Goal: Contribute content: Add original content to the website for others to see

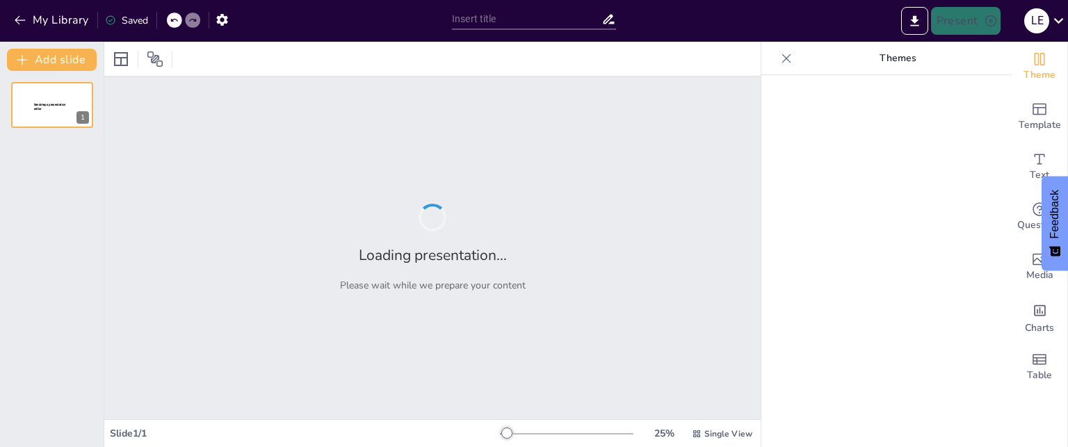
type input "New Strategic Marketing Pillars: Driving Premium Brand Positioning"
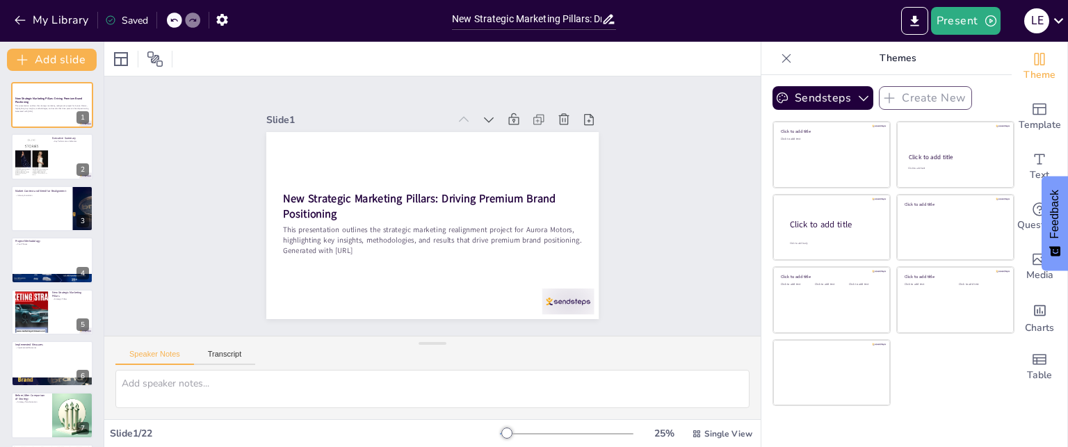
checkbox input "true"
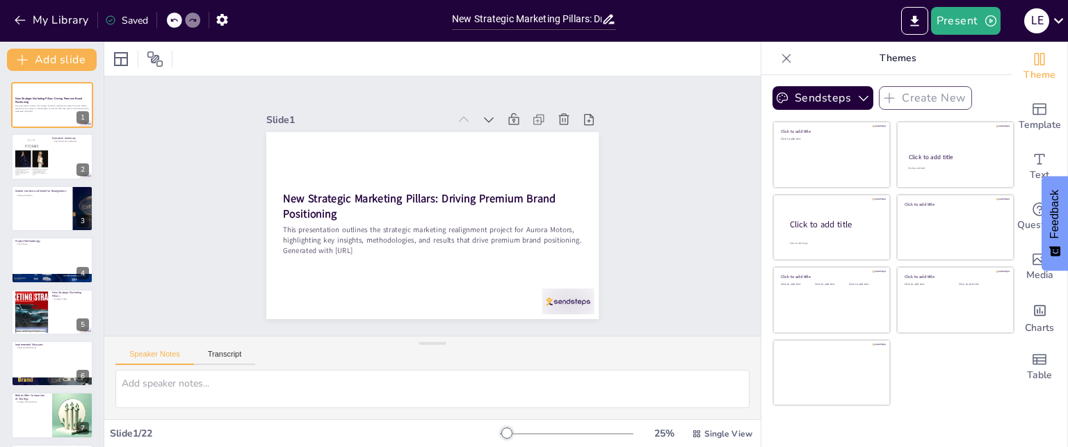
checkbox input "true"
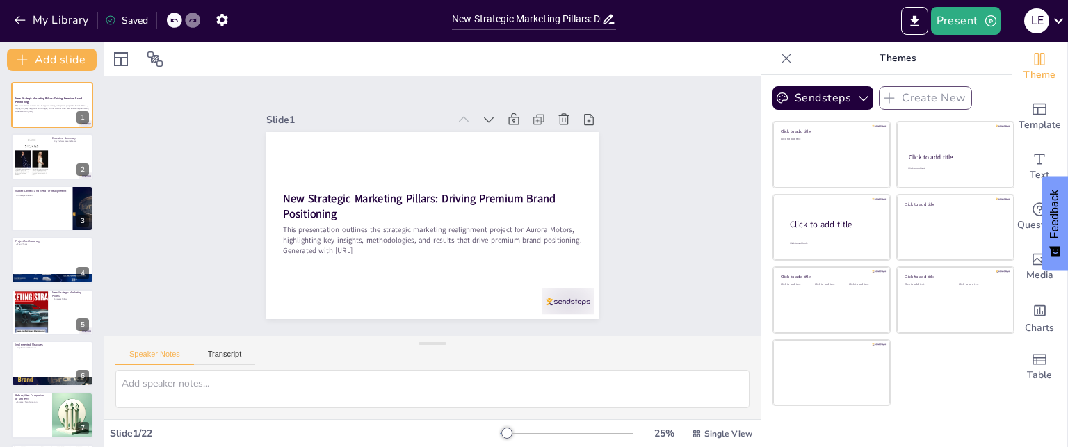
checkbox input "true"
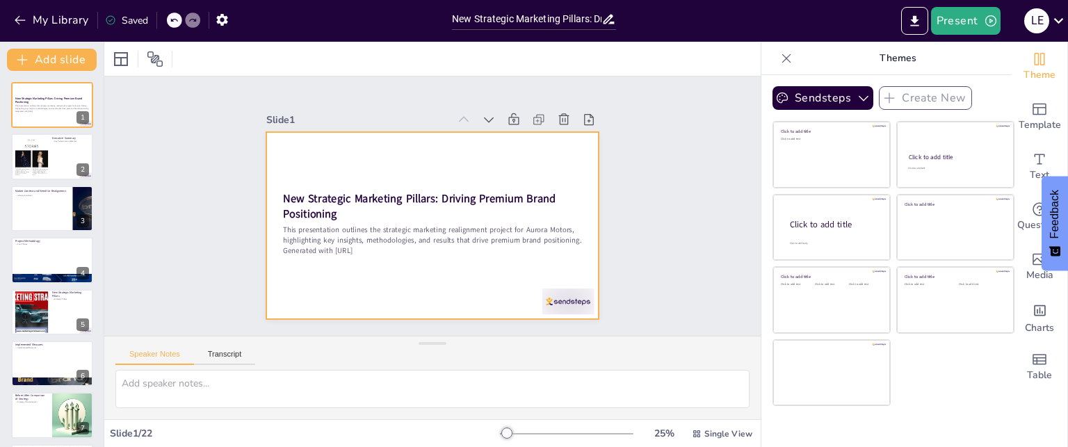
checkbox input "true"
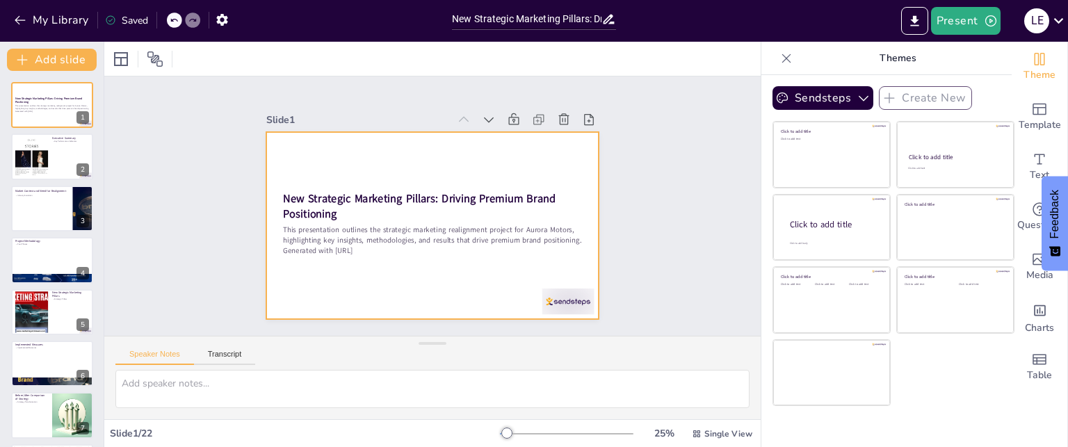
checkbox input "true"
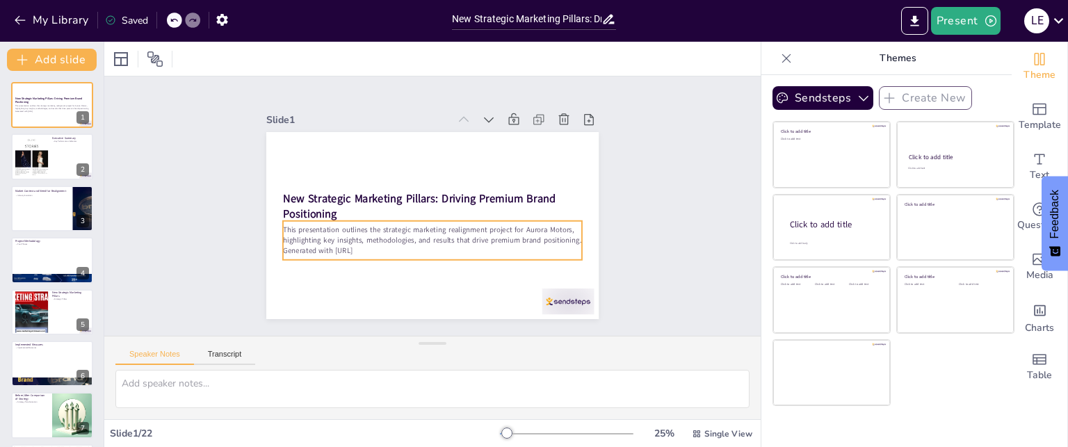
checkbox input "true"
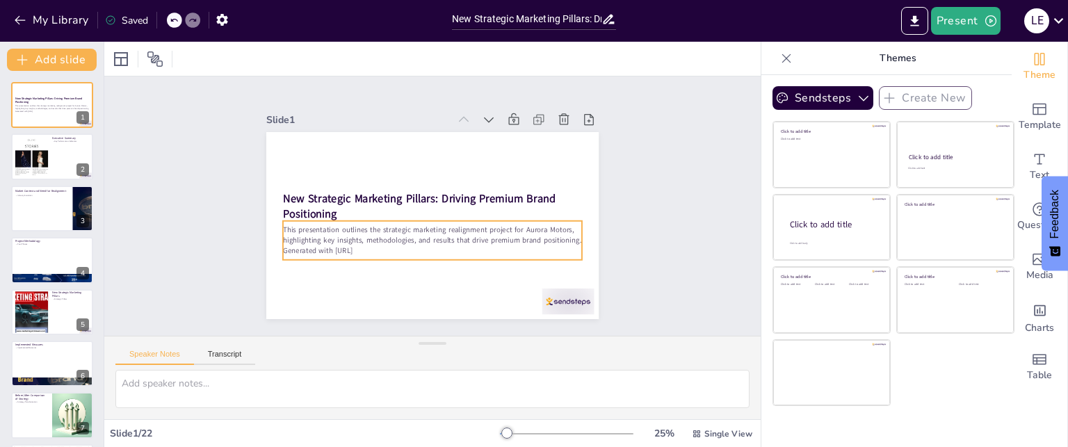
checkbox input "true"
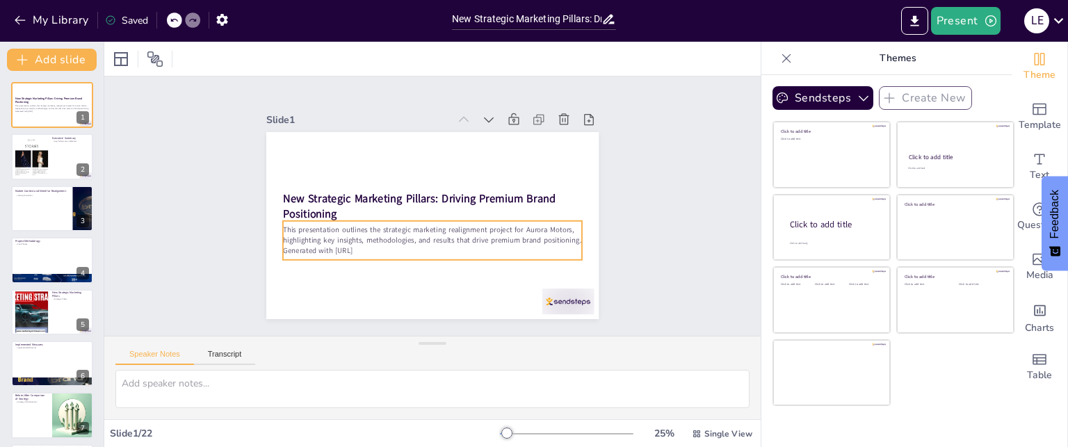
checkbox input "true"
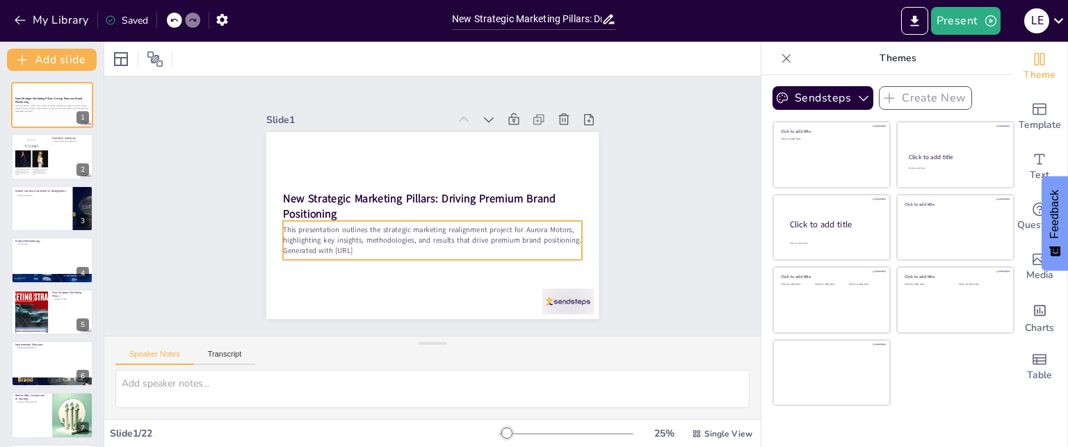
checkbox input "true"
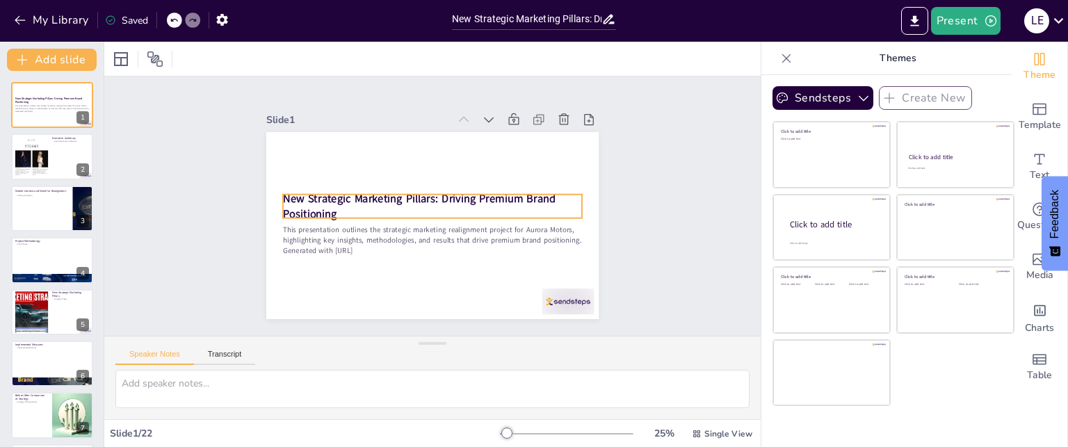
checkbox input "true"
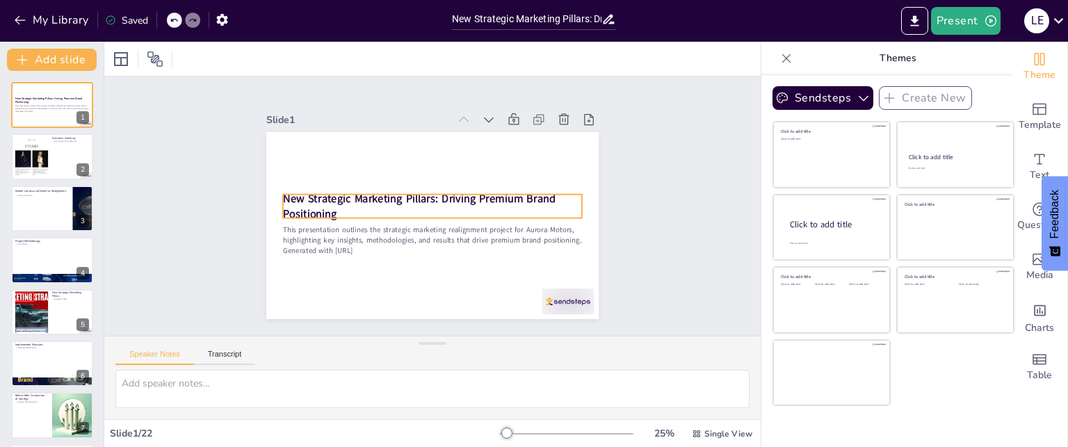
checkbox input "true"
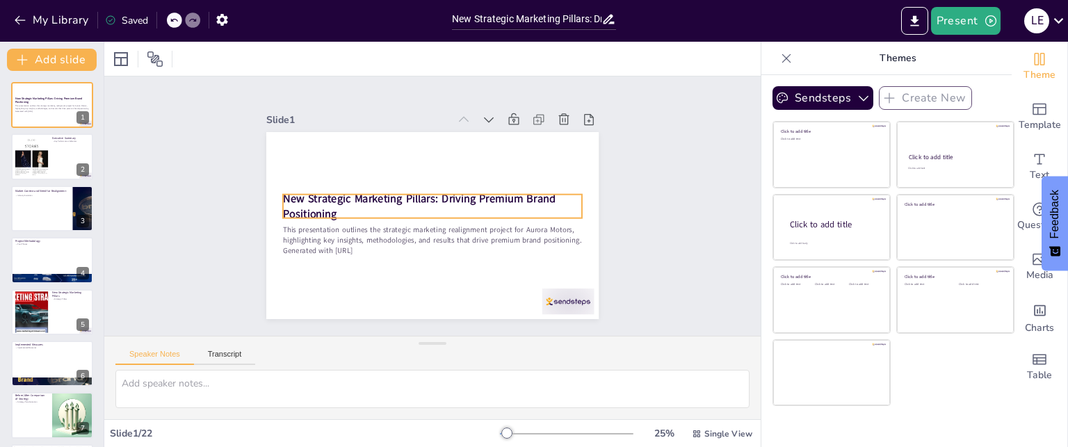
checkbox input "true"
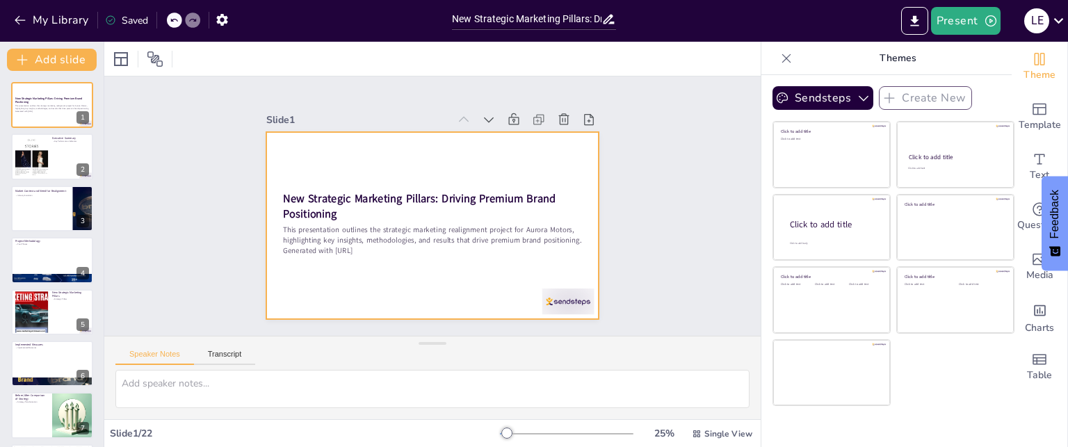
checkbox input "true"
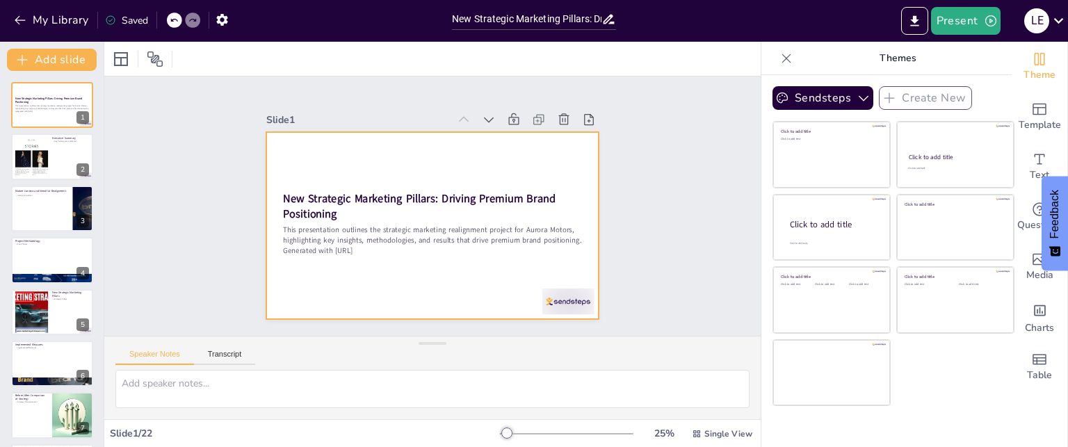
checkbox input "true"
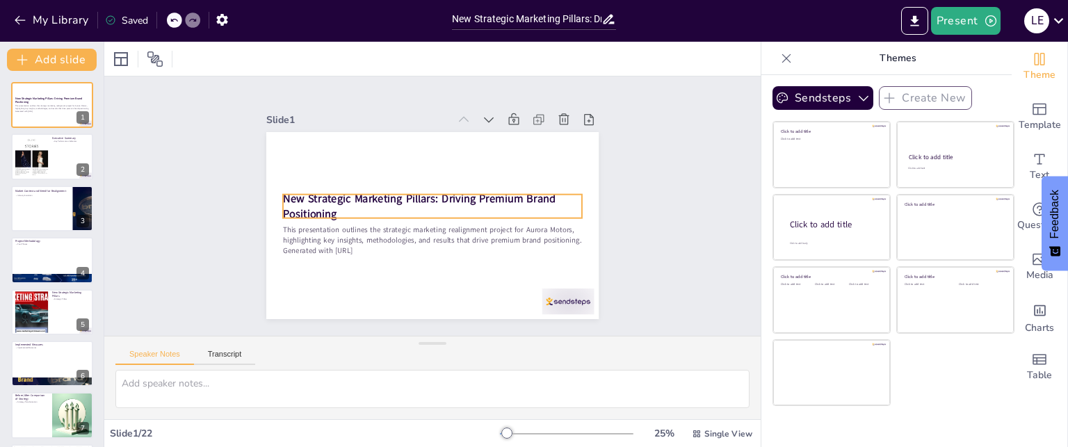
checkbox input "true"
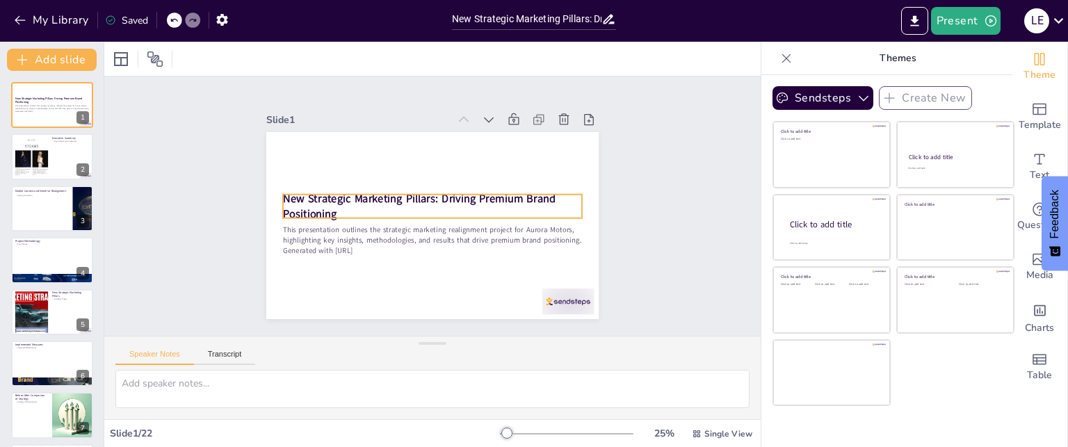
checkbox input "true"
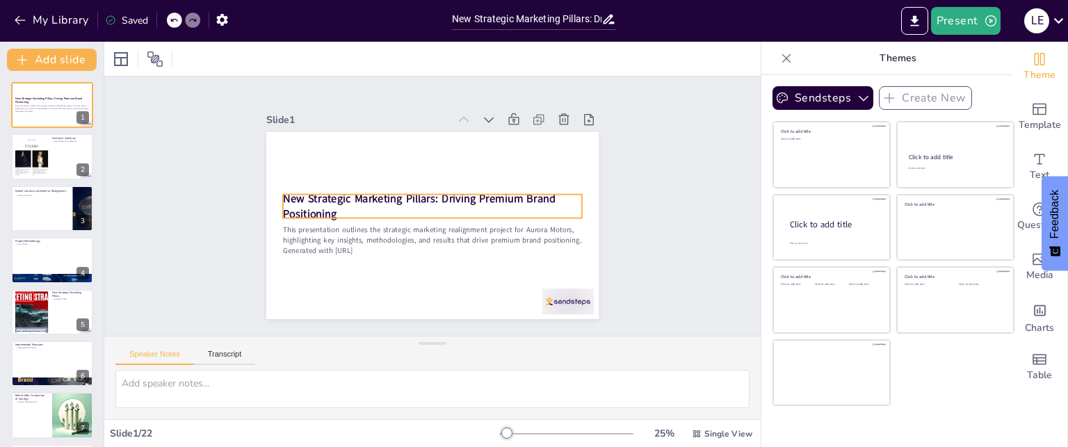
checkbox input "true"
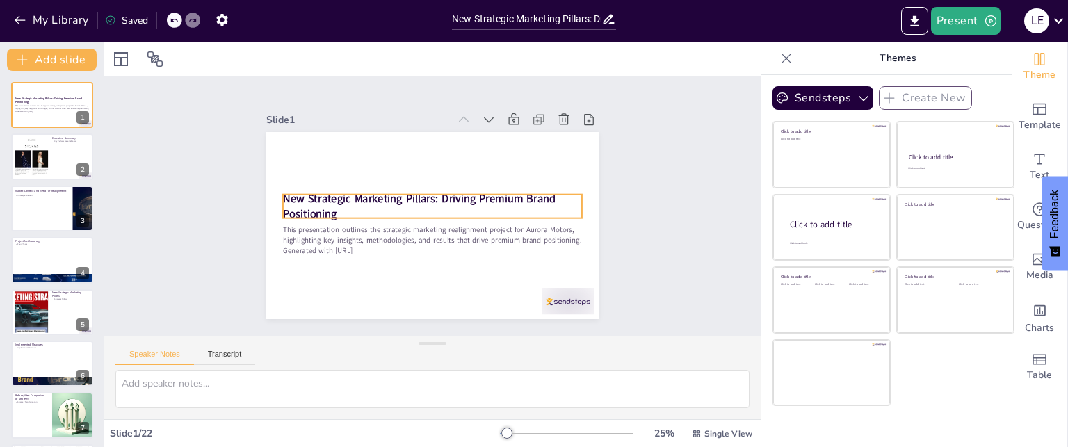
checkbox input "true"
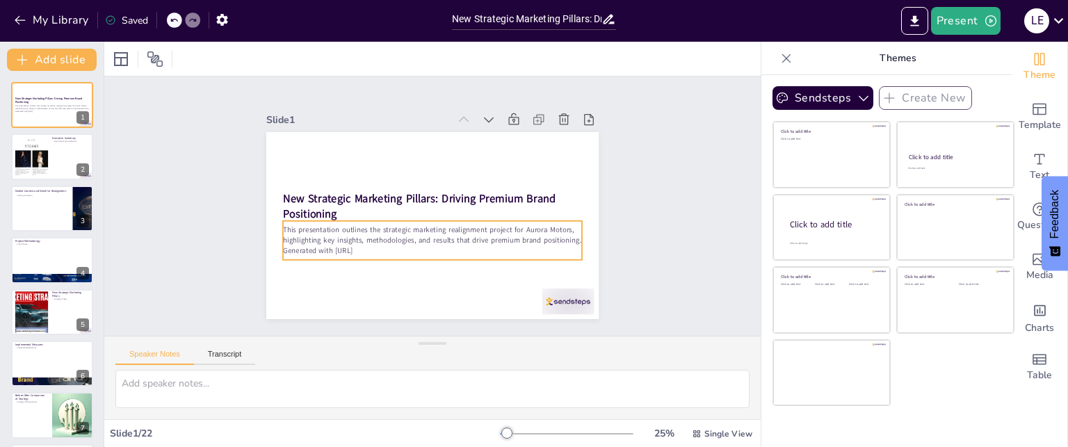
checkbox input "true"
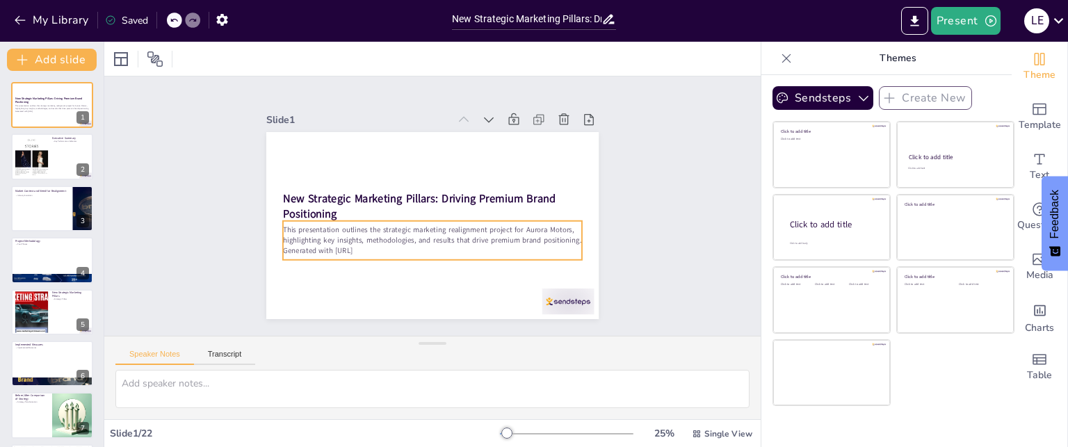
checkbox input "true"
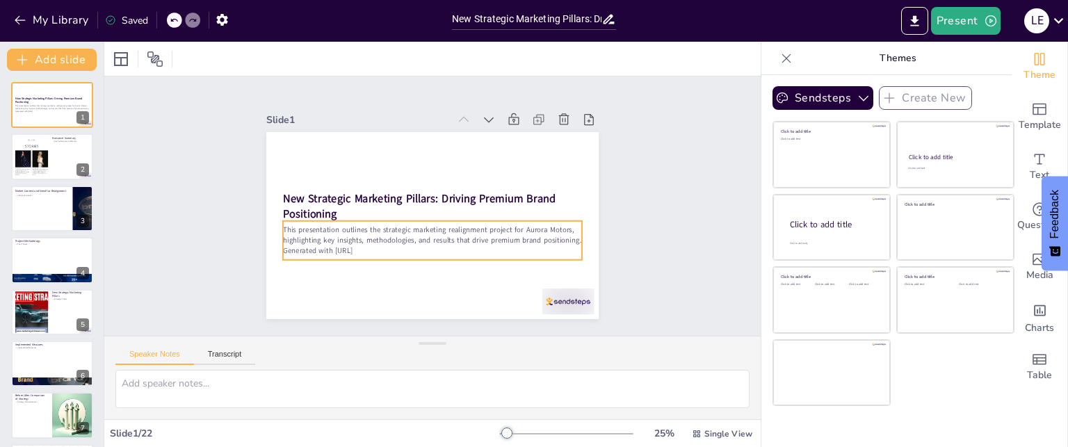
checkbox input "true"
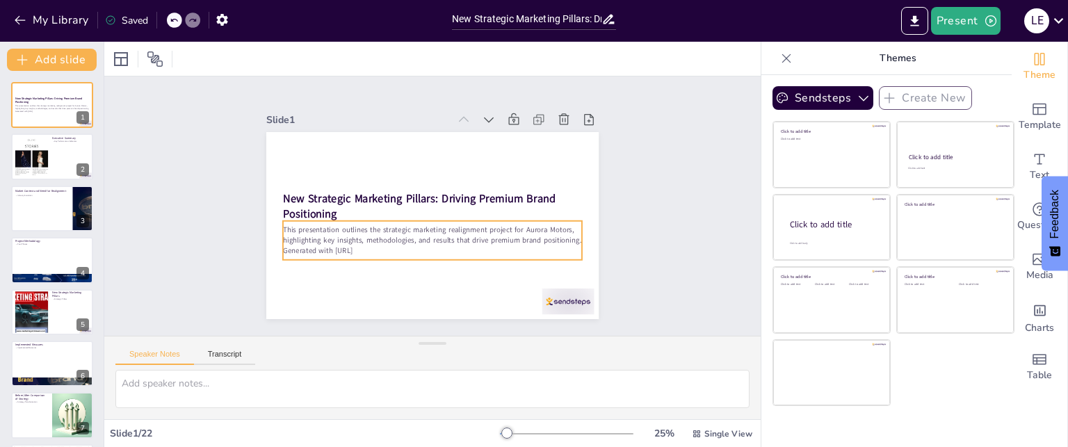
checkbox input "true"
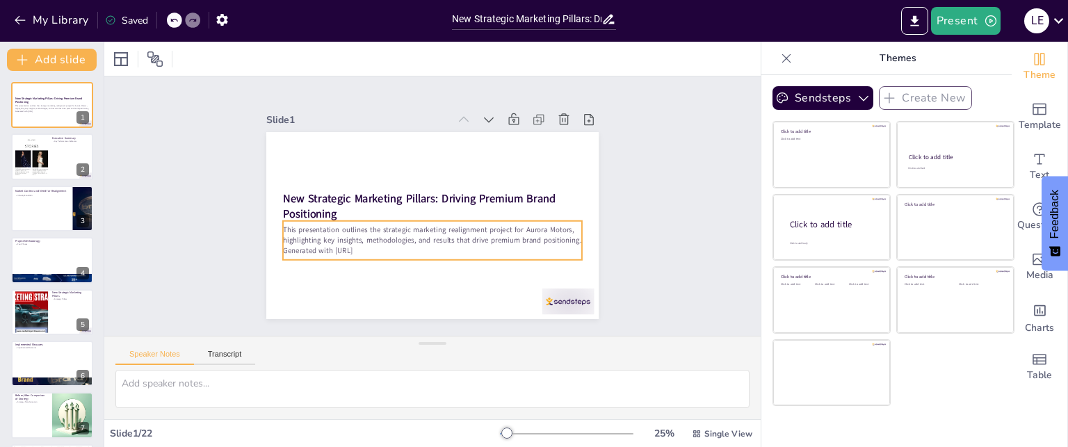
checkbox input "true"
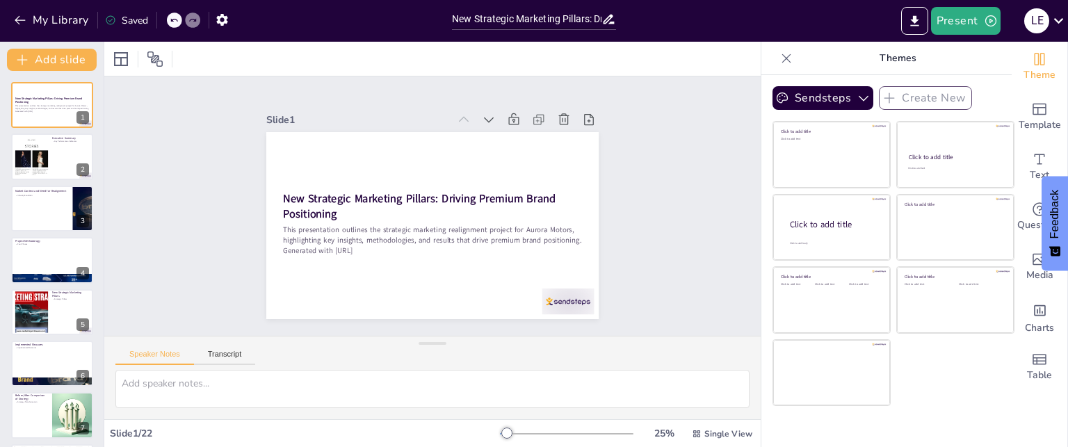
checkbox input "true"
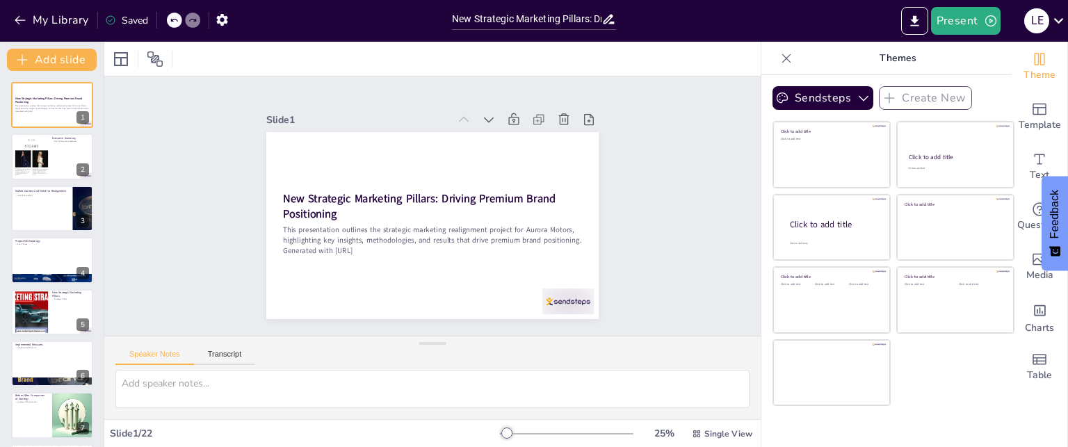
checkbox input "true"
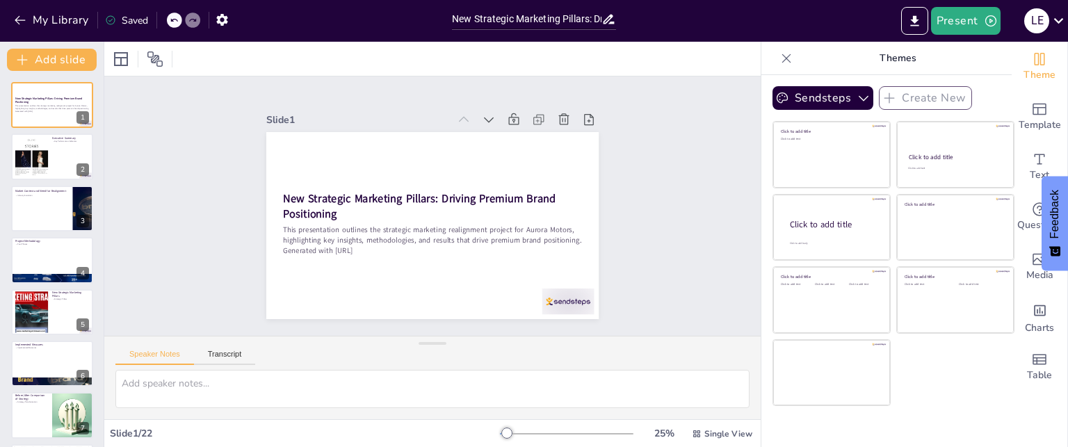
checkbox input "true"
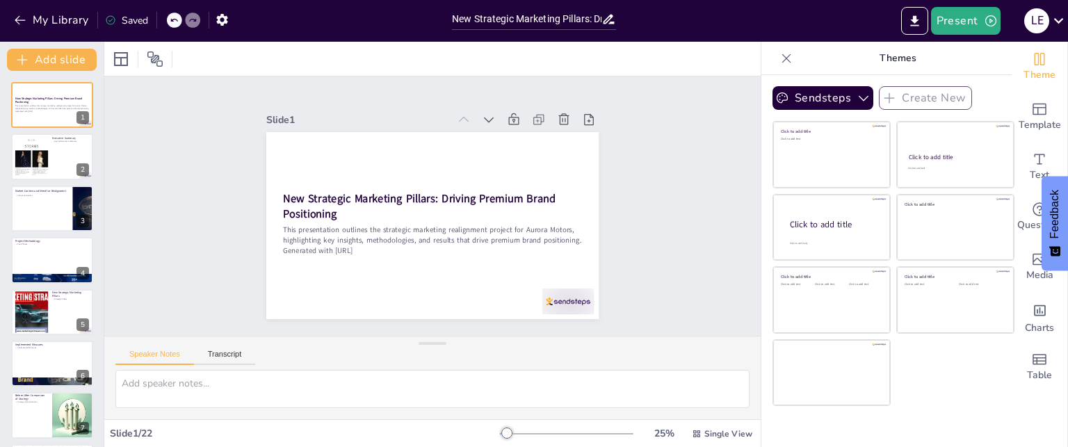
checkbox input "true"
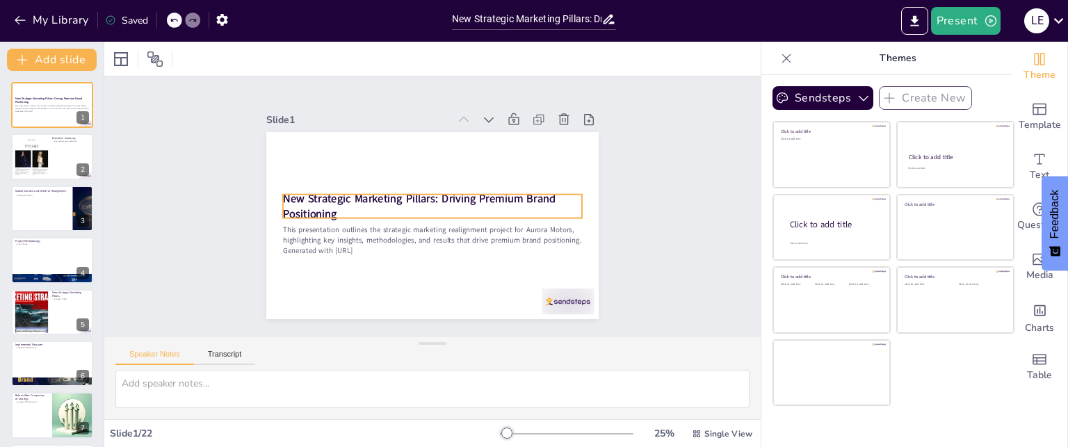
checkbox input "true"
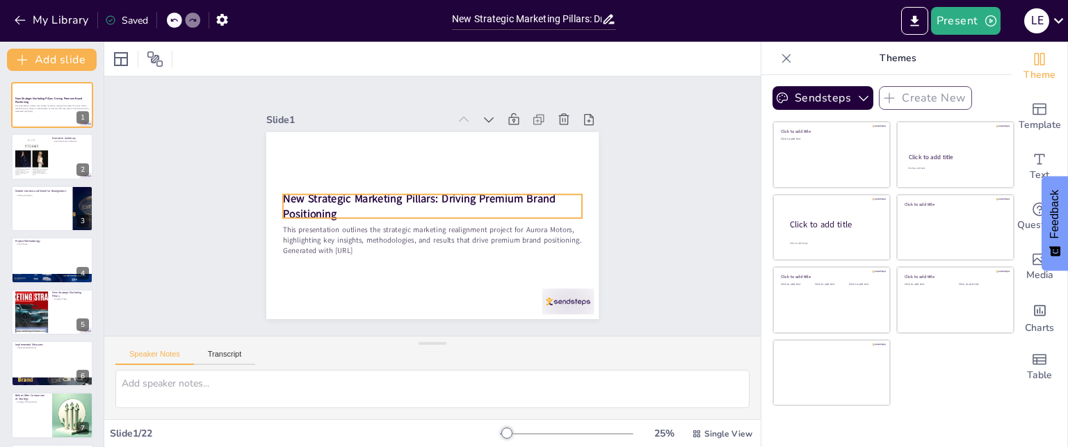
checkbox input "true"
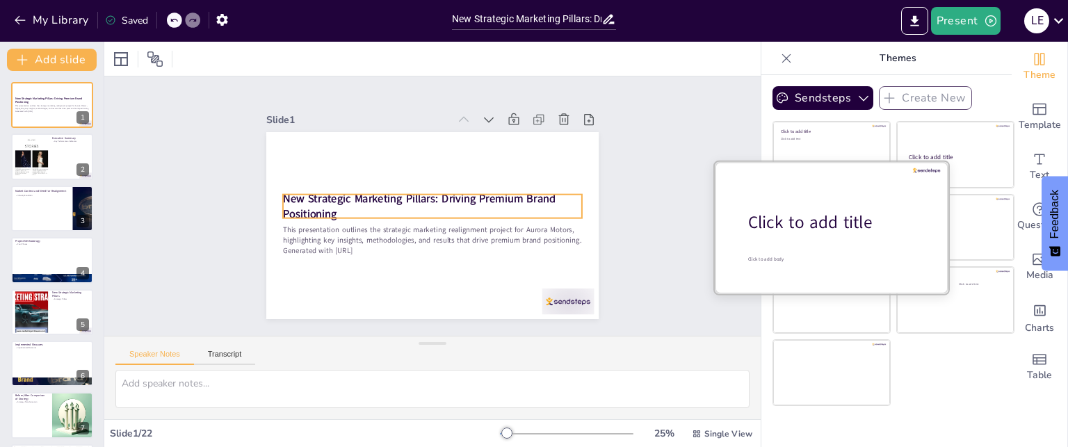
checkbox input "true"
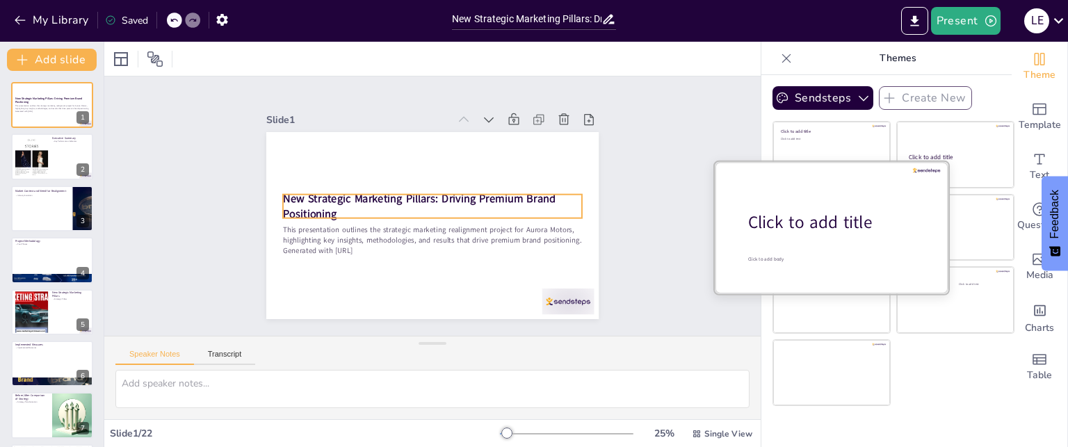
checkbox input "true"
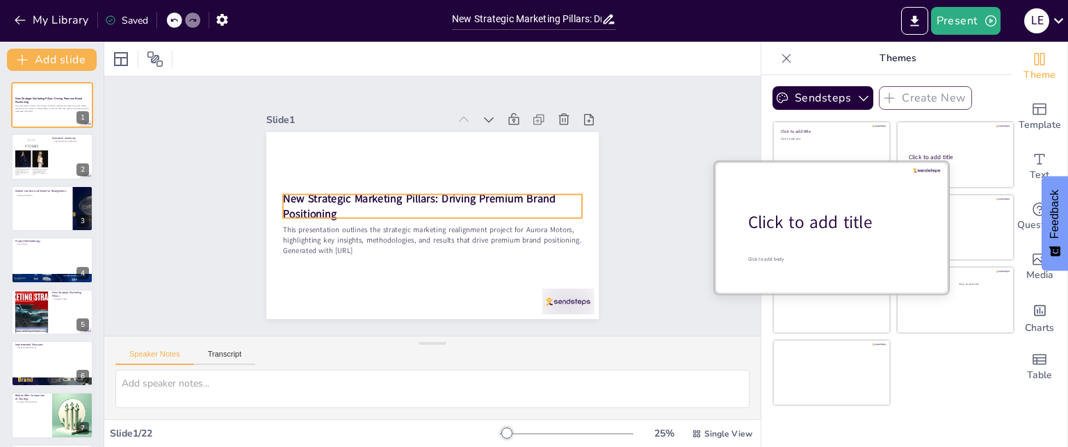
checkbox input "true"
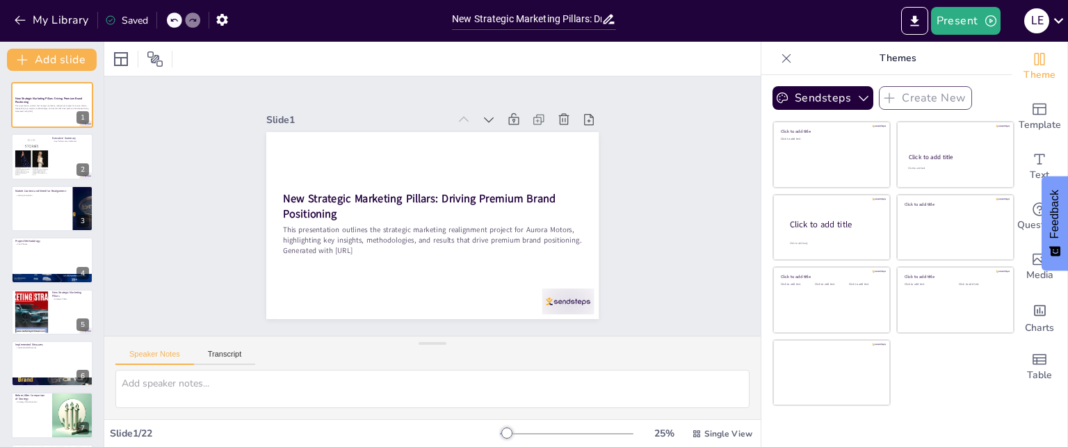
checkbox input "true"
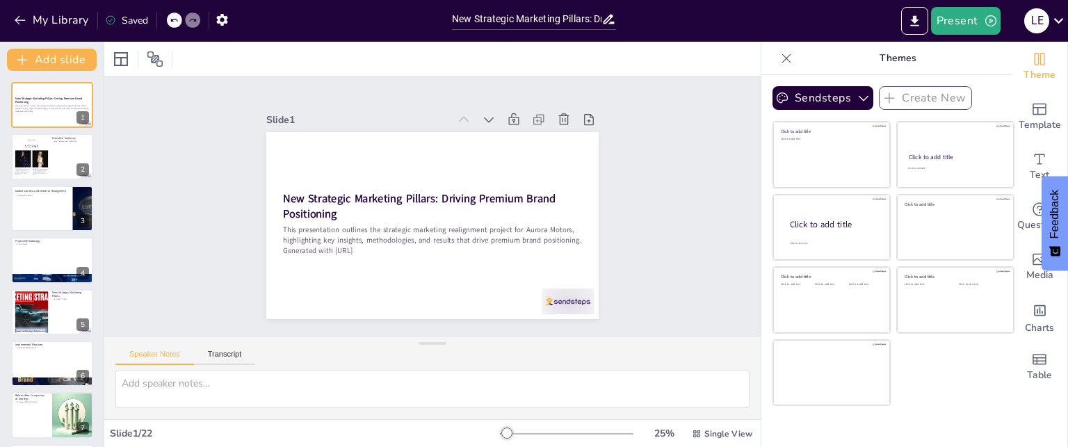
checkbox input "true"
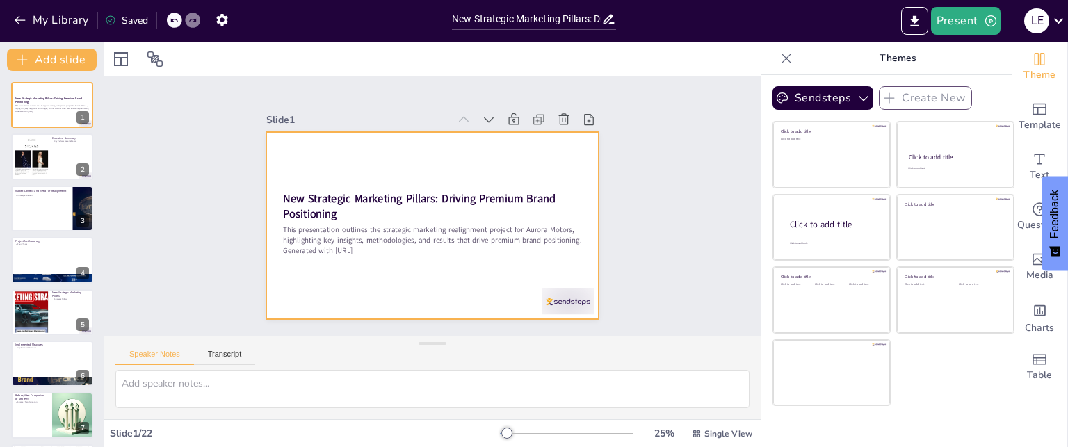
checkbox input "true"
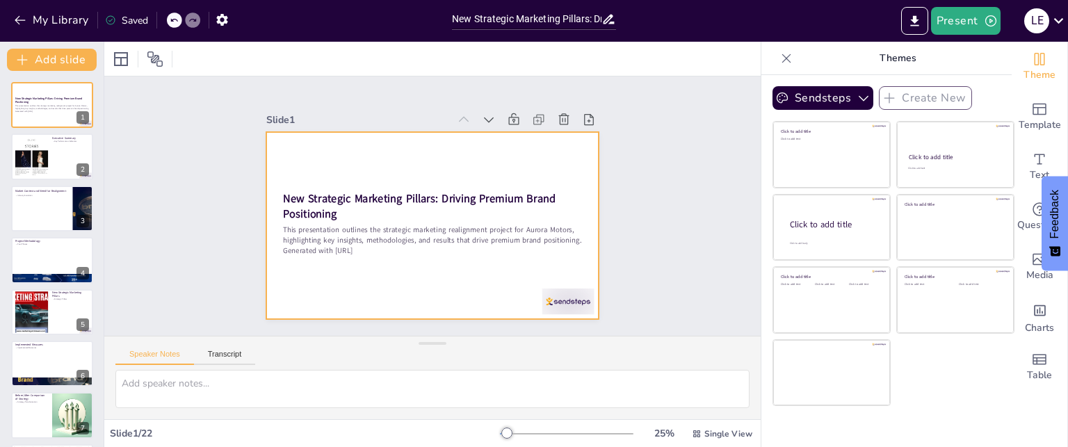
checkbox input "true"
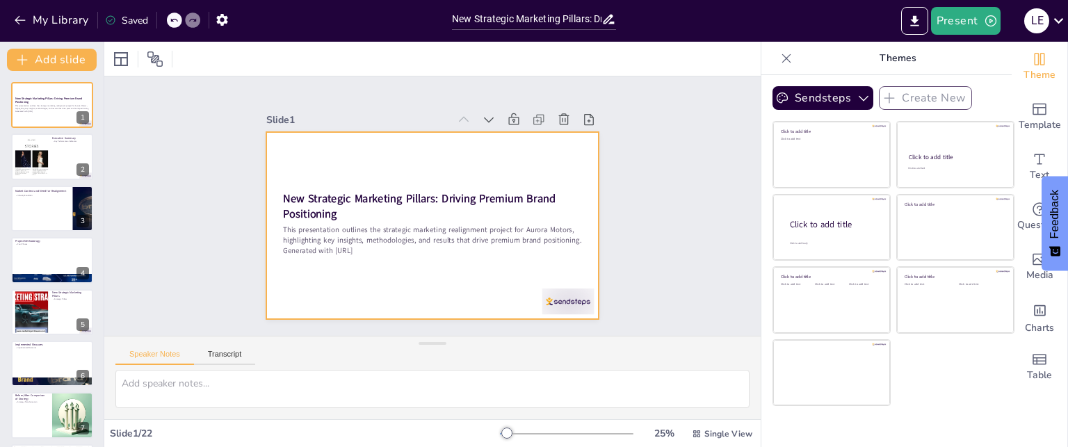
checkbox input "true"
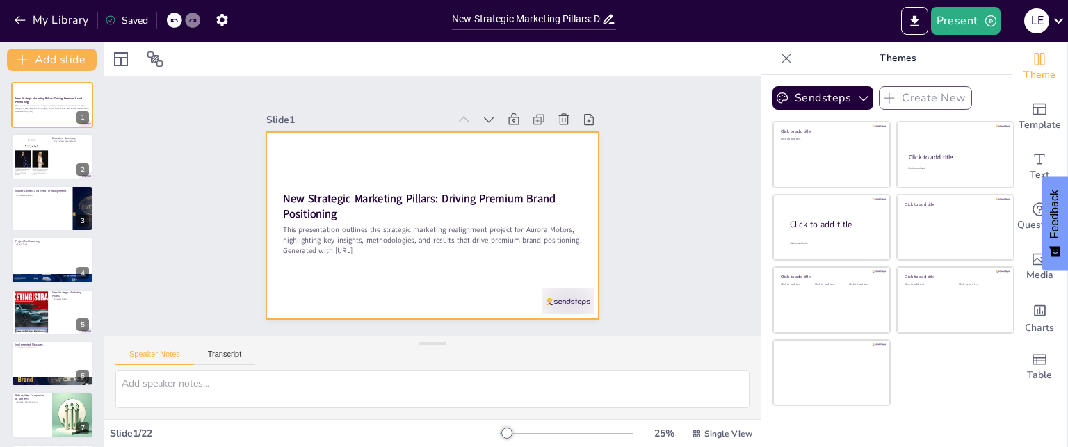
checkbox input "true"
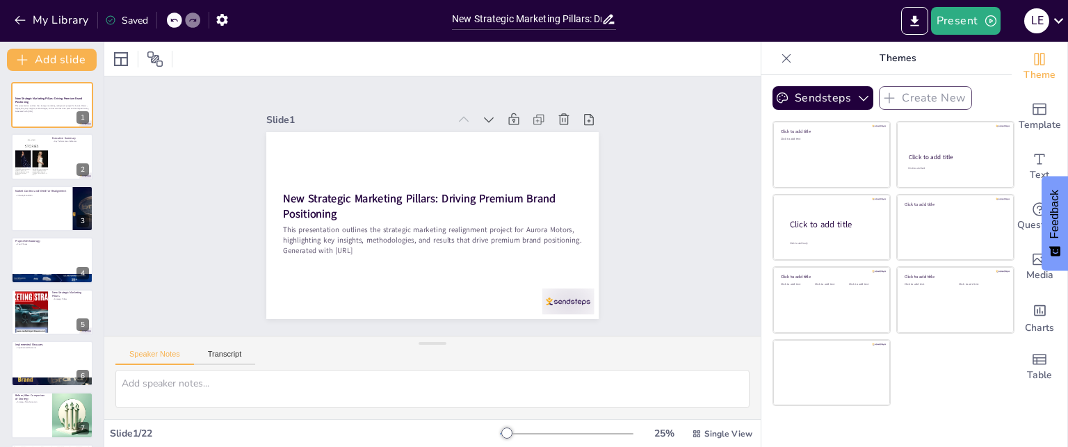
checkbox input "true"
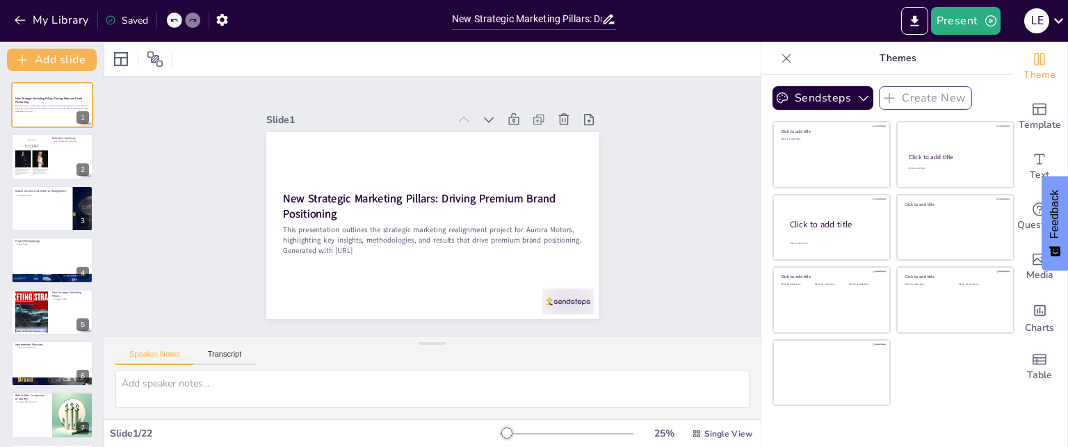
checkbox input "true"
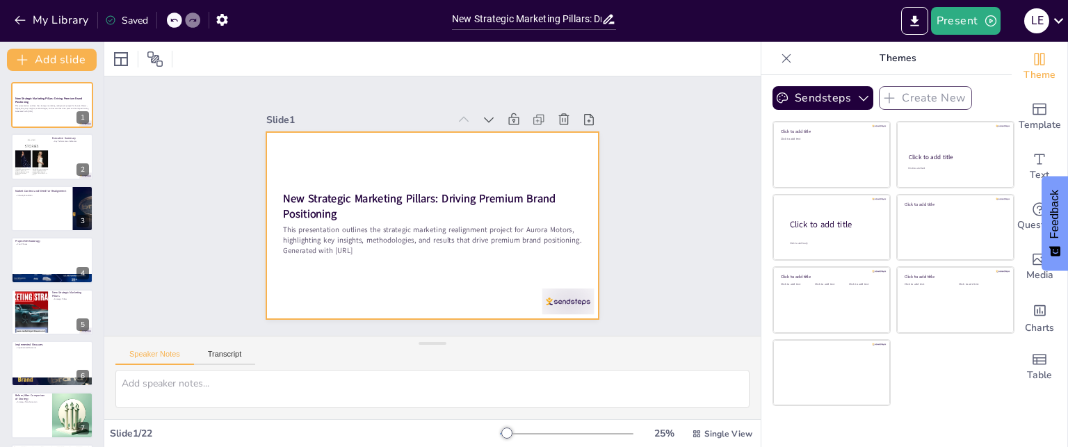
checkbox input "true"
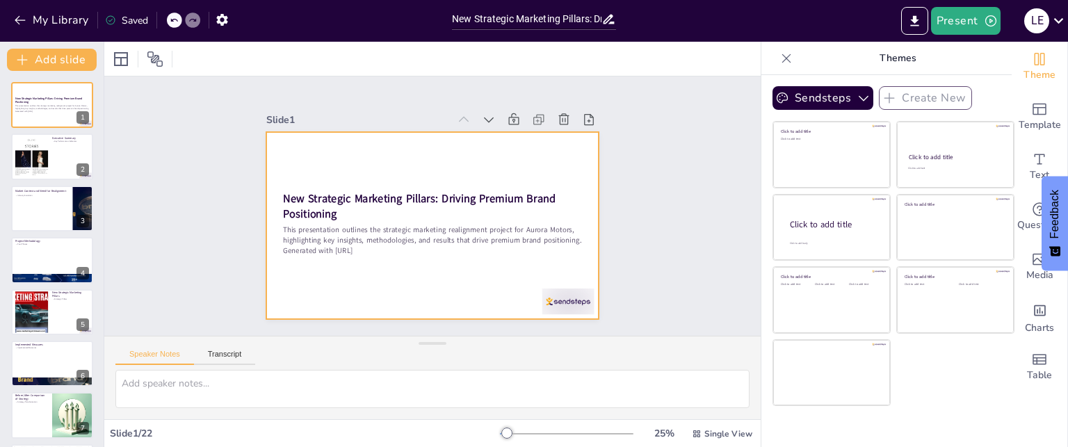
checkbox input "true"
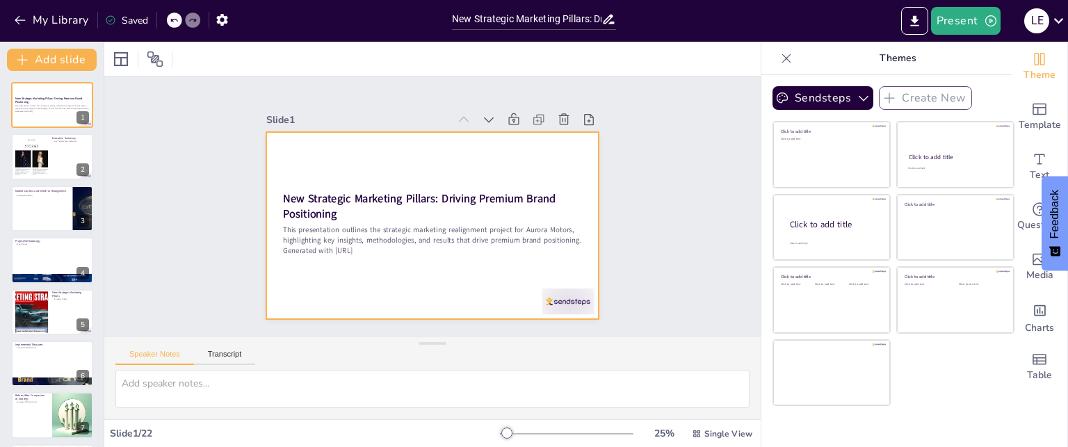
checkbox input "true"
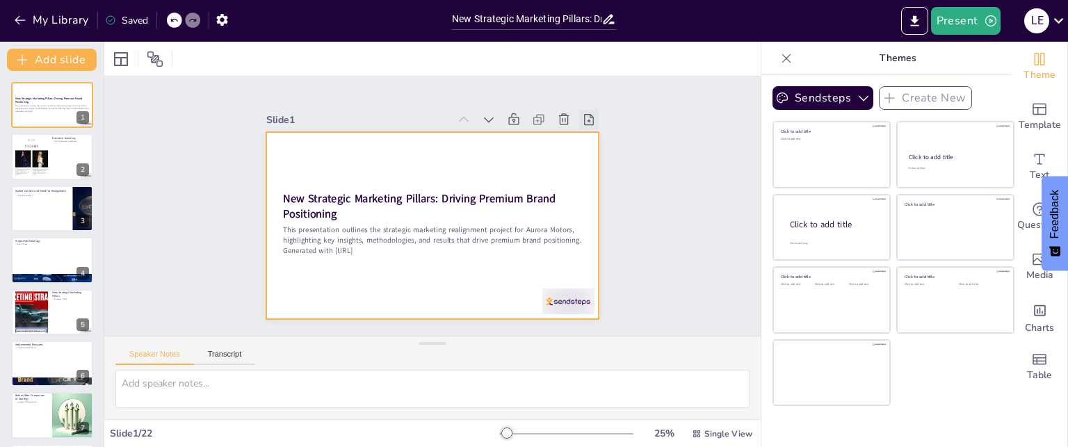
checkbox input "true"
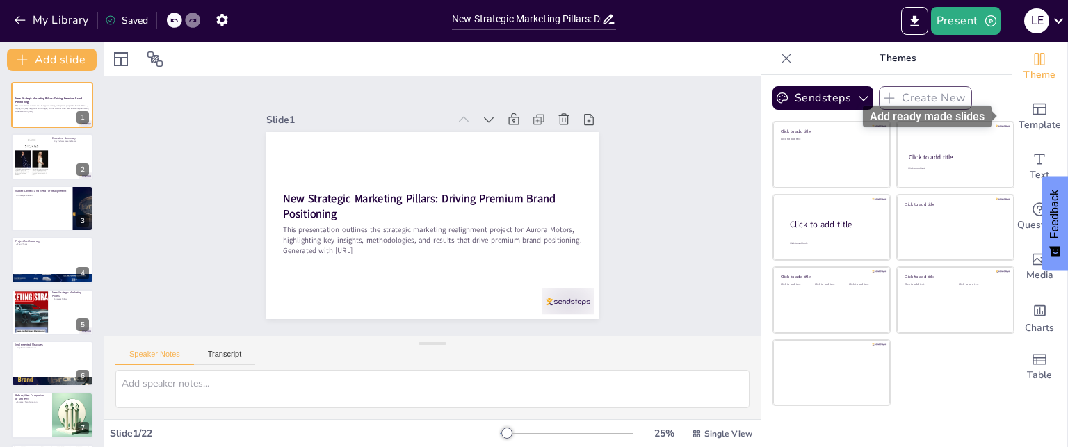
checkbox input "true"
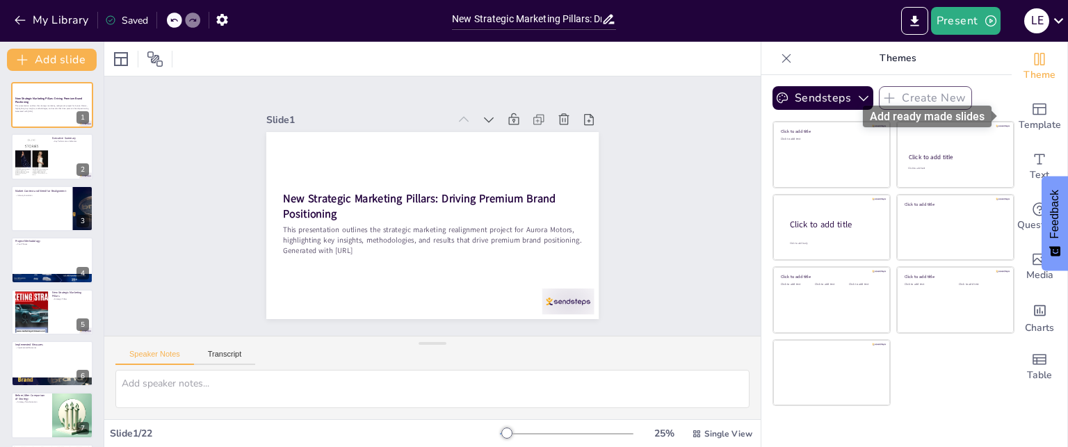
checkbox input "true"
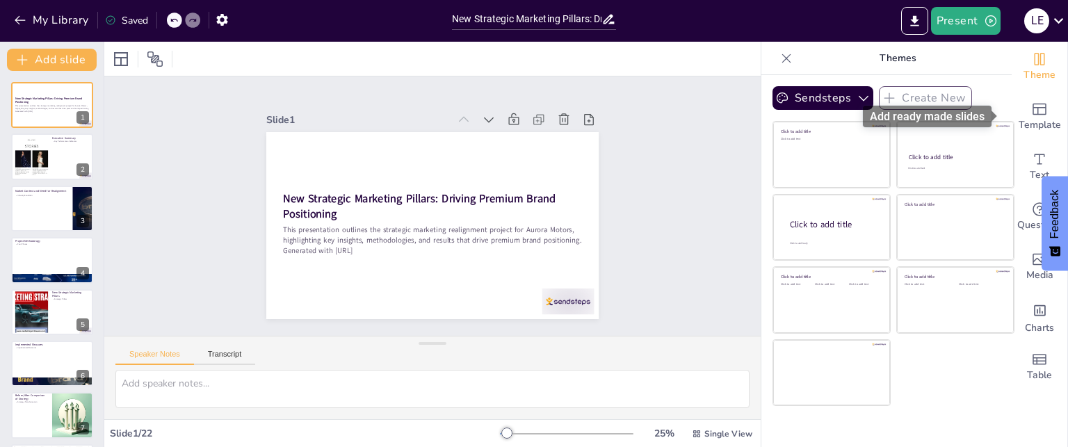
checkbox input "true"
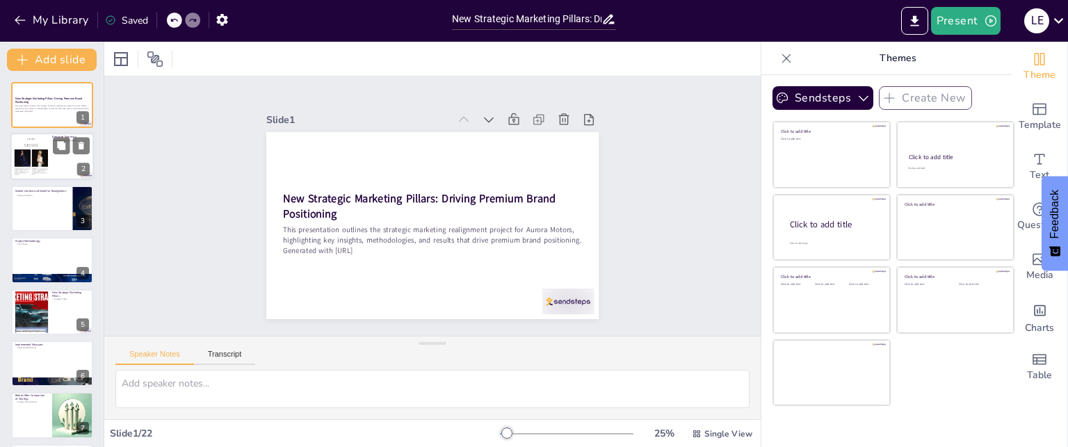
checkbox input "true"
click at [39, 151] on div at bounding box center [31, 157] width 81 height 42
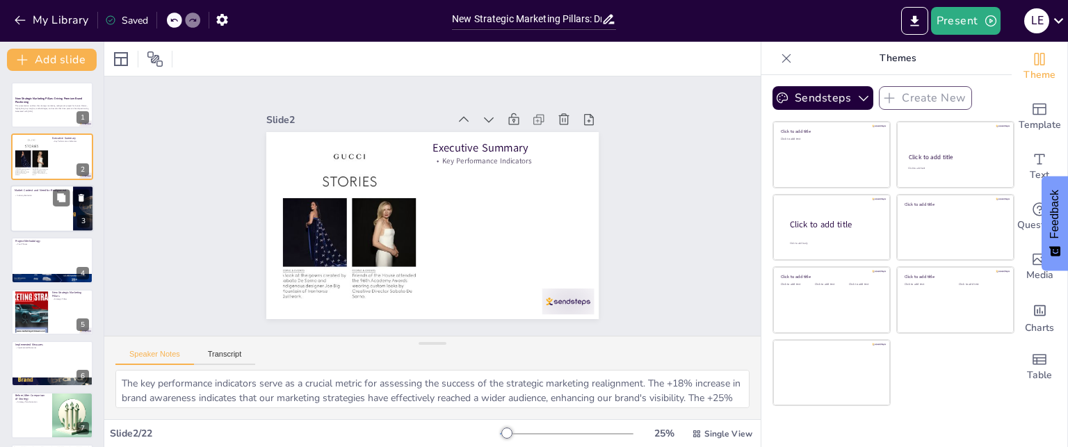
click at [46, 194] on p "Industry Evolution" at bounding box center [42, 195] width 54 height 3
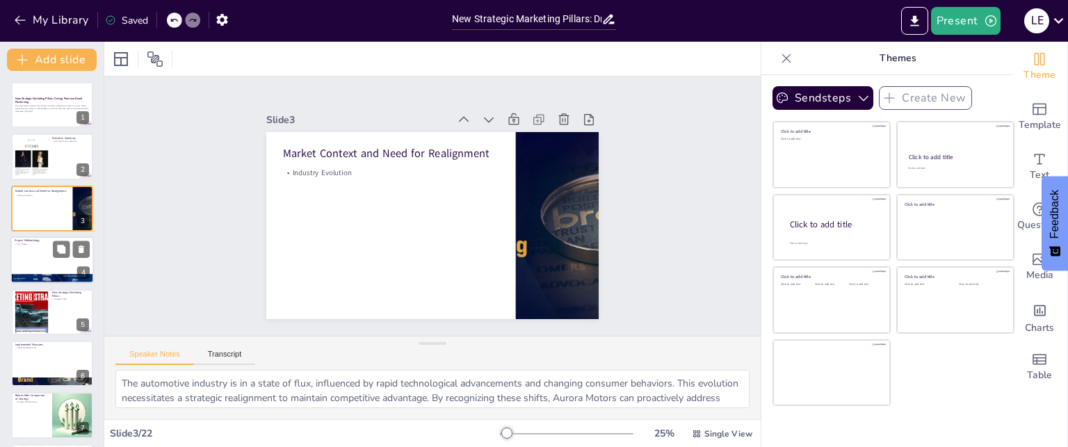
click at [47, 253] on div at bounding box center [51, 259] width 83 height 47
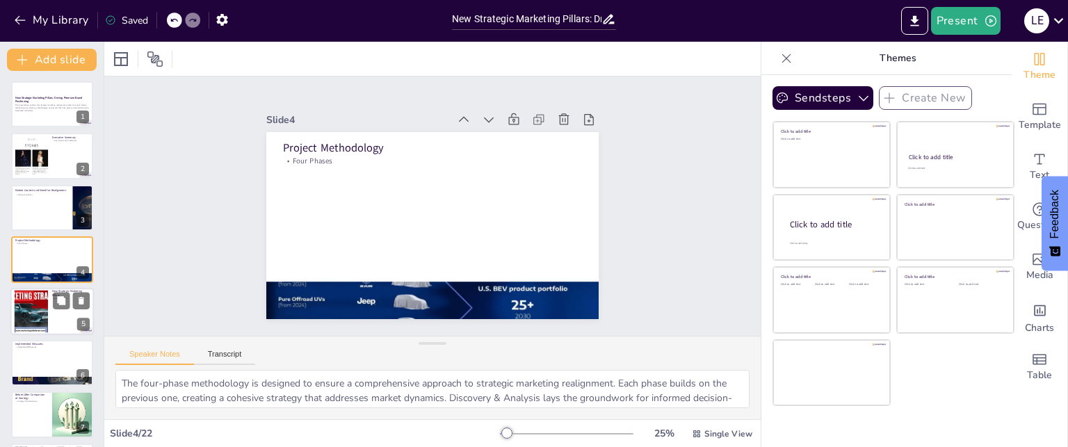
click at [39, 309] on div at bounding box center [31, 311] width 75 height 42
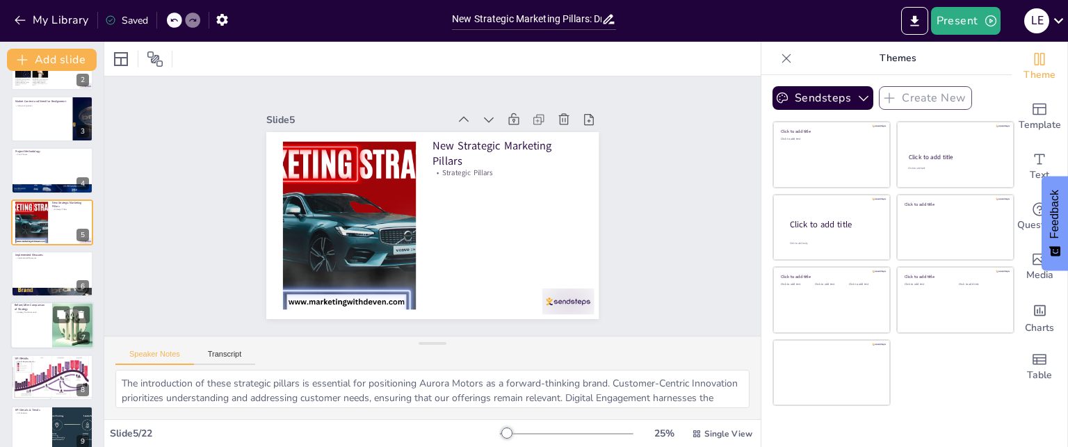
scroll to position [122, 0]
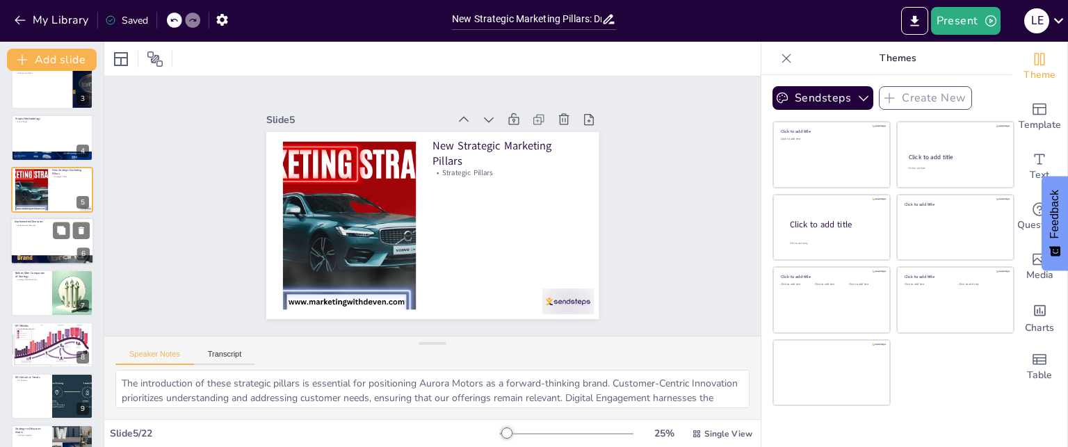
click at [47, 236] on div at bounding box center [51, 241] width 83 height 47
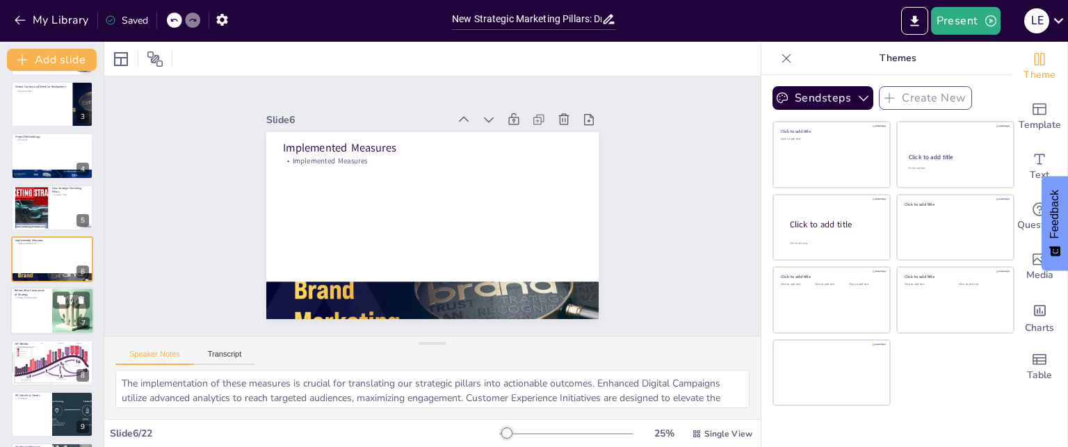
click at [47, 301] on div at bounding box center [51, 311] width 83 height 47
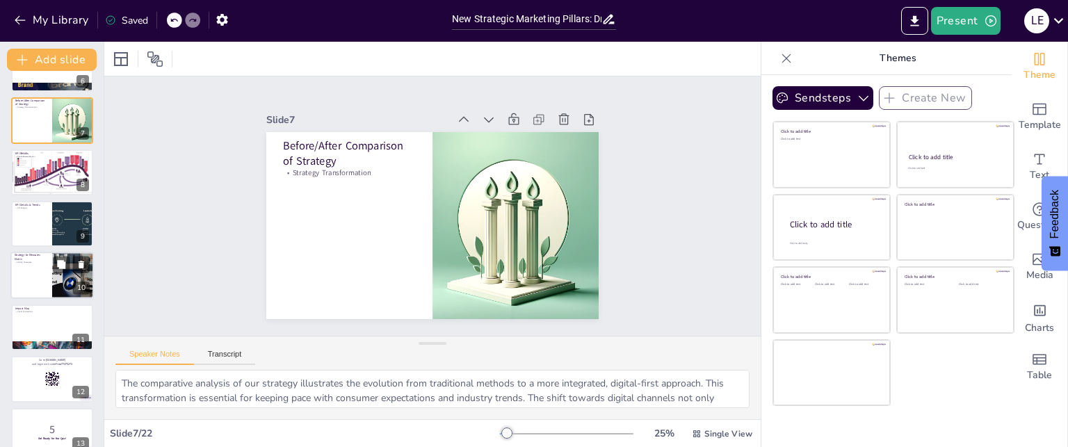
click at [25, 283] on div at bounding box center [51, 275] width 83 height 47
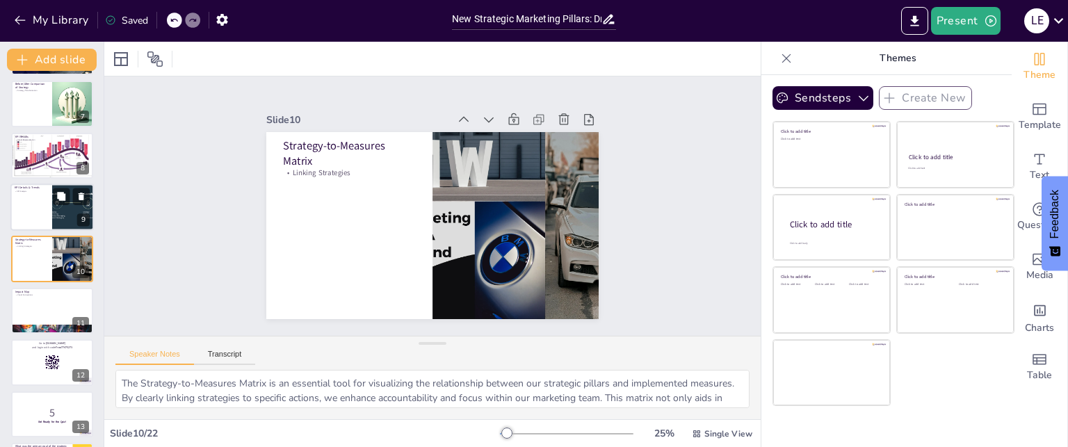
click at [44, 207] on div at bounding box center [51, 206] width 83 height 47
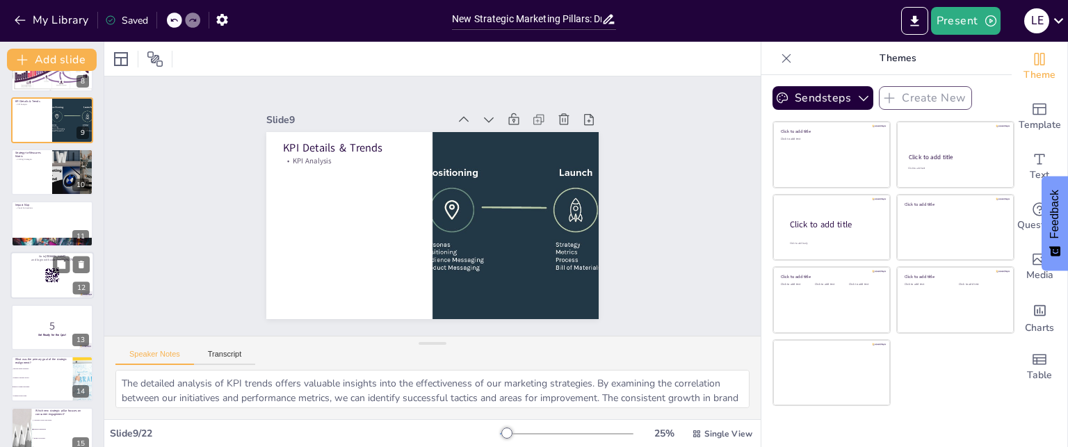
click at [44, 254] on p "Go to [DOMAIN_NAME]" at bounding box center [52, 256] width 75 height 4
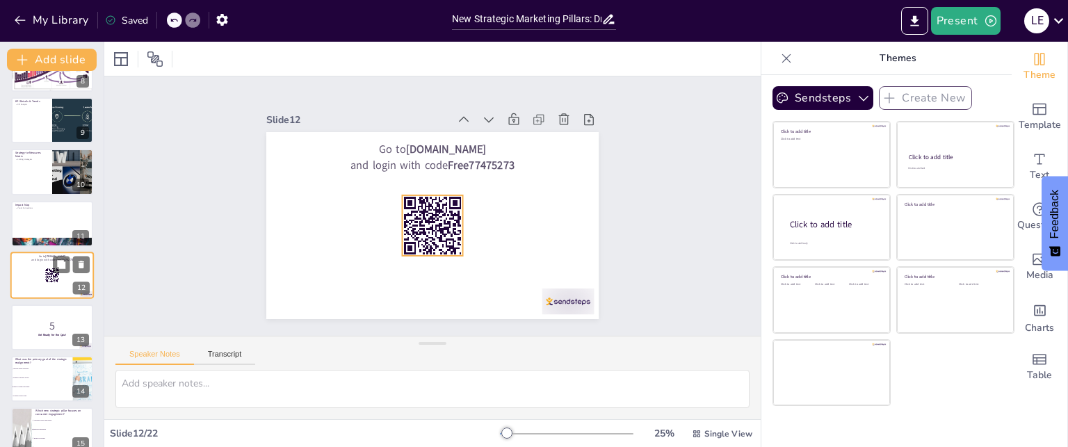
scroll to position [414, 0]
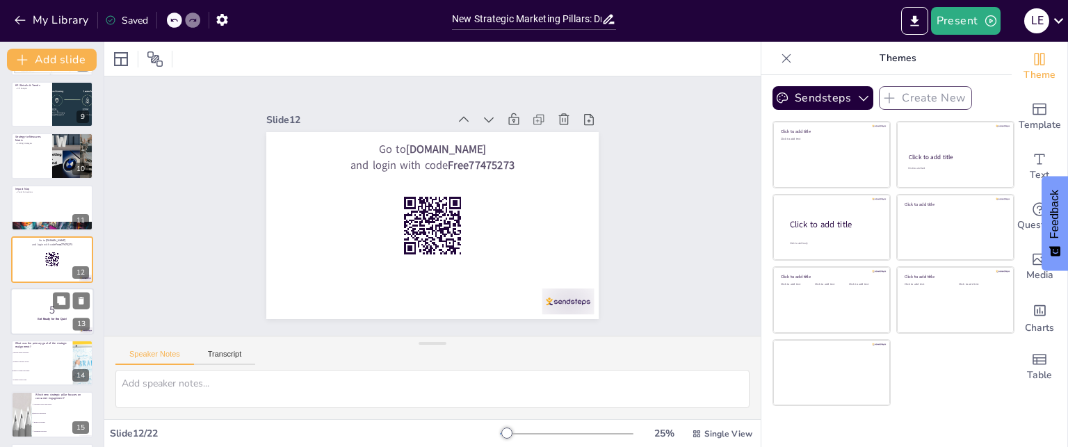
click at [39, 309] on p "5" at bounding box center [52, 309] width 75 height 15
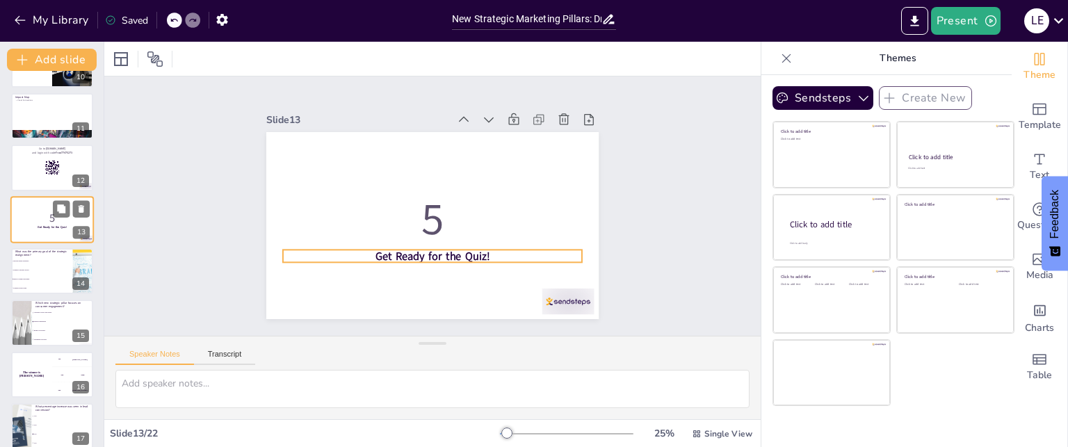
scroll to position [536, 0]
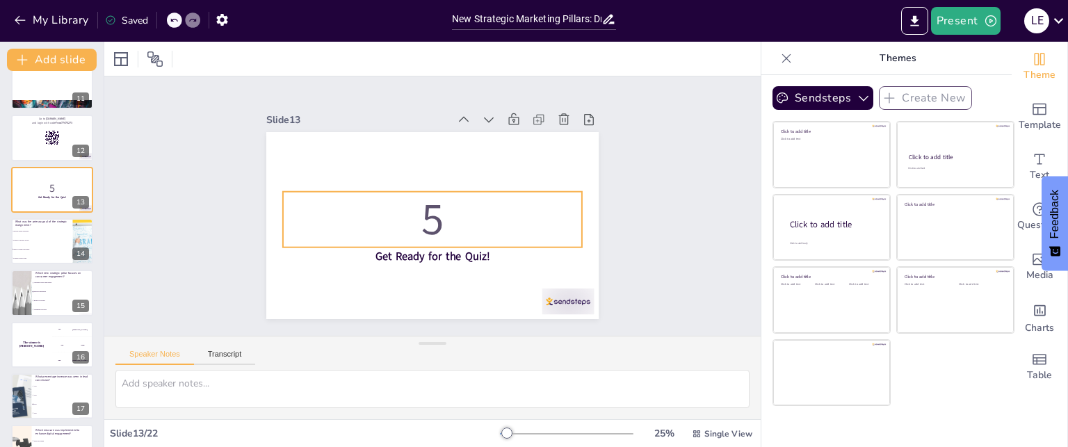
click at [430, 211] on p "5" at bounding box center [431, 219] width 304 height 93
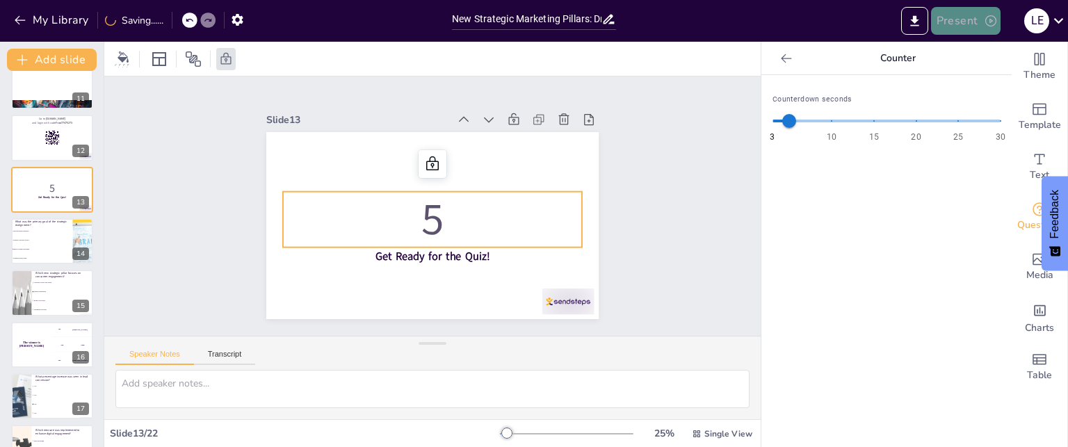
click at [956, 24] on button "Present" at bounding box center [966, 21] width 70 height 28
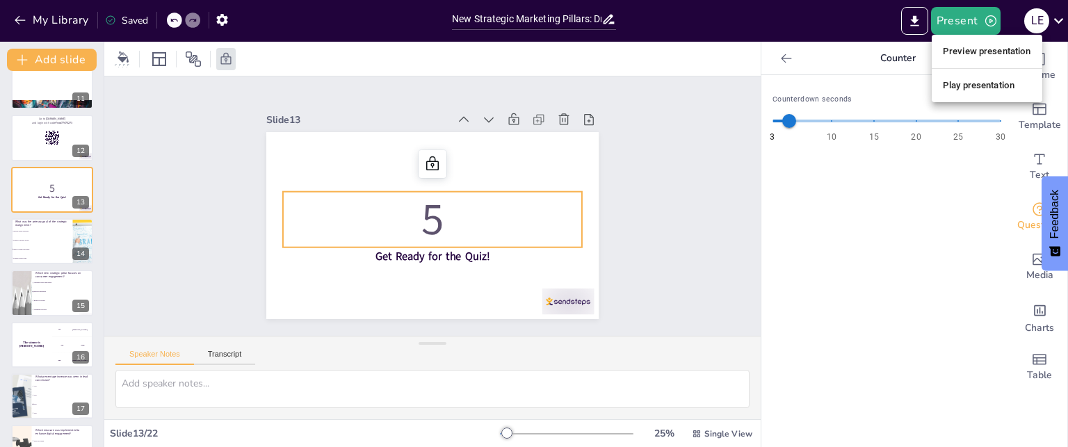
click at [967, 80] on li "Play presentation" at bounding box center [986, 85] width 111 height 22
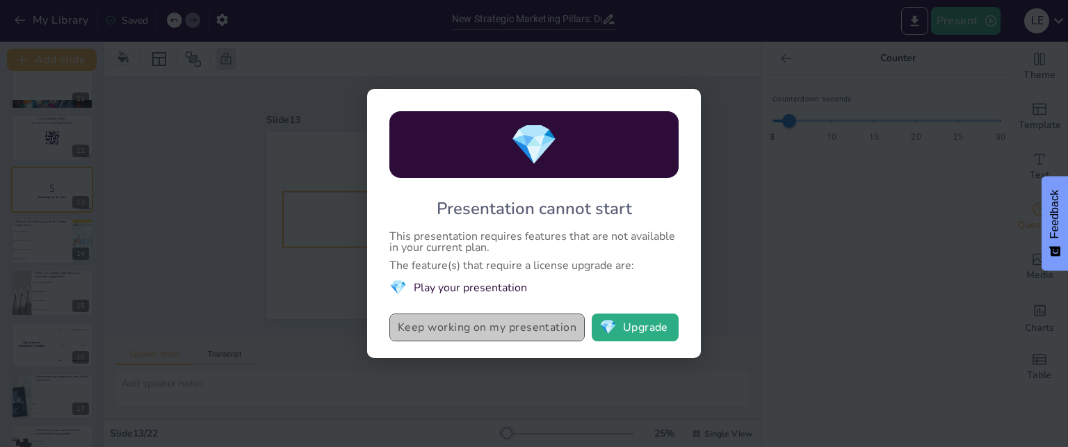
click at [467, 334] on button "Keep working on my presentation" at bounding box center [486, 327] width 195 height 28
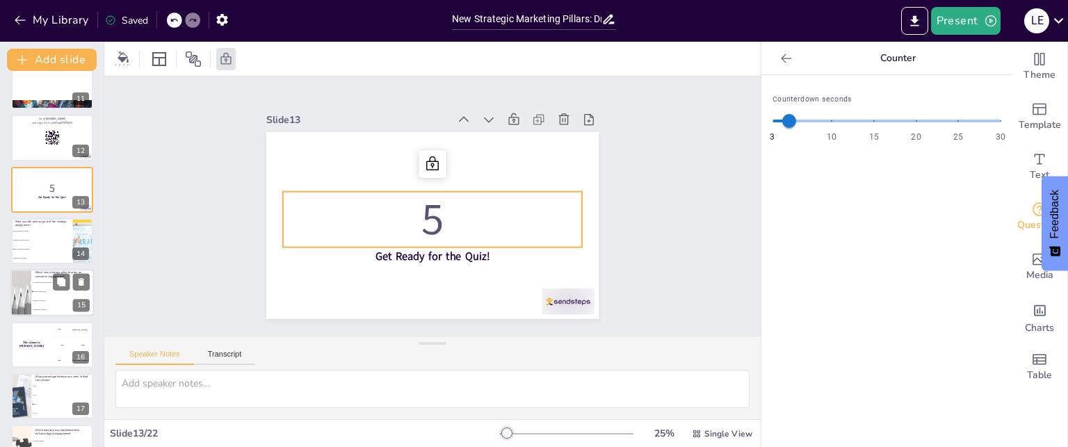
click at [31, 302] on li "Brand Storytelling" at bounding box center [62, 301] width 63 height 9
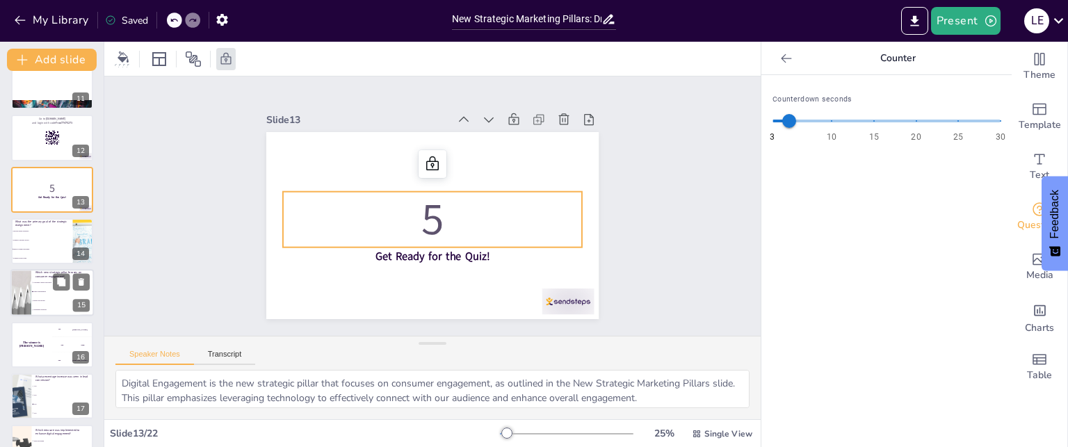
scroll to position [570, 0]
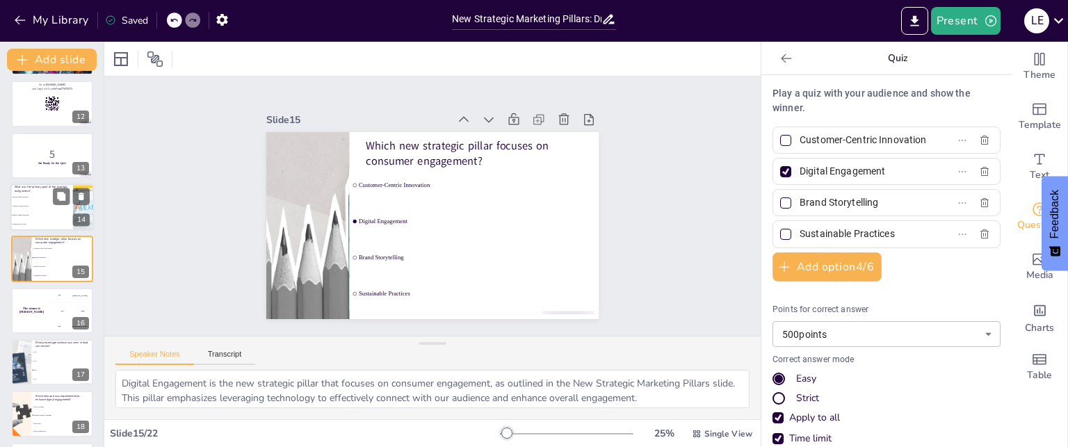
click at [48, 215] on span "Improve brand positioning" at bounding box center [43, 215] width 60 height 2
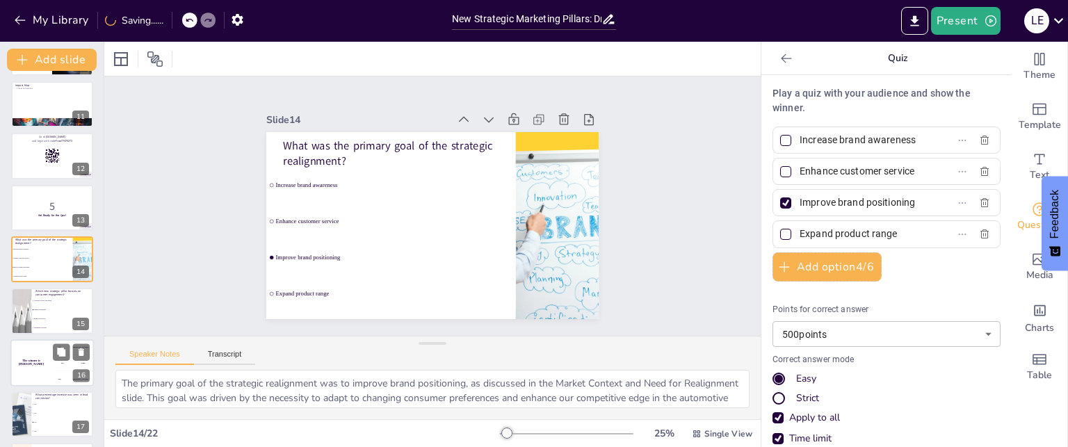
click at [49, 358] on div "The winner is [PERSON_NAME]" at bounding box center [31, 362] width 42 height 47
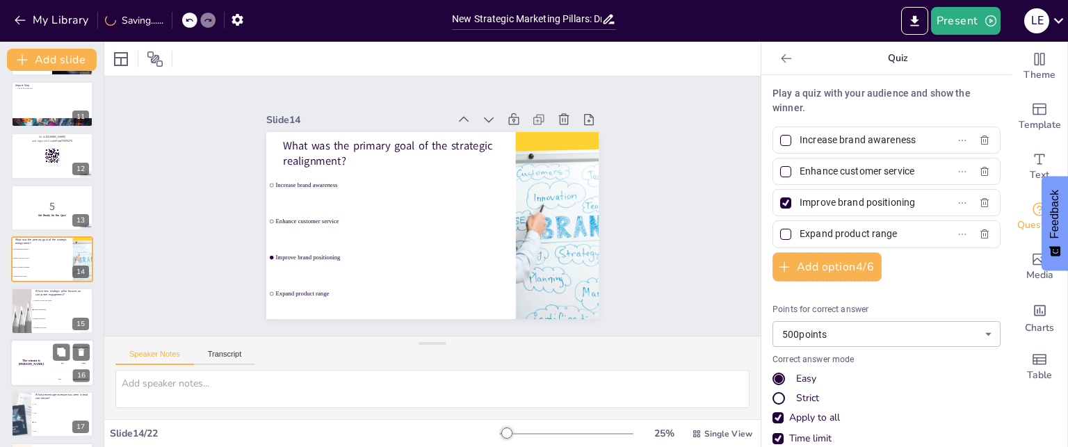
scroll to position [621, 0]
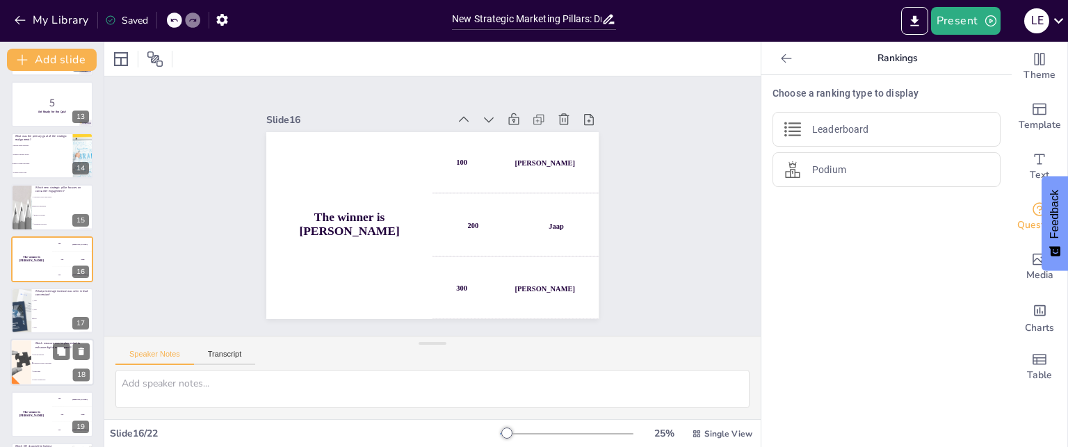
click at [41, 362] on span "Enhanced Digital Campaigns" at bounding box center [63, 363] width 60 height 2
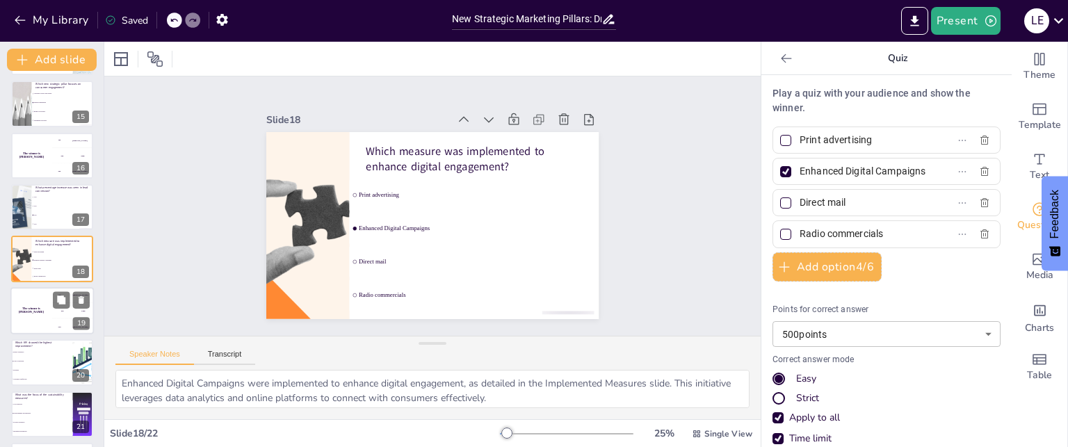
scroll to position [778, 0]
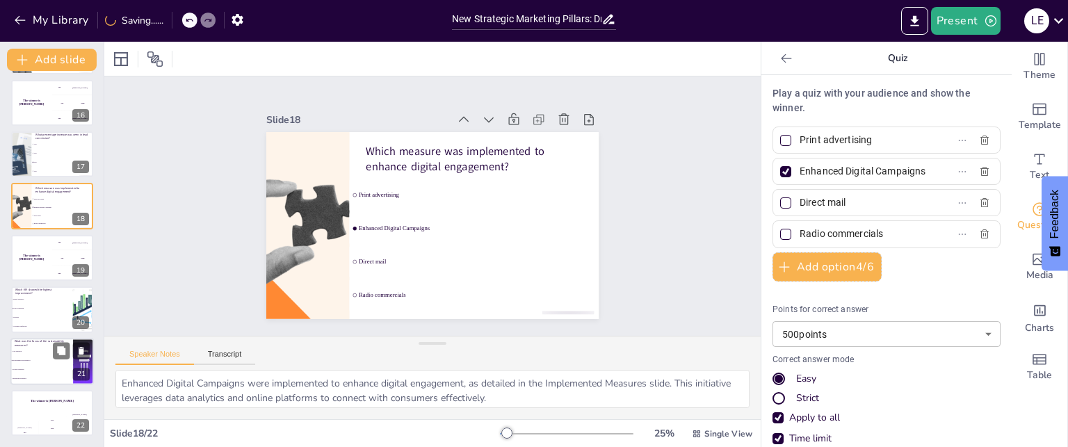
click at [42, 365] on li "Product expansion" at bounding box center [41, 369] width 63 height 9
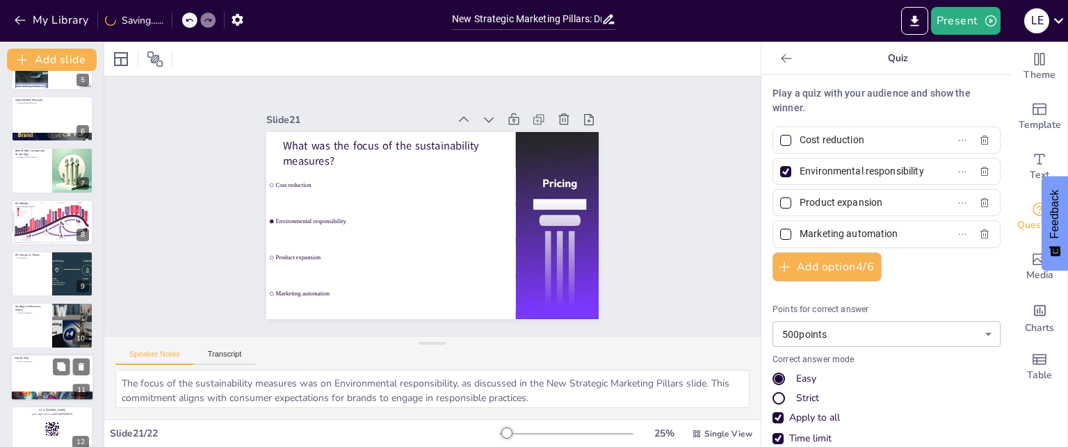
scroll to position [83, 0]
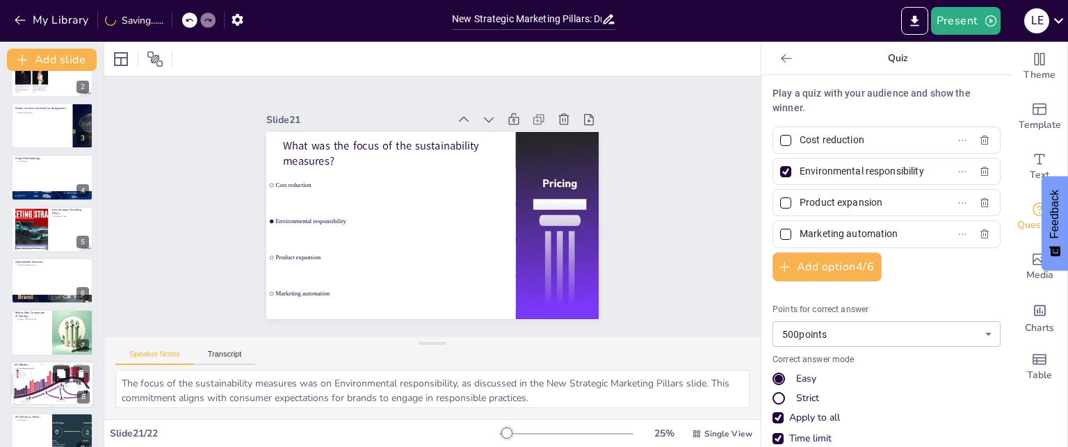
click at [63, 374] on icon at bounding box center [61, 373] width 8 height 8
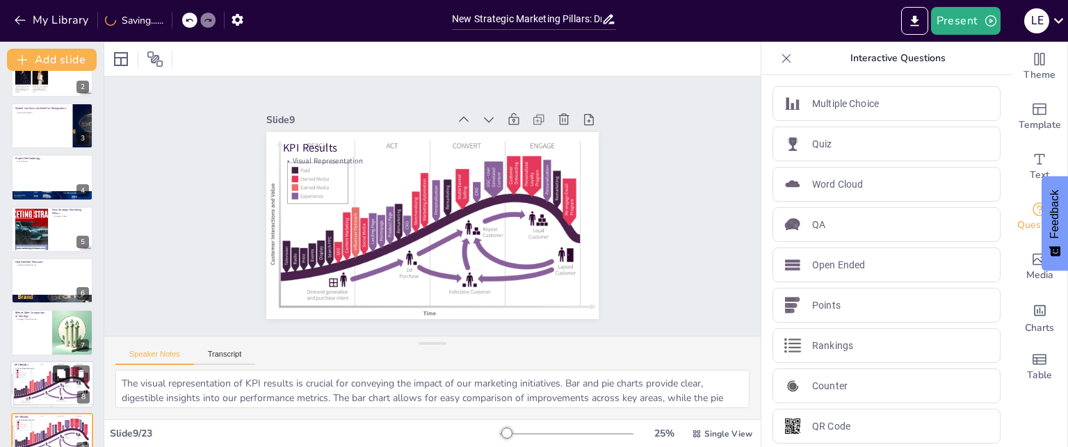
scroll to position [259, 0]
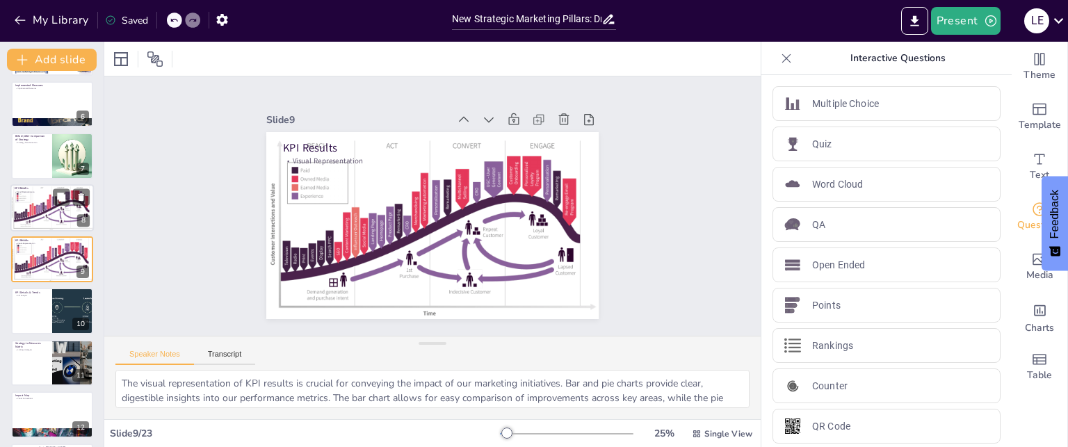
click at [55, 216] on div at bounding box center [52, 207] width 85 height 47
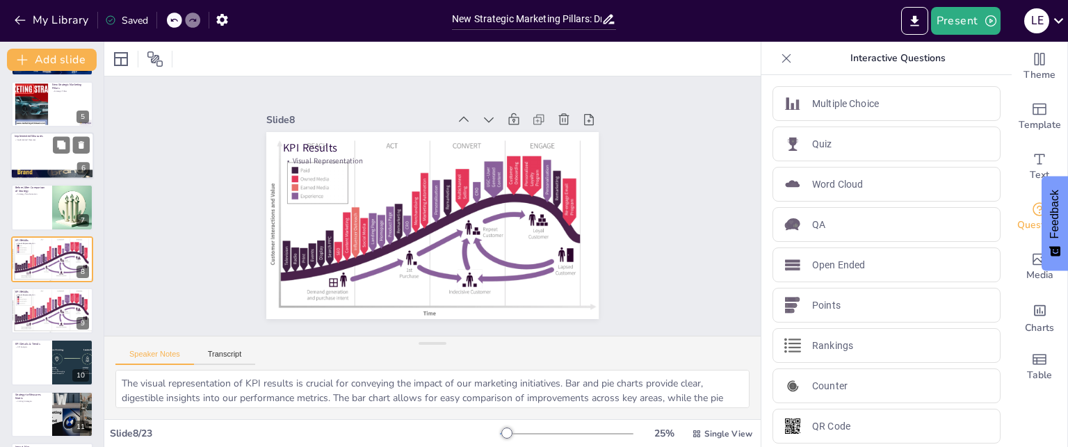
click at [35, 149] on div at bounding box center [51, 155] width 83 height 47
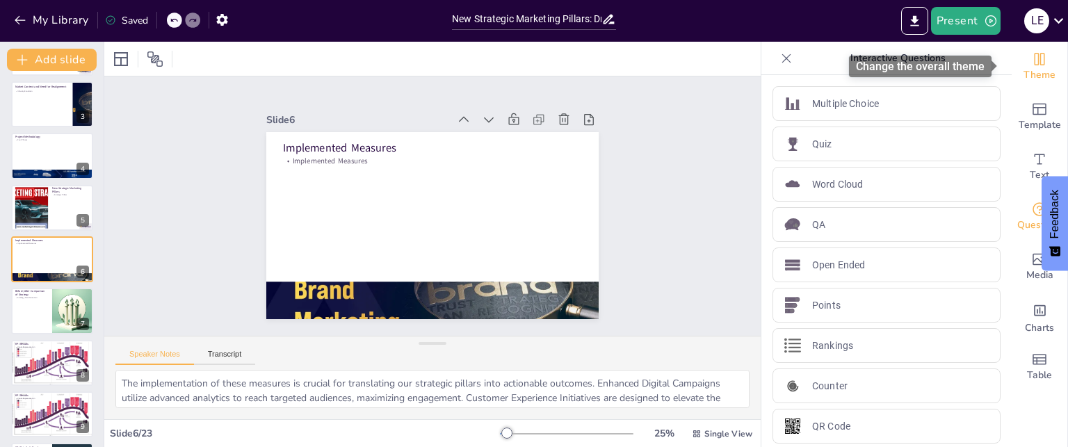
click at [1032, 76] on span "Theme" at bounding box center [1039, 74] width 32 height 15
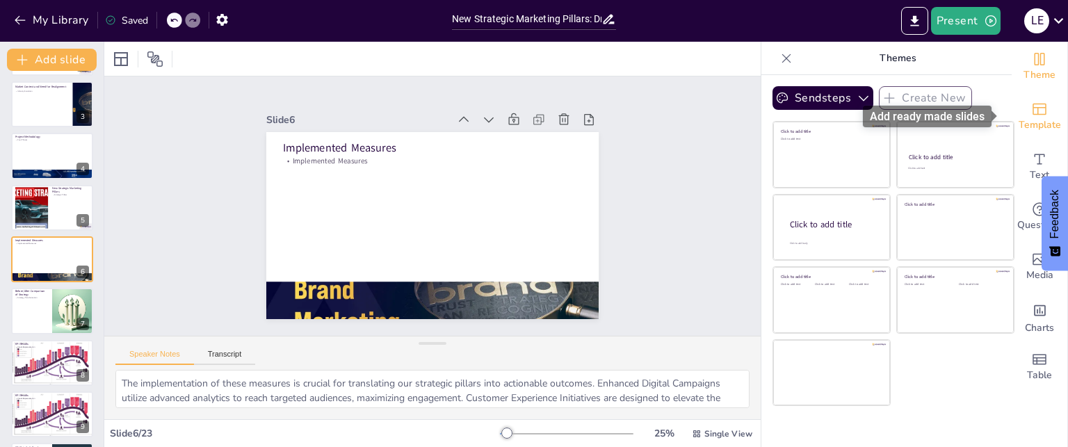
click at [1042, 110] on div "Template" at bounding box center [1039, 117] width 56 height 50
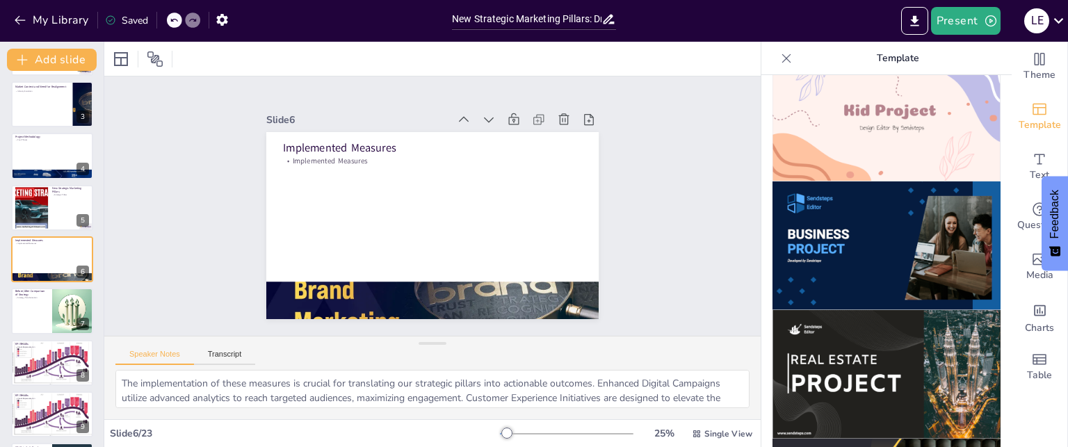
scroll to position [1112, 0]
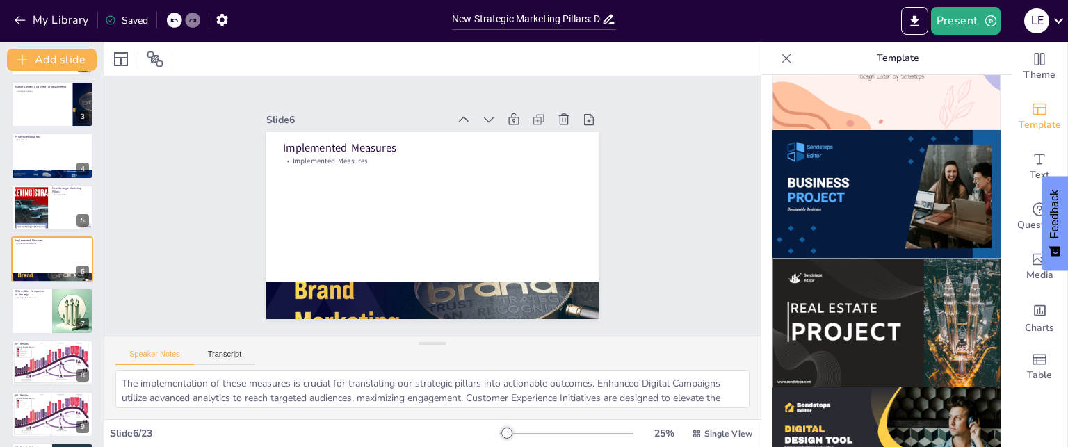
click at [862, 141] on img at bounding box center [886, 194] width 228 height 129
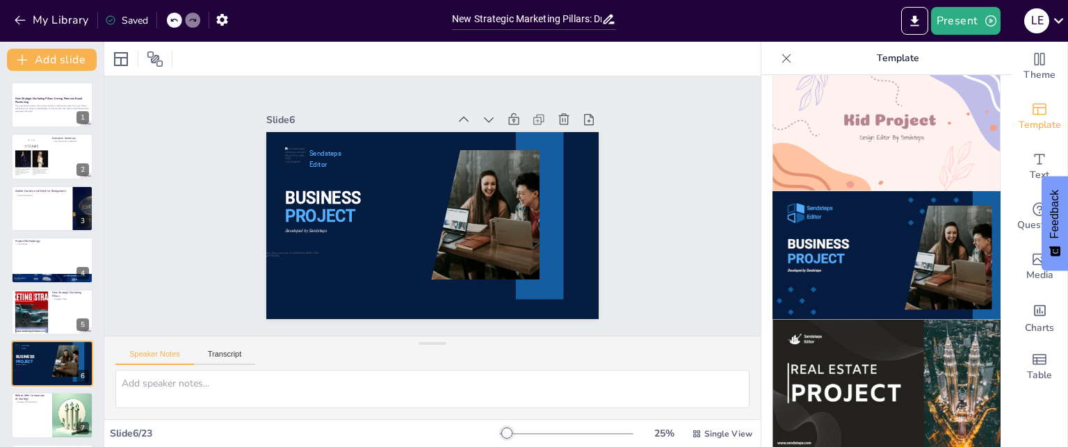
scroll to position [1043, 0]
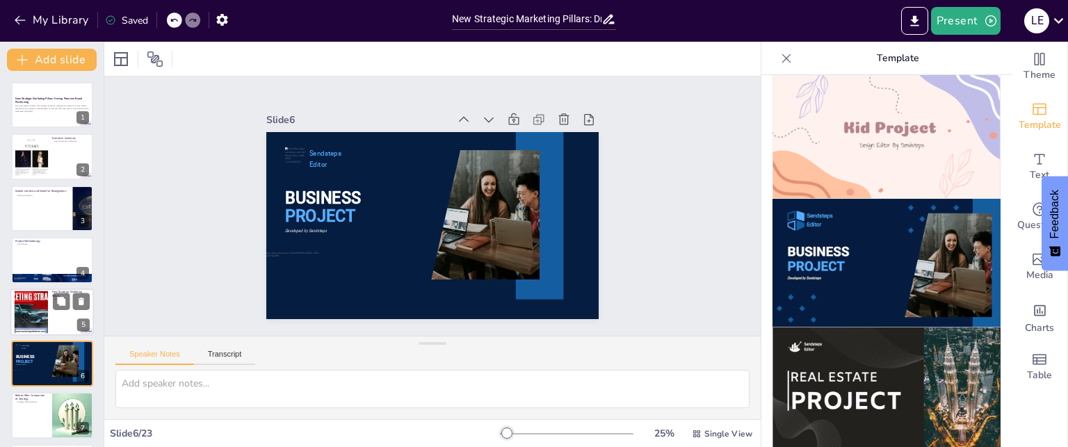
click at [50, 302] on div at bounding box center [51, 311] width 83 height 47
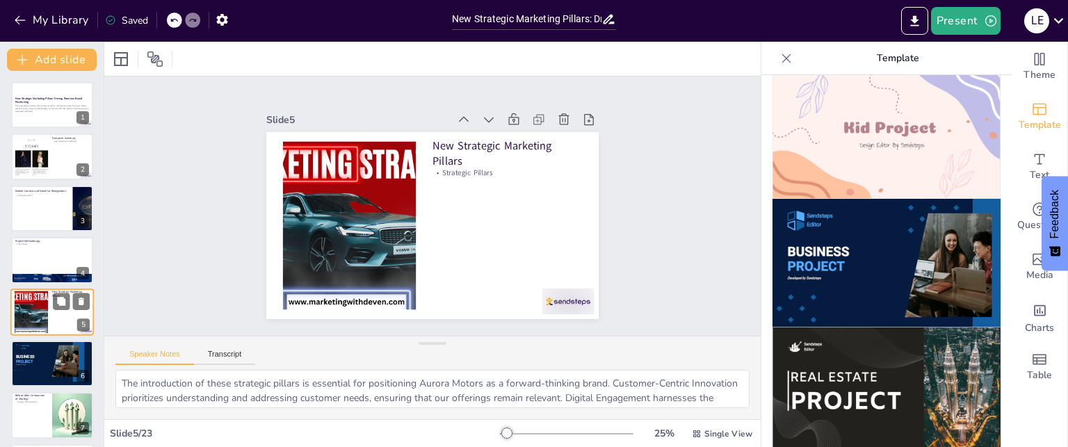
scroll to position [53, 0]
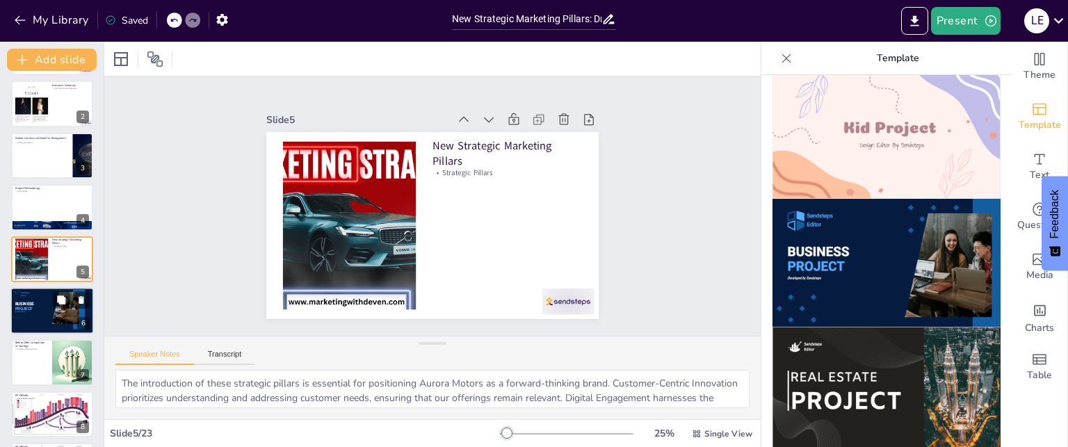
click at [42, 316] on div at bounding box center [51, 310] width 83 height 47
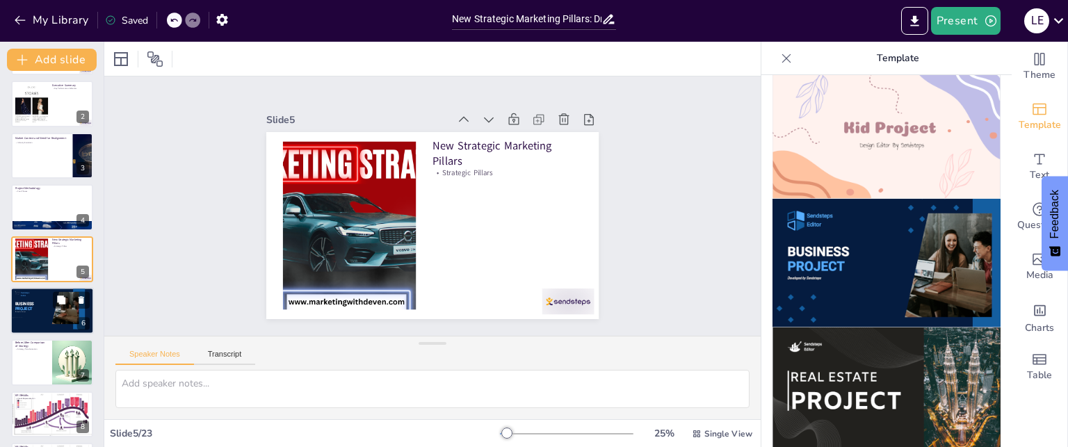
scroll to position [104, 0]
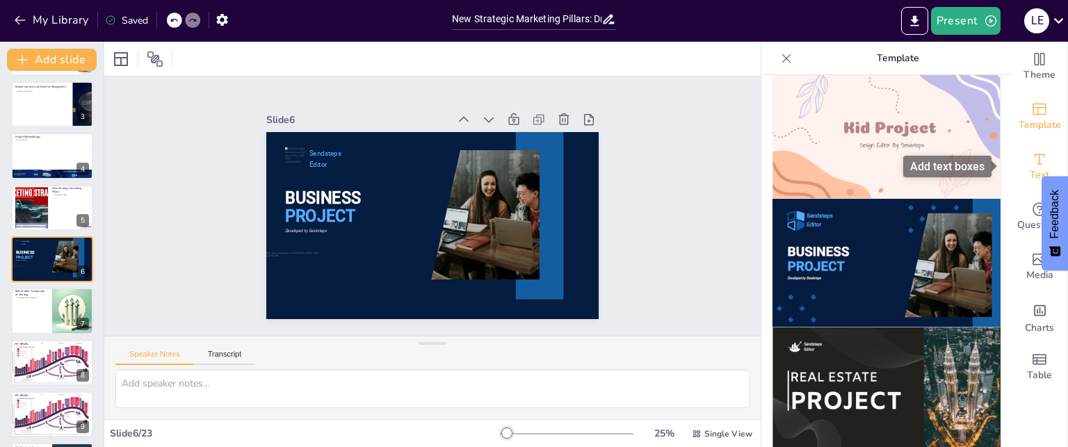
click at [1031, 177] on span "Text" at bounding box center [1038, 175] width 19 height 15
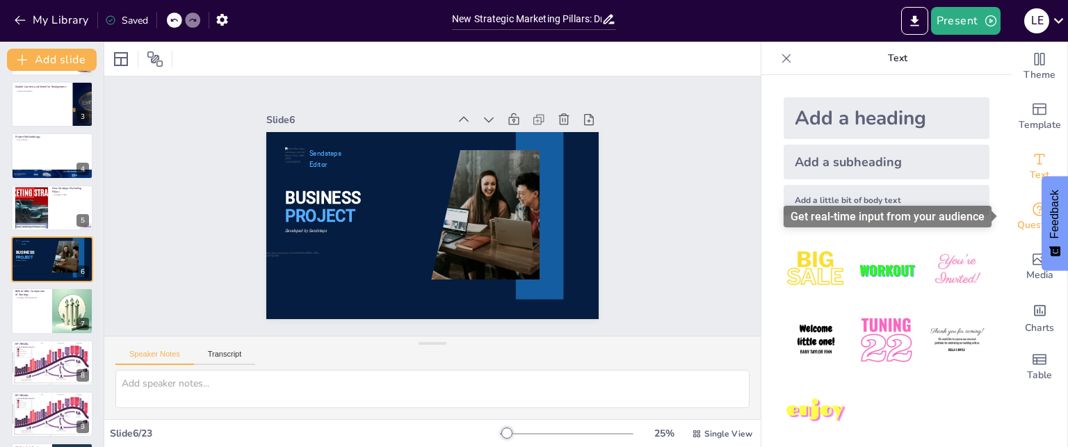
click at [1020, 216] on div "Questions" at bounding box center [1039, 217] width 56 height 50
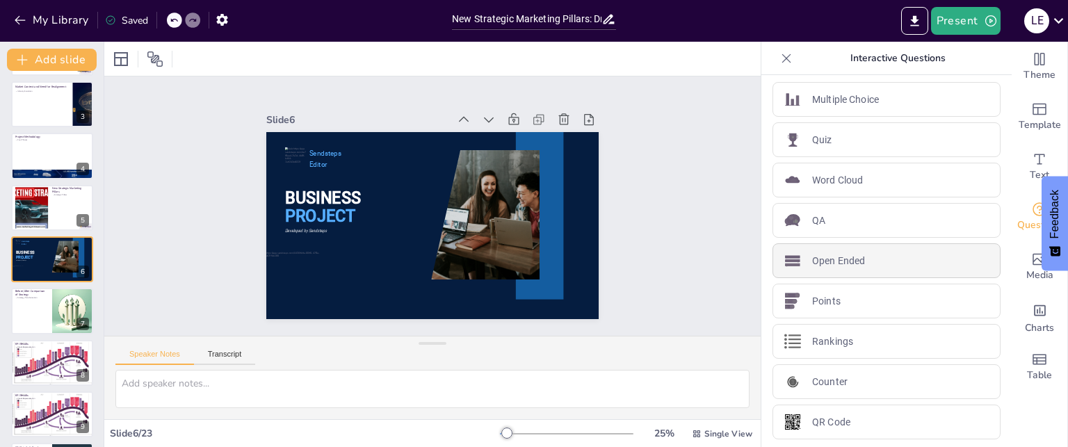
scroll to position [5, 0]
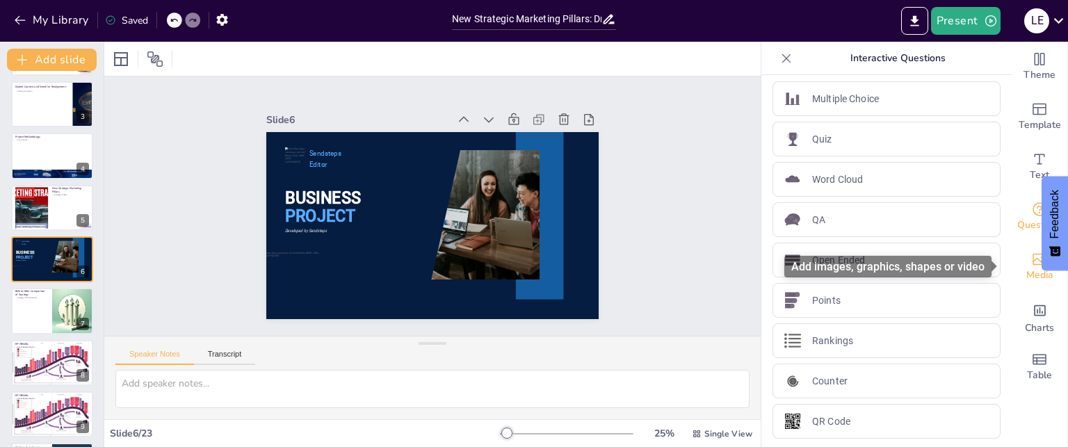
click at [1027, 272] on span "Media" at bounding box center [1039, 275] width 27 height 15
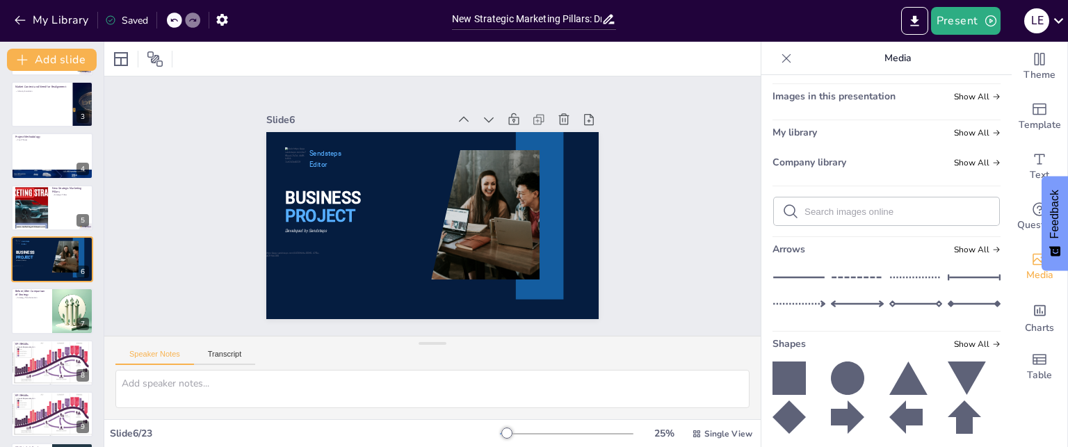
scroll to position [0, 0]
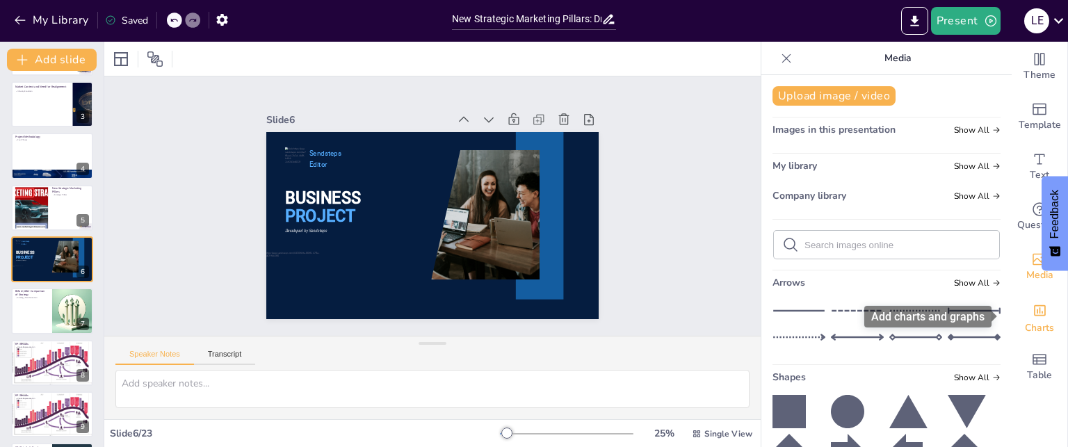
click at [1015, 318] on div "Charts" at bounding box center [1039, 317] width 56 height 50
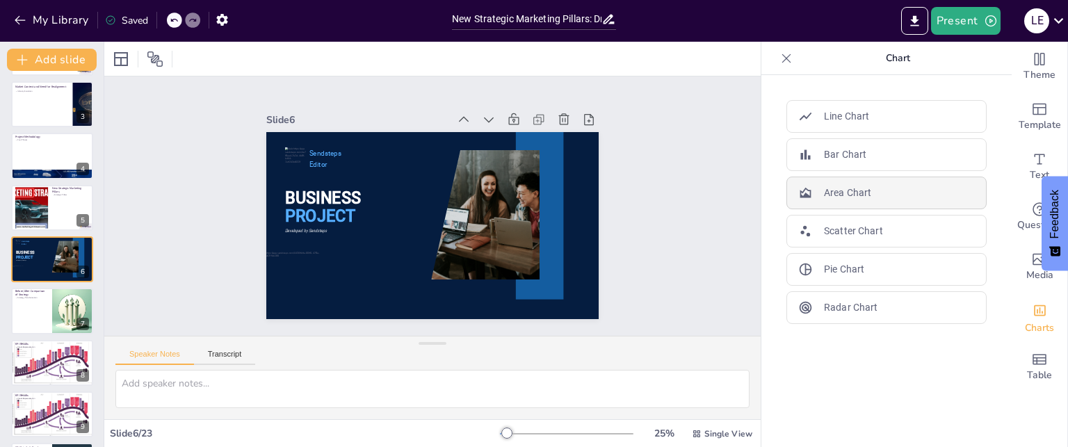
click at [845, 194] on p "Area Chart" at bounding box center [847, 193] width 47 height 15
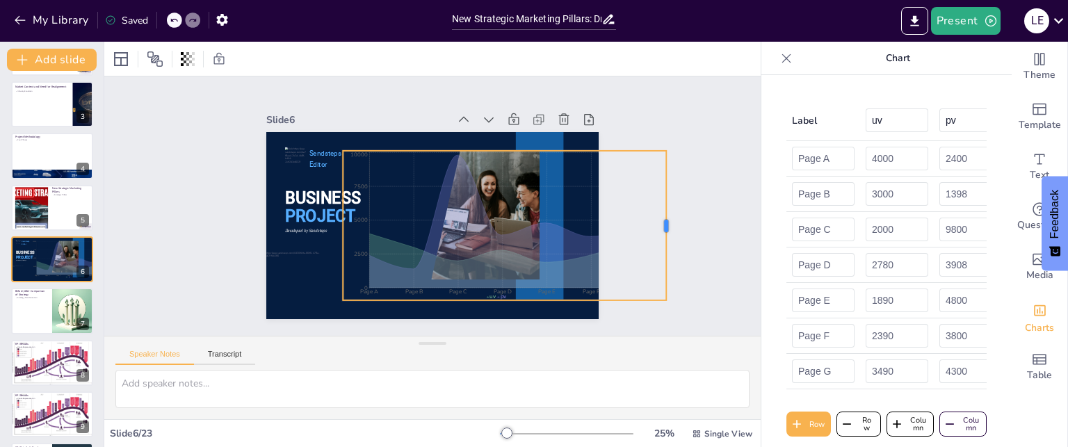
drag, startPoint x: 511, startPoint y: 183, endPoint x: 662, endPoint y: 194, distance: 151.9
click at [662, 194] on div at bounding box center [668, 251] width 26 height 150
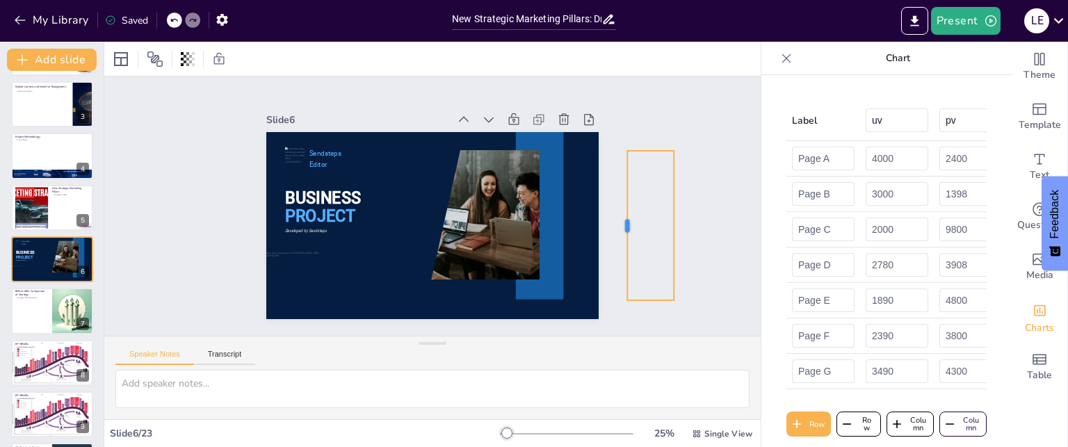
drag, startPoint x: 332, startPoint y: 218, endPoint x: 616, endPoint y: 250, distance: 286.0
click at [616, 250] on div at bounding box center [621, 225] width 11 height 149
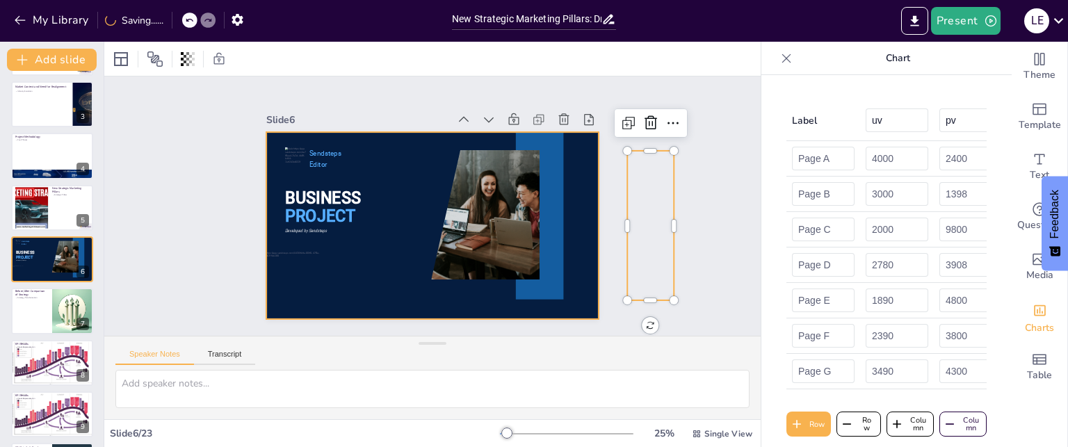
click at [581, 229] on div at bounding box center [432, 225] width 332 height 187
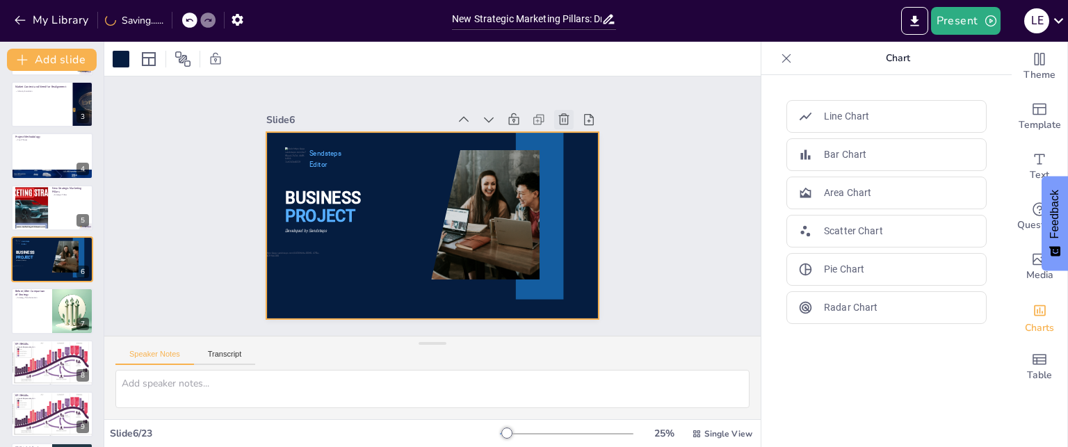
click at [562, 123] on div at bounding box center [573, 134] width 22 height 22
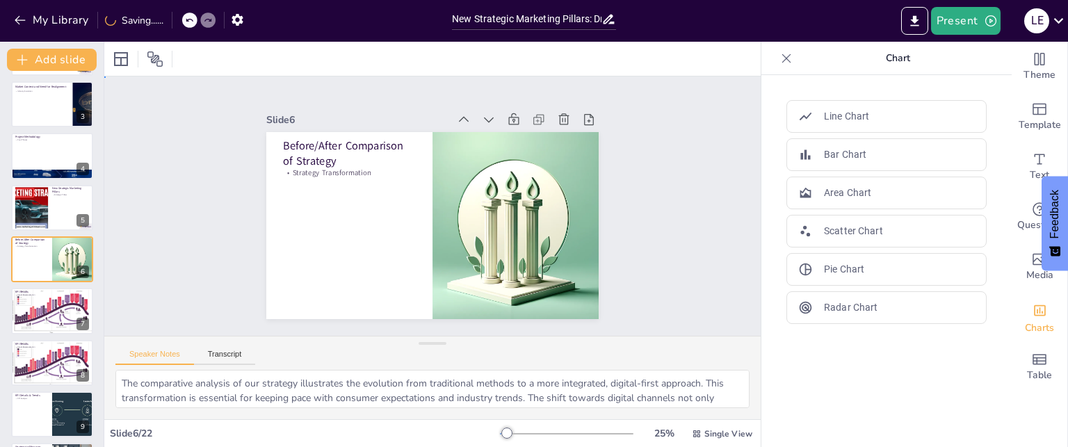
click at [608, 194] on div "Slide 1 New Strategic Marketing Pillars: Driving Premium Brand Positioning This…" at bounding box center [433, 206] width 448 height 307
click at [73, 138] on button at bounding box center [81, 145] width 17 height 17
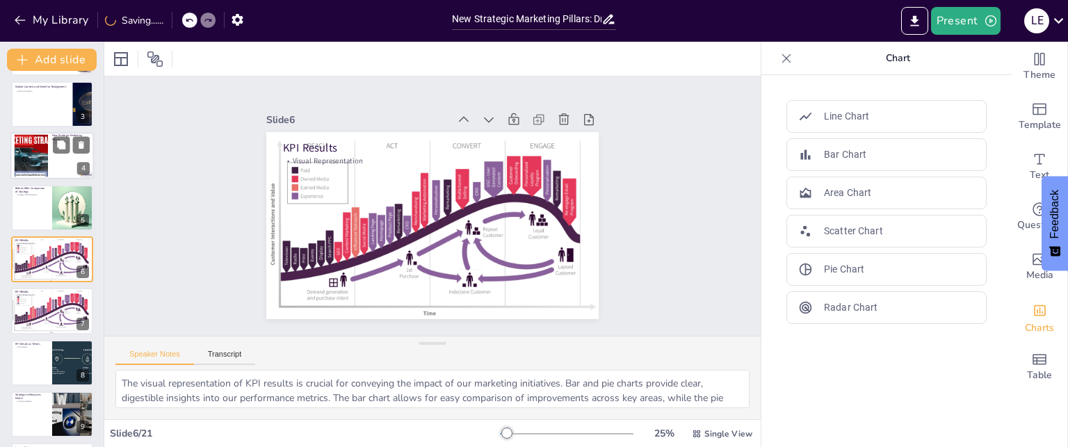
click at [55, 158] on div at bounding box center [51, 155] width 83 height 47
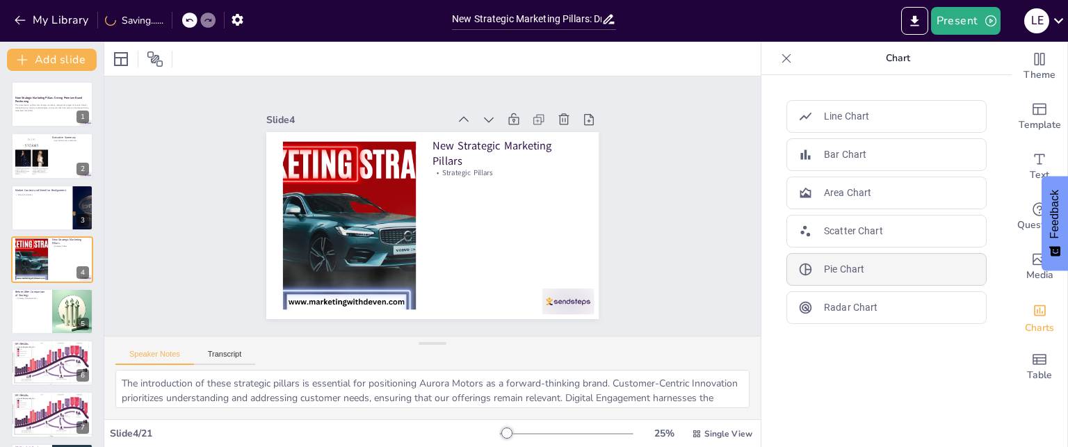
click at [874, 258] on div "Pie Chart" at bounding box center [886, 269] width 200 height 33
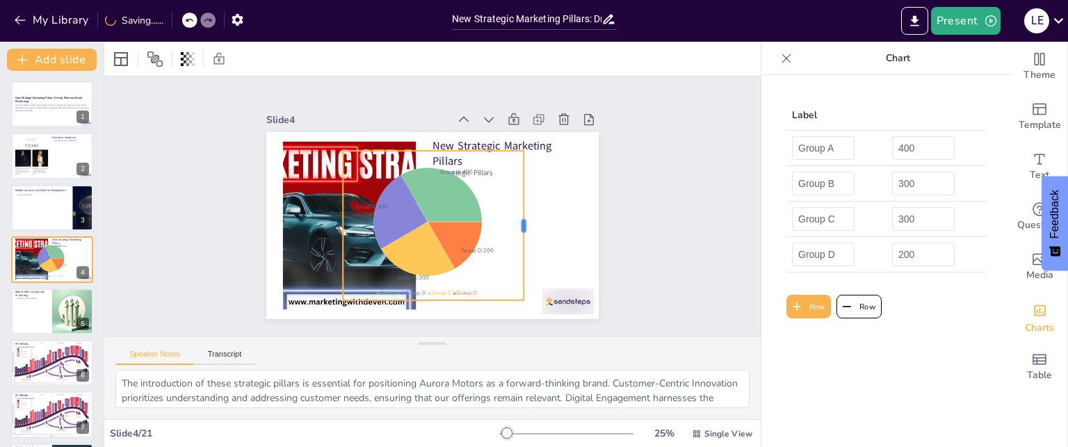
click at [523, 244] on div at bounding box center [528, 225] width 11 height 149
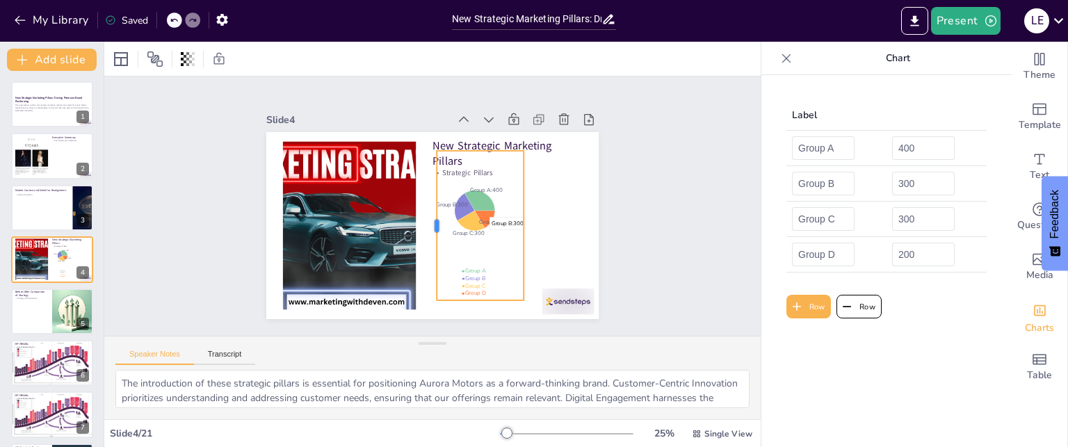
drag, startPoint x: 331, startPoint y: 218, endPoint x: 425, endPoint y: 227, distance: 94.3
click at [425, 227] on div at bounding box center [429, 225] width 26 height 150
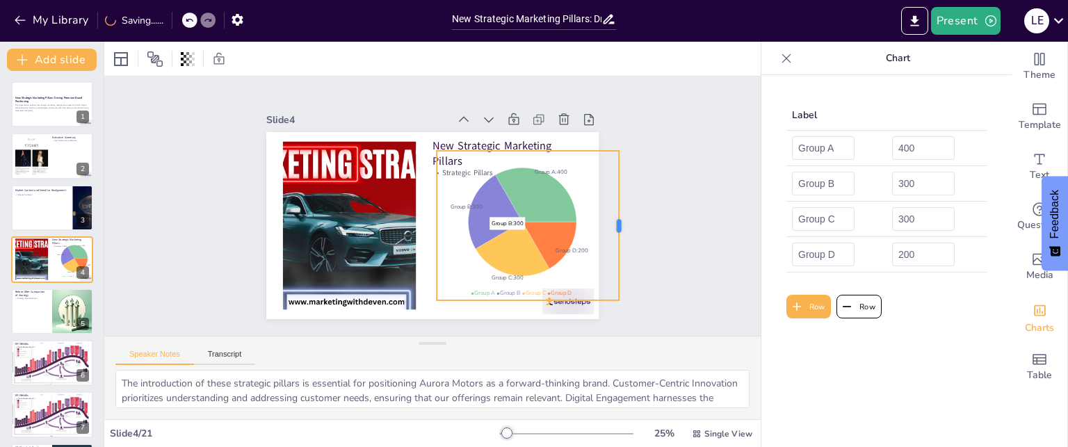
drag, startPoint x: 516, startPoint y: 222, endPoint x: 612, endPoint y: 232, distance: 95.8
click at [612, 232] on div at bounding box center [620, 245] width 26 height 150
click at [553, 231] on icon at bounding box center [544, 257] width 58 height 52
click at [892, 224] on input "300" at bounding box center [923, 219] width 63 height 24
click at [934, 222] on input "299" at bounding box center [923, 219] width 63 height 24
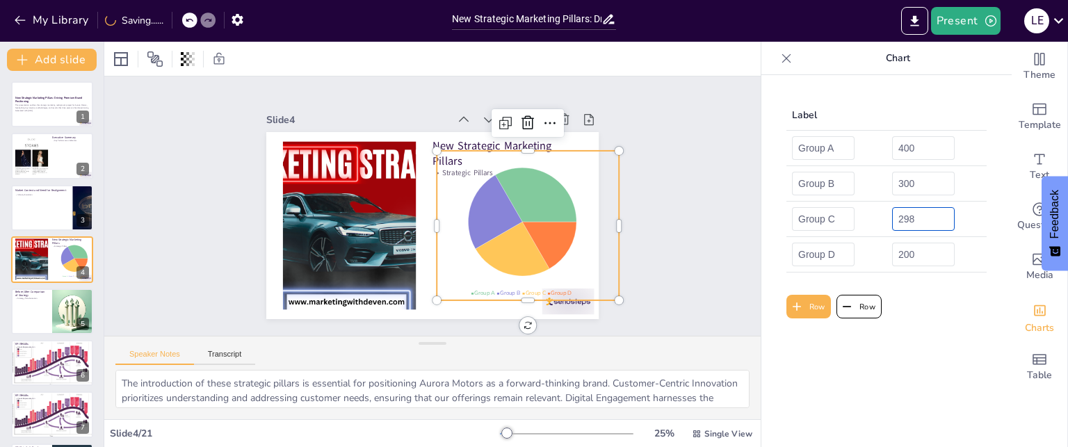
click at [934, 222] on input "298" at bounding box center [923, 219] width 63 height 24
click at [934, 222] on input "297" at bounding box center [923, 219] width 63 height 24
click at [934, 222] on input "296" at bounding box center [923, 219] width 63 height 24
click at [936, 222] on input "295" at bounding box center [923, 219] width 63 height 24
click at [934, 213] on input "296" at bounding box center [923, 219] width 63 height 24
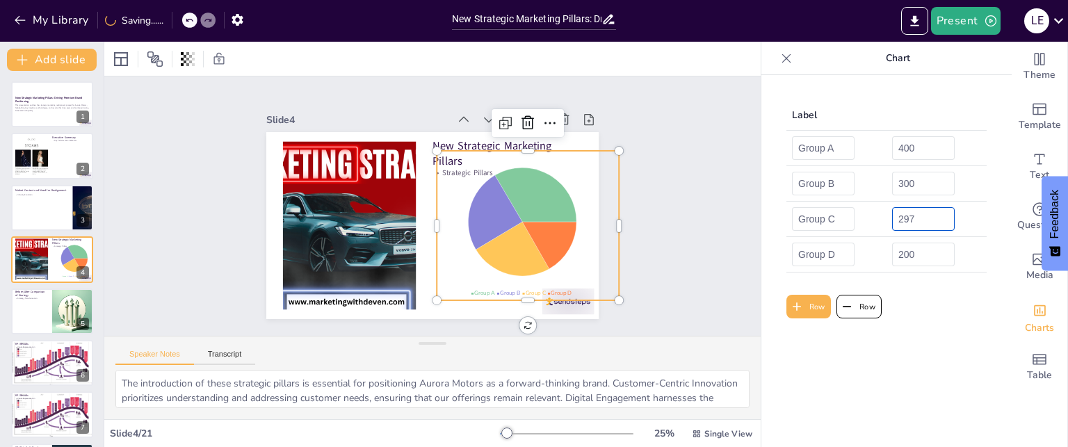
click at [934, 213] on input "297" at bounding box center [923, 219] width 63 height 24
click at [934, 213] on input "298" at bounding box center [923, 219] width 63 height 24
click at [934, 213] on input "299" at bounding box center [923, 219] width 63 height 24
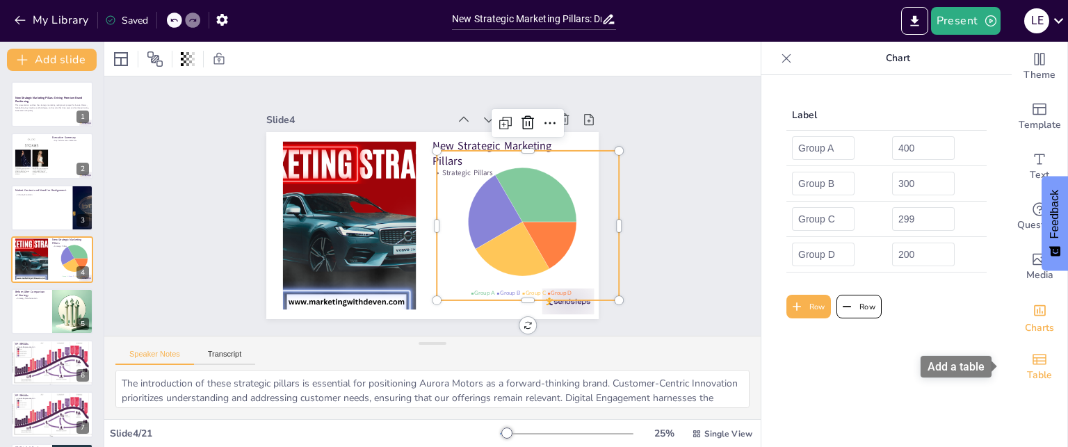
click at [1019, 365] on div "Table" at bounding box center [1039, 367] width 56 height 50
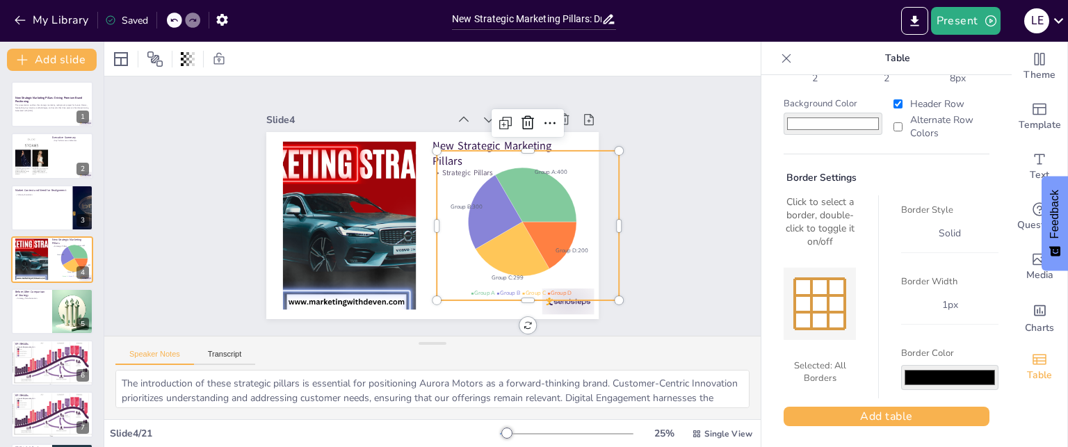
scroll to position [0, 0]
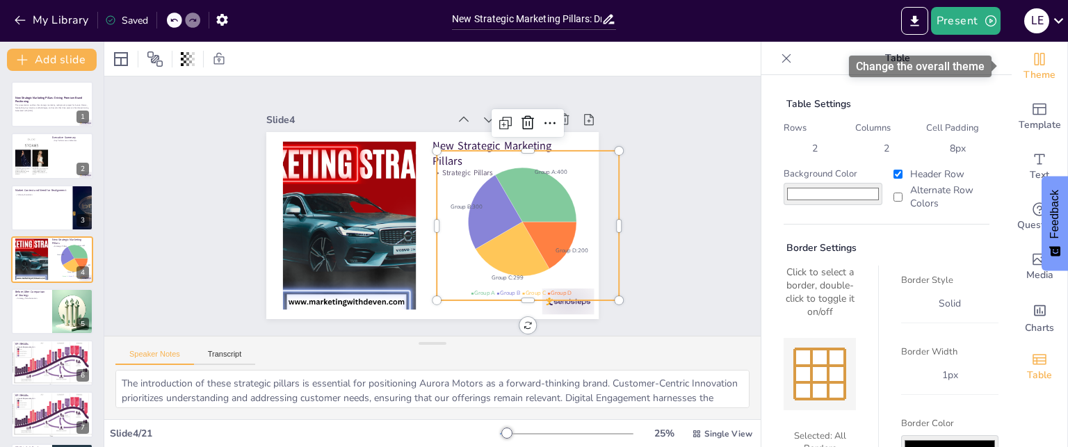
click at [1028, 79] on span "Theme" at bounding box center [1039, 74] width 32 height 15
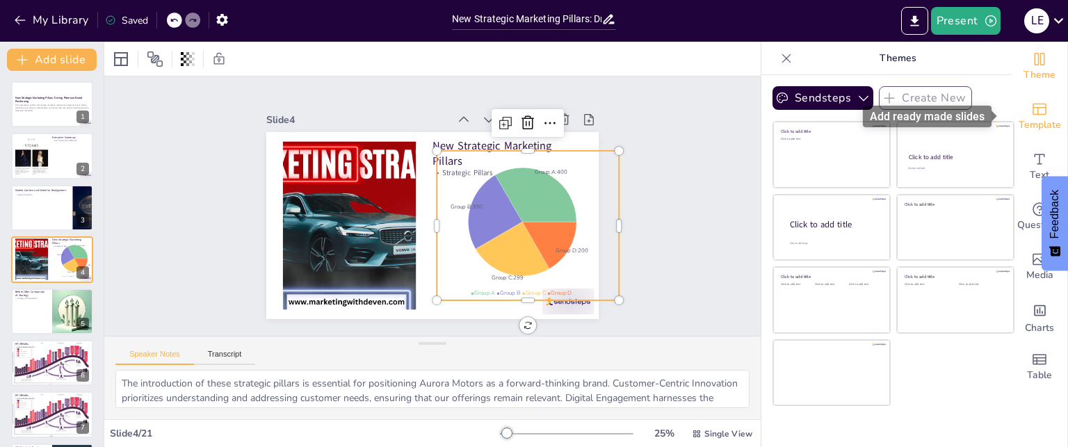
click at [1031, 108] on icon "Add ready made slides" at bounding box center [1039, 109] width 17 height 17
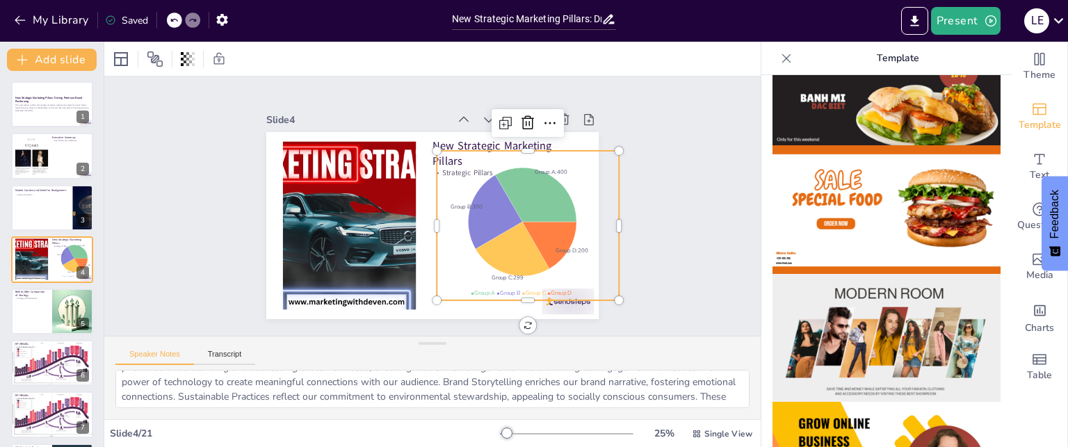
scroll to position [47, 0]
click at [213, 364] on button "Transcript" at bounding box center [225, 357] width 62 height 15
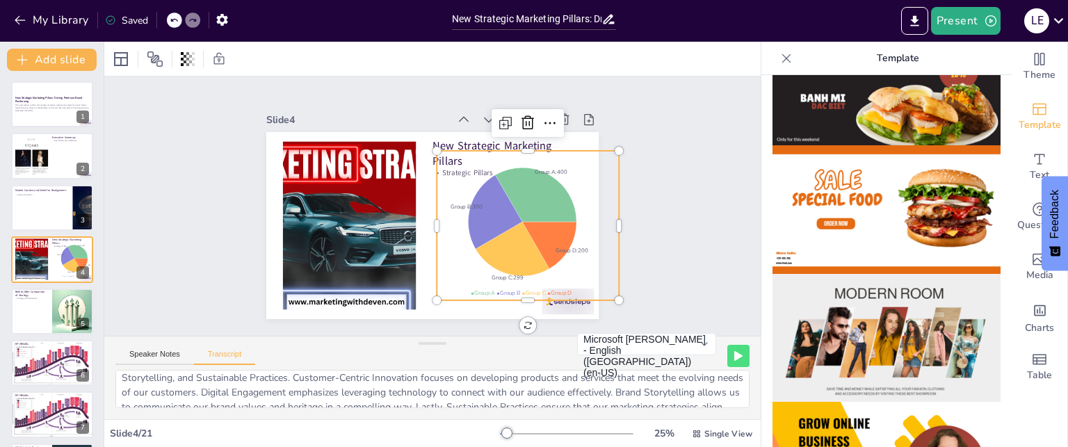
scroll to position [0, 0]
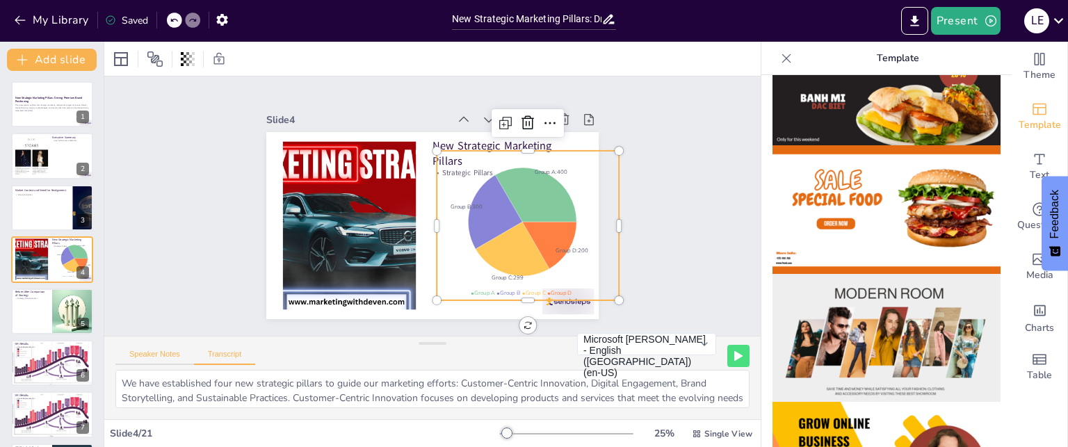
click at [154, 353] on button "Speaker Notes" at bounding box center [154, 357] width 79 height 15
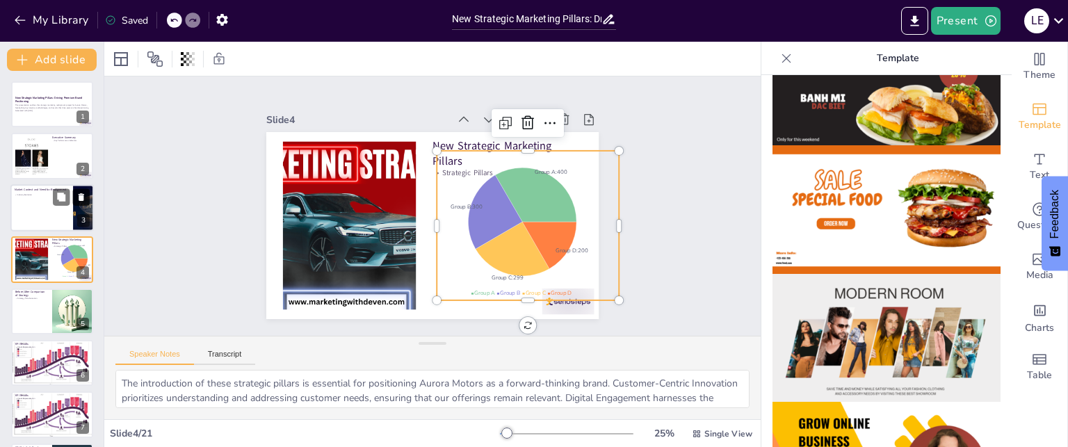
click at [84, 197] on icon at bounding box center [81, 197] width 10 height 10
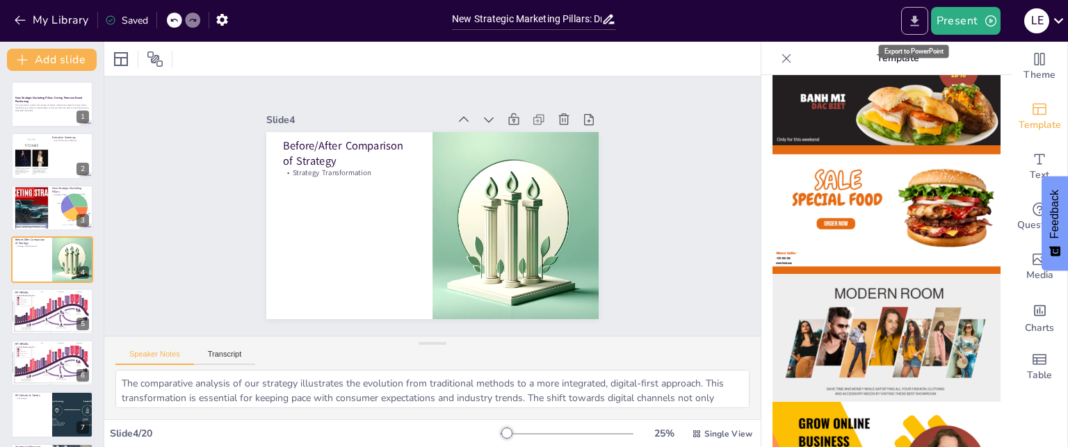
click at [922, 22] on icon "Export to PowerPoint" at bounding box center [914, 21] width 15 height 15
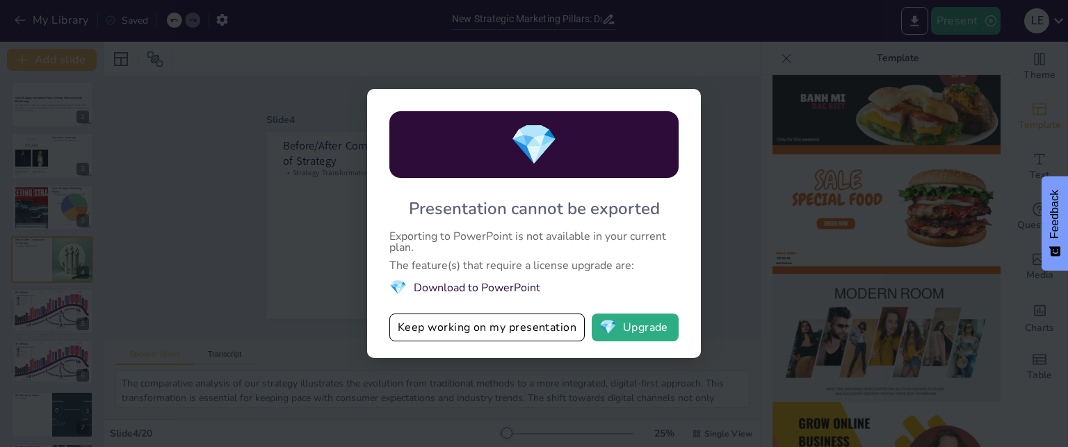
click at [699, 81] on div "💎 Presentation cannot be exported Exporting to PowerPoint is not available in y…" at bounding box center [534, 223] width 1068 height 447
click at [509, 193] on div "💎 Presentation cannot be exported Exporting to PowerPoint is not available in y…" at bounding box center [534, 223] width 334 height 269
click at [484, 332] on button "Keep working on my presentation" at bounding box center [486, 327] width 195 height 28
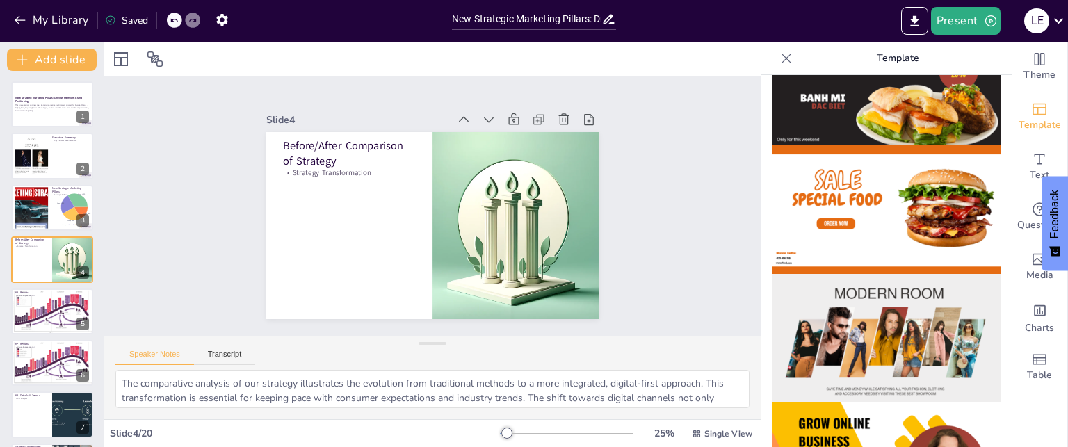
click at [836, 113] on img at bounding box center [886, 81] width 228 height 129
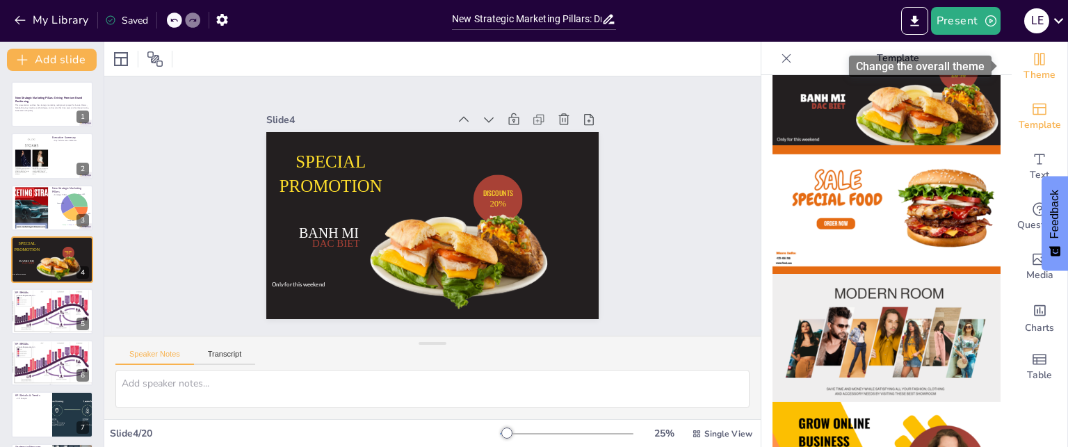
click at [1023, 72] on span "Theme" at bounding box center [1039, 74] width 32 height 15
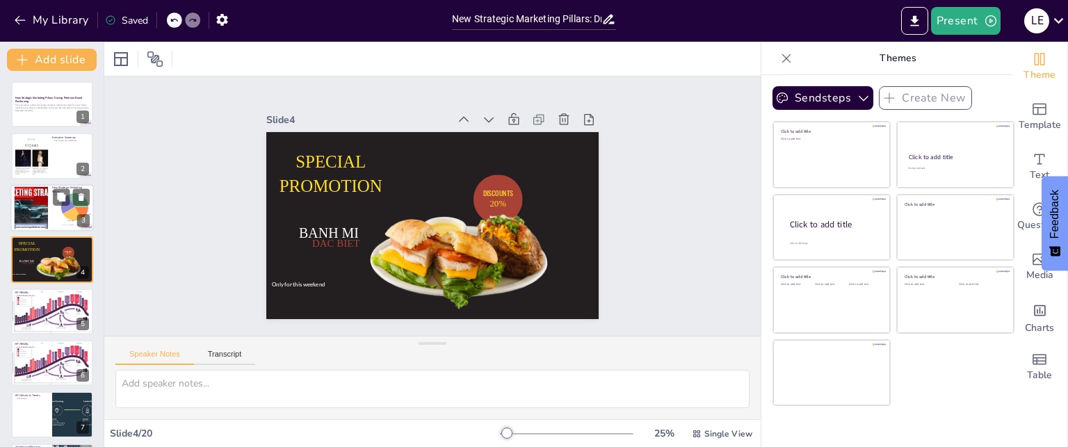
click at [47, 211] on div at bounding box center [31, 207] width 75 height 42
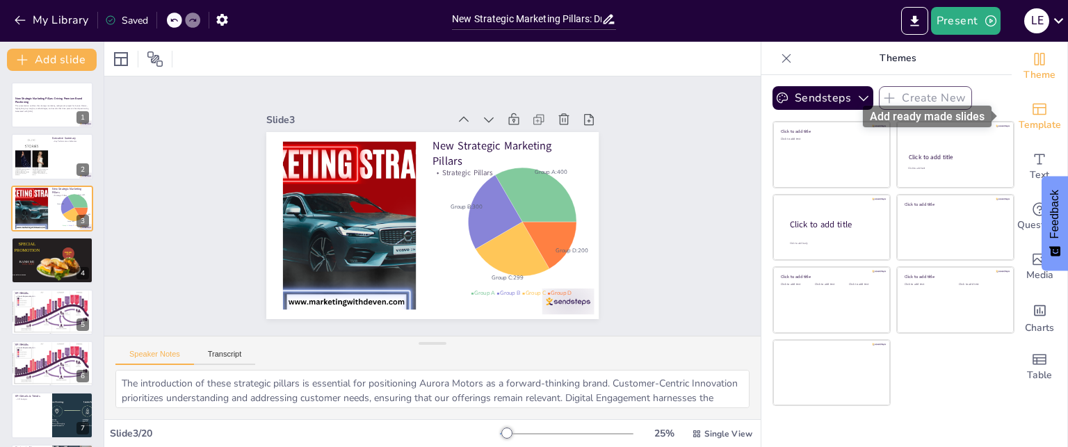
click at [1043, 105] on div "Template" at bounding box center [1039, 117] width 56 height 50
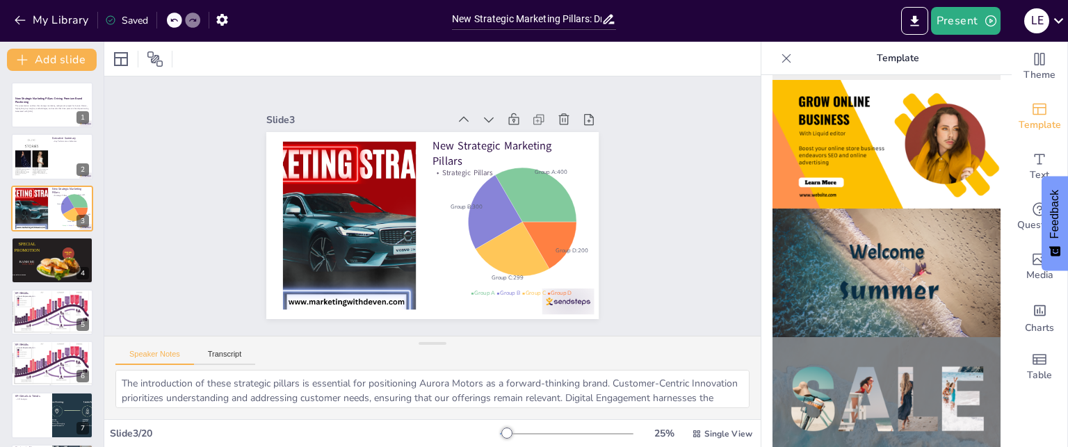
scroll to position [487, 0]
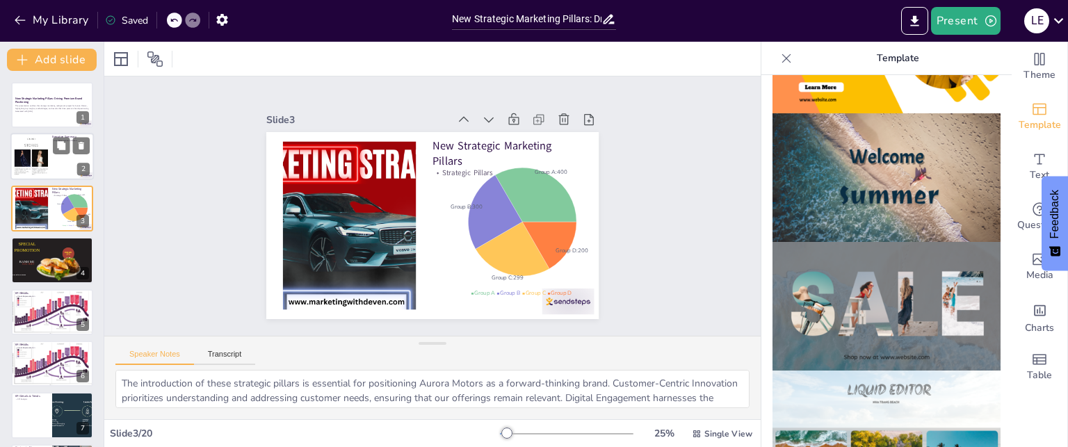
click at [39, 162] on div at bounding box center [31, 157] width 81 height 42
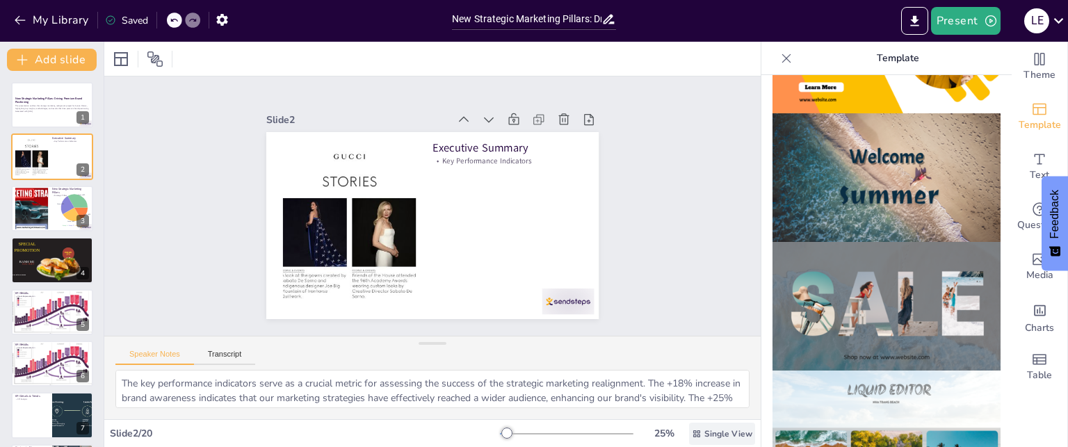
click at [706, 431] on span "Single View" at bounding box center [728, 433] width 48 height 11
click at [696, 400] on span "List View" at bounding box center [702, 402] width 73 height 13
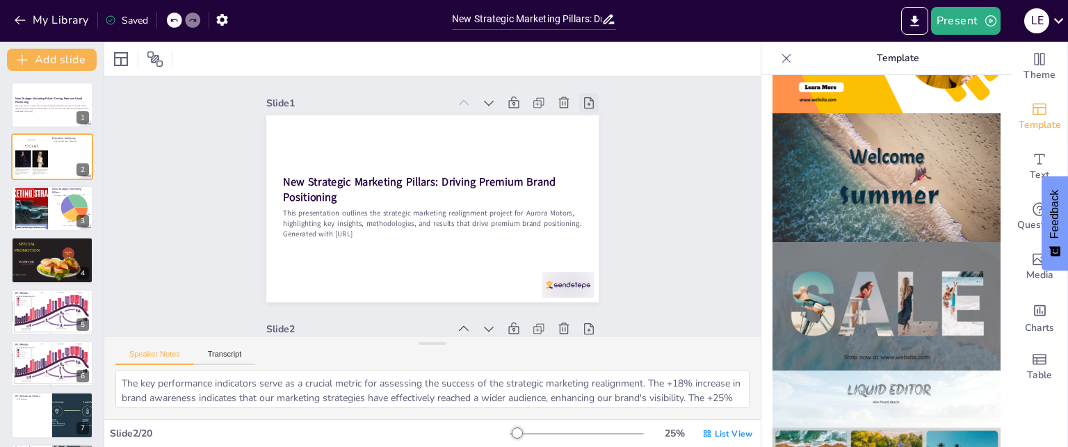
click at [598, 129] on icon at bounding box center [606, 137] width 17 height 17
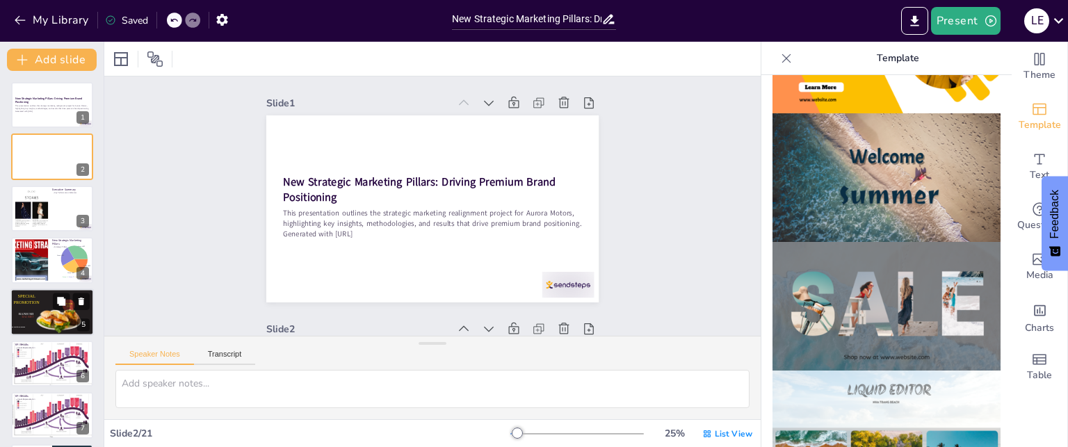
click at [33, 315] on span "DAC BIET" at bounding box center [28, 316] width 12 height 3
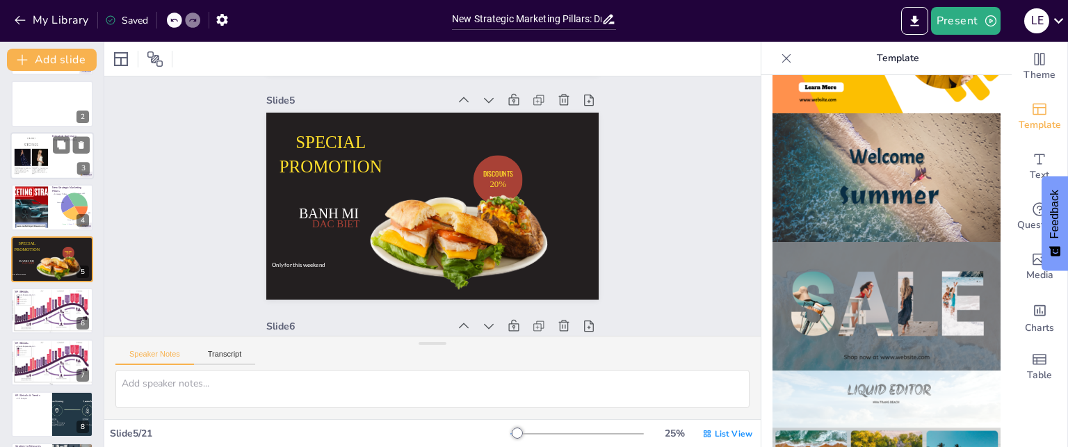
click at [49, 151] on div at bounding box center [51, 155] width 83 height 47
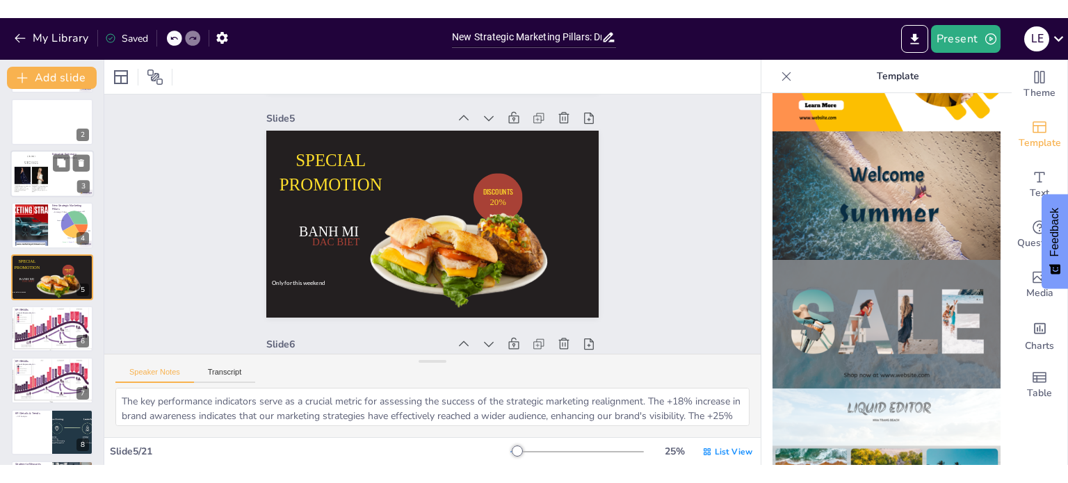
scroll to position [455, 0]
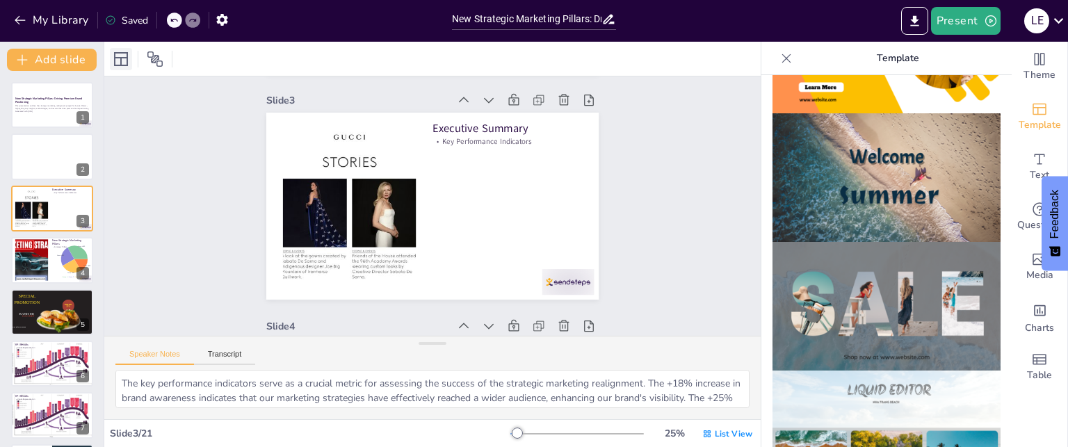
click at [120, 56] on icon at bounding box center [121, 59] width 17 height 17
click at [162, 54] on icon at bounding box center [155, 59] width 17 height 17
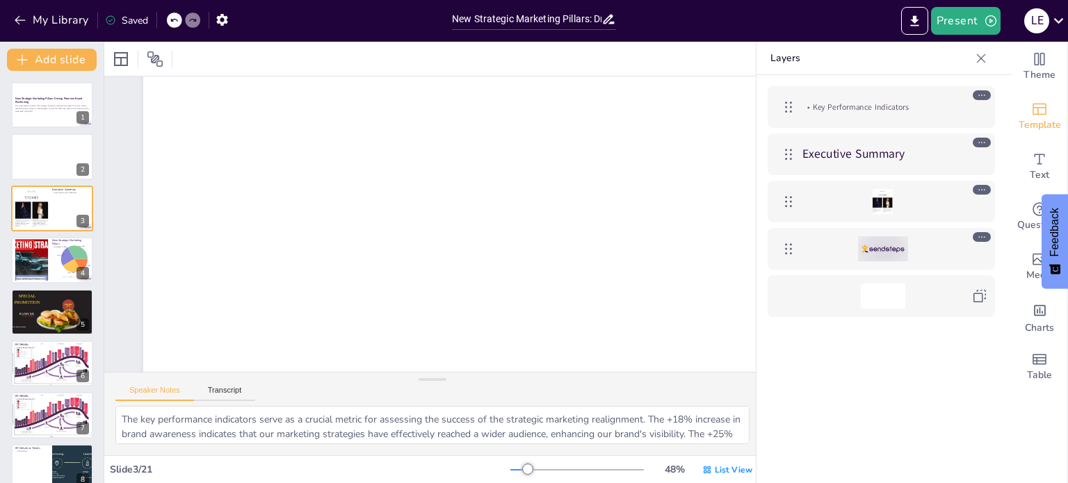
scroll to position [805, 0]
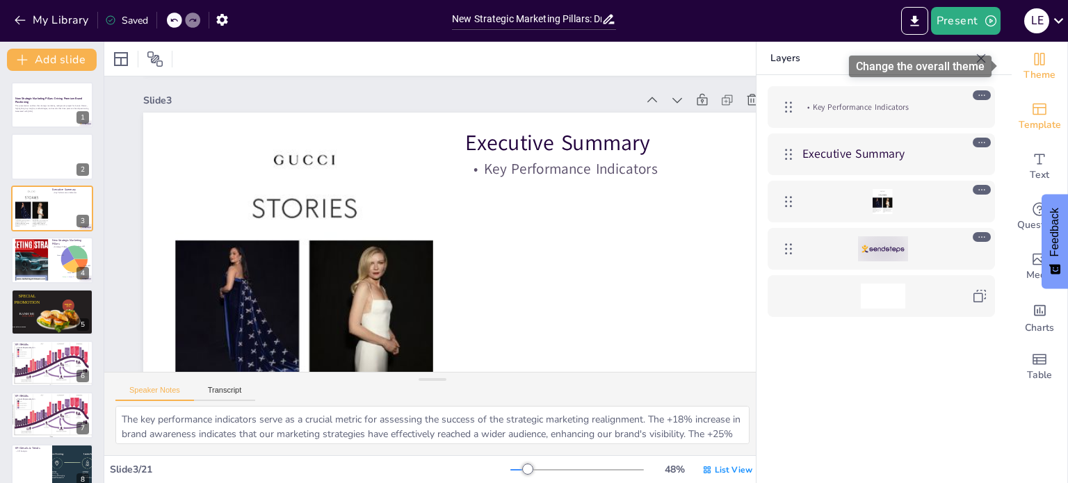
click at [1027, 67] on span "Theme" at bounding box center [1039, 74] width 32 height 15
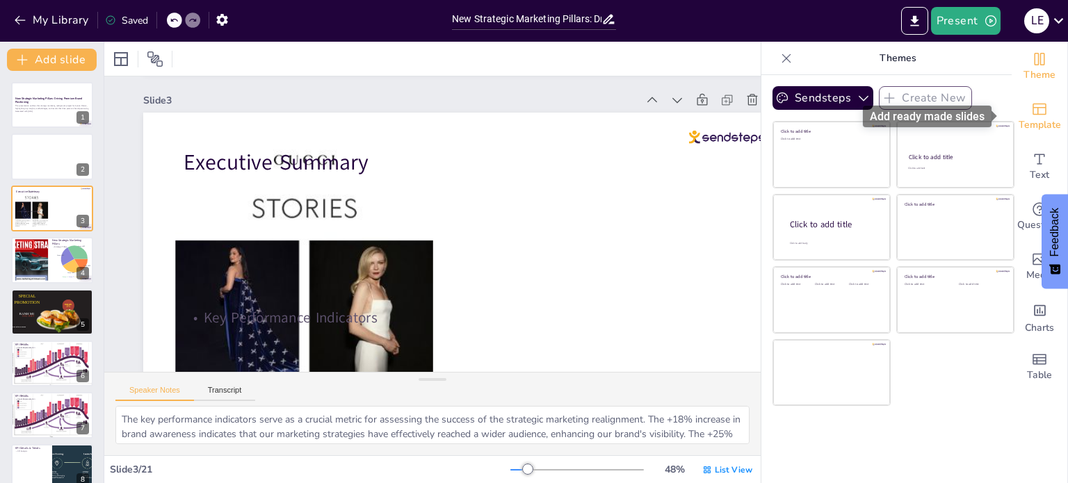
click at [1031, 102] on icon "Add ready made slides" at bounding box center [1039, 109] width 17 height 17
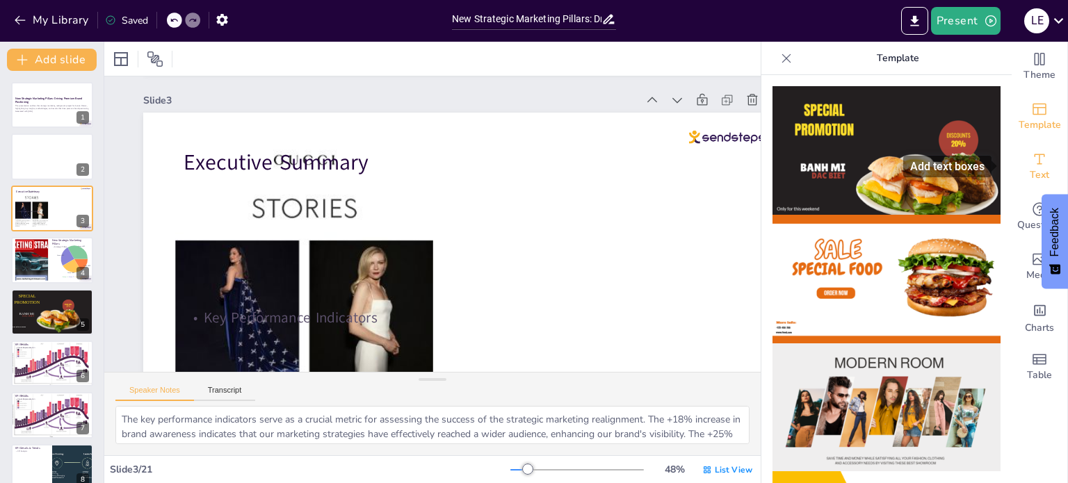
click at [1031, 158] on icon "Add text boxes" at bounding box center [1039, 159] width 17 height 17
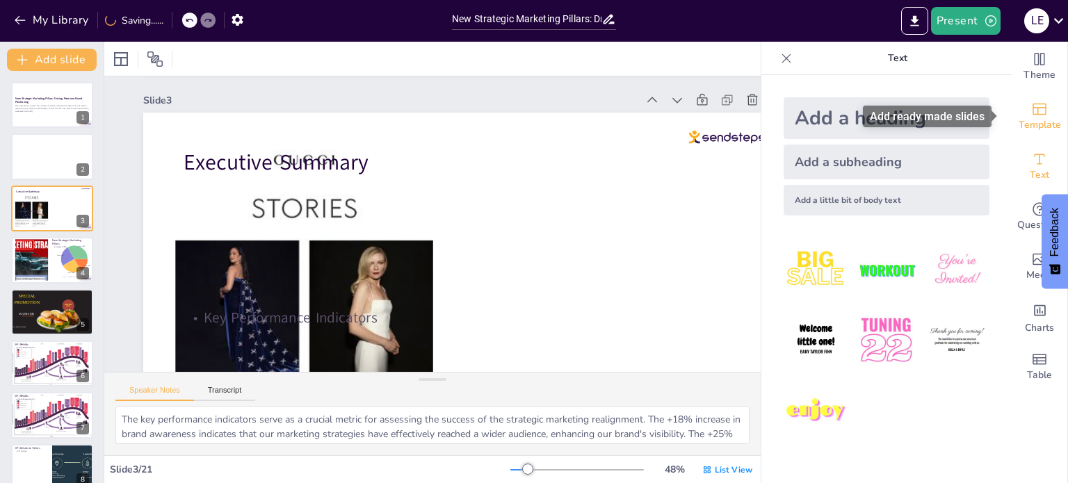
click at [1026, 121] on span "Template" at bounding box center [1039, 124] width 42 height 15
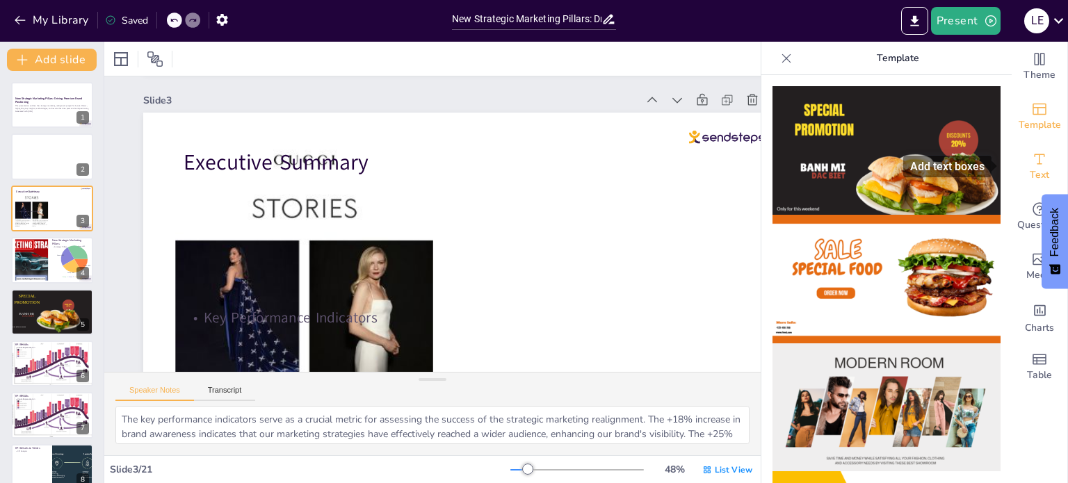
click at [1016, 175] on div "Text" at bounding box center [1039, 167] width 56 height 50
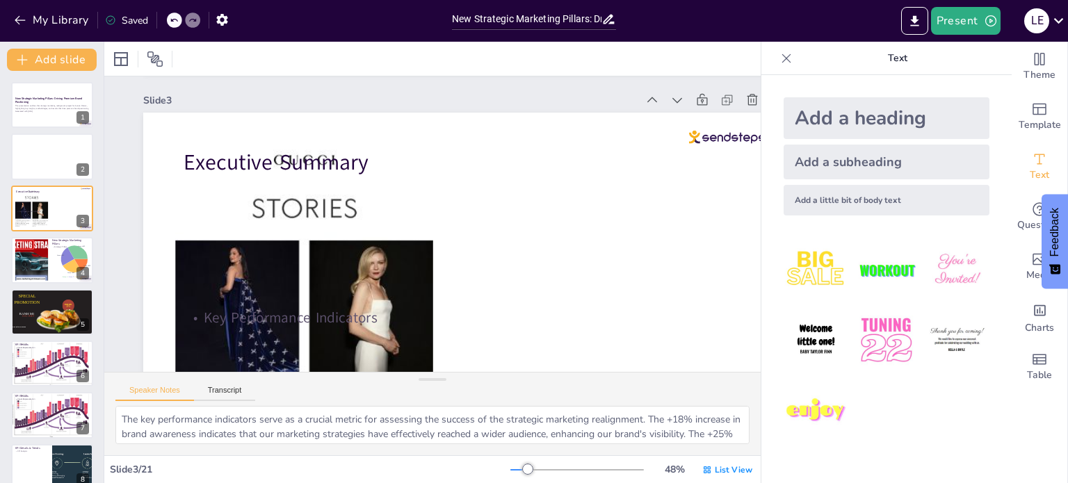
click at [803, 261] on img at bounding box center [815, 270] width 65 height 65
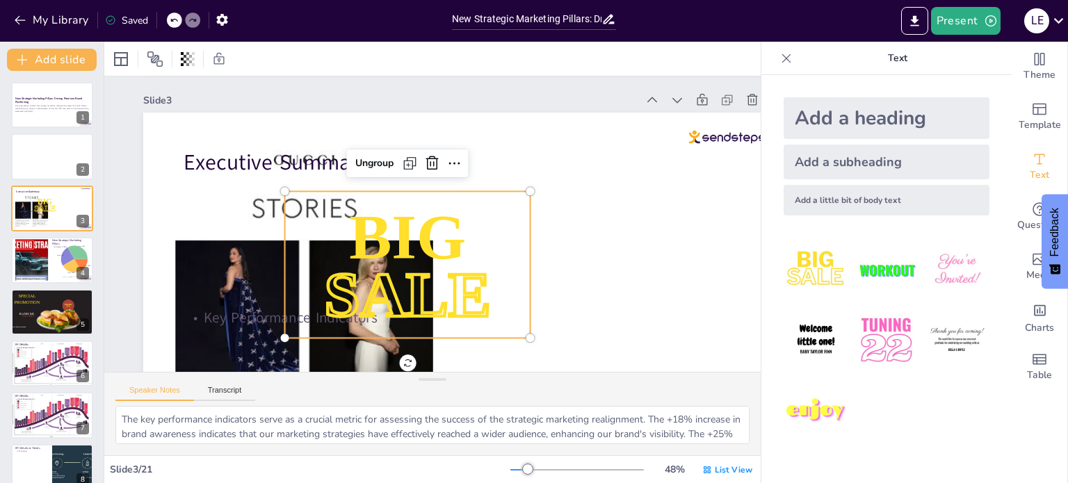
click at [839, 120] on div "Add a heading" at bounding box center [886, 118] width 206 height 42
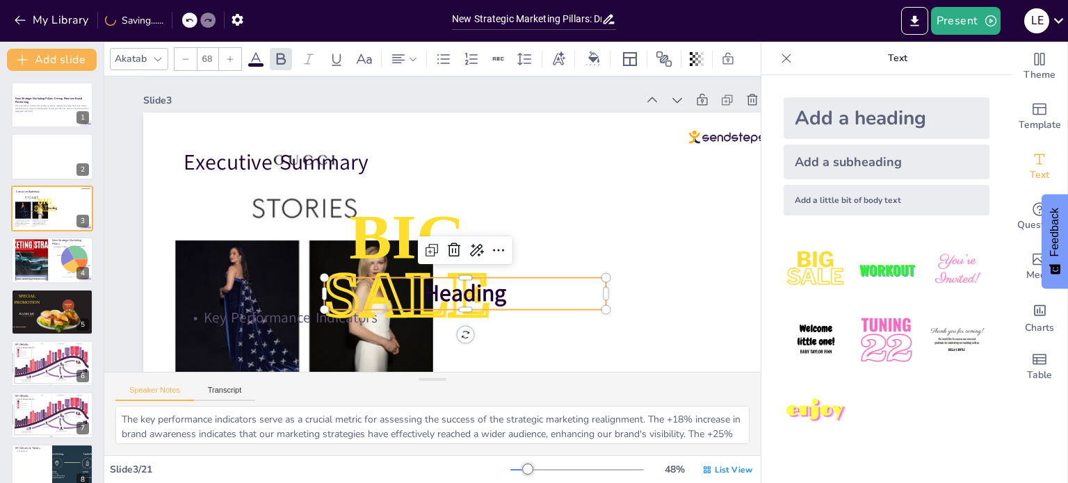
click at [876, 330] on img at bounding box center [886, 340] width 65 height 65
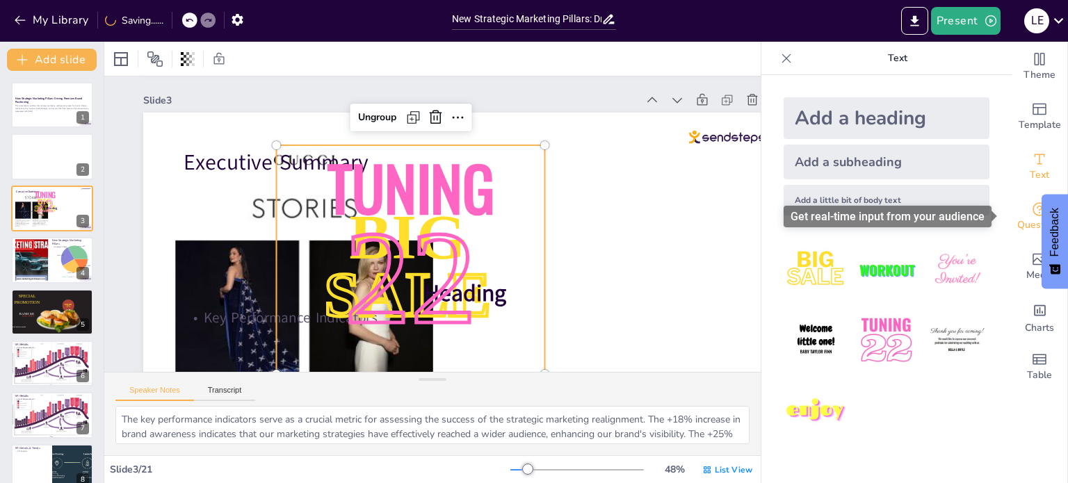
click at [1017, 222] on span "Questions" at bounding box center [1039, 225] width 45 height 15
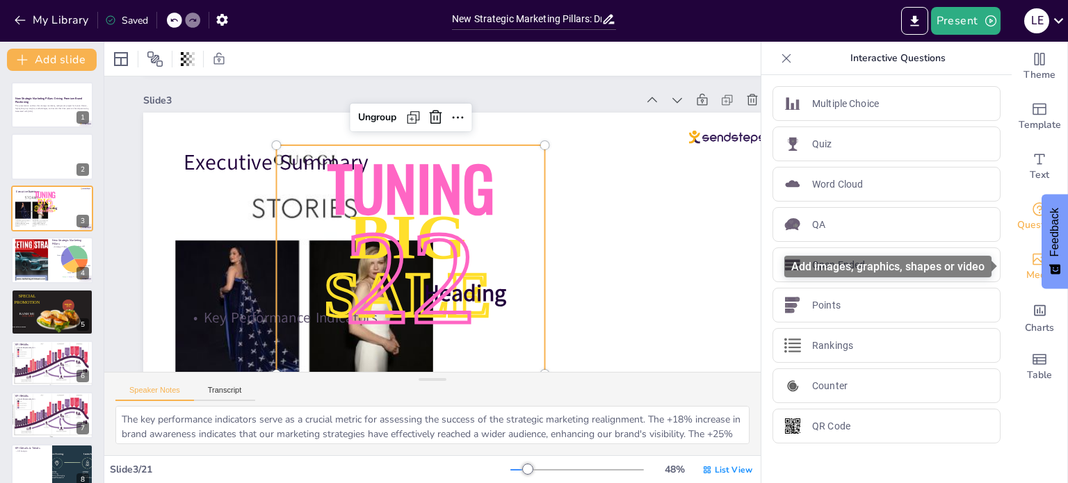
click at [1031, 266] on icon "Add images, graphics, shapes or video" at bounding box center [1039, 259] width 17 height 17
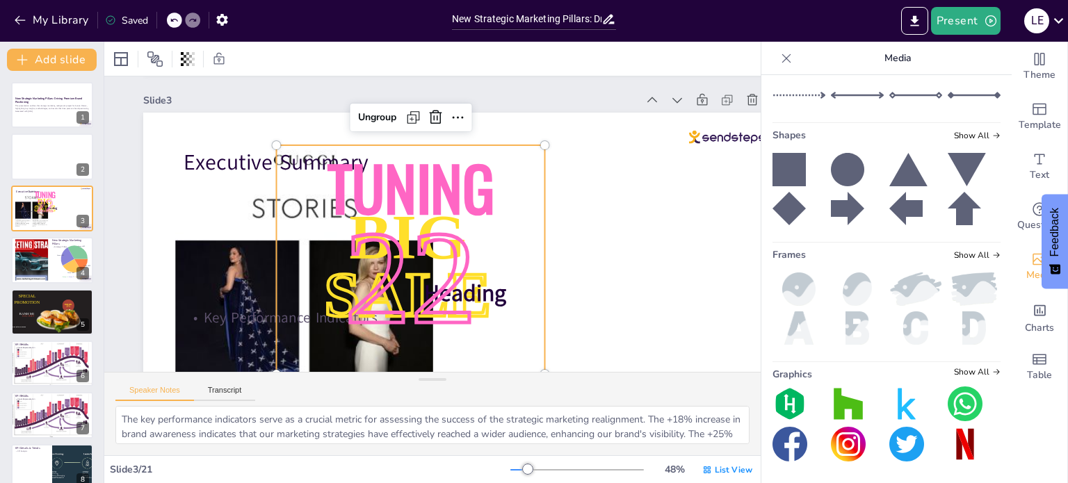
scroll to position [103, 0]
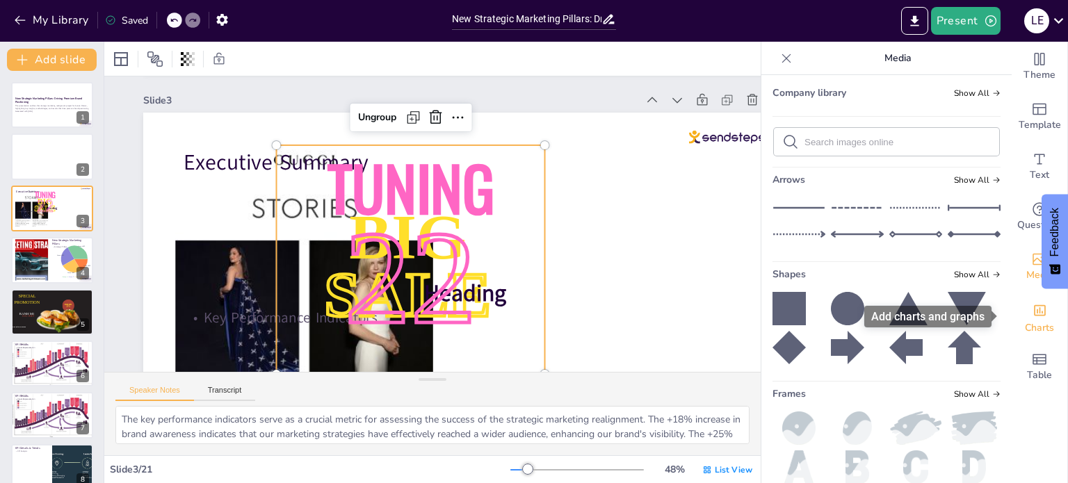
click at [1019, 315] on div "Charts" at bounding box center [1039, 317] width 56 height 50
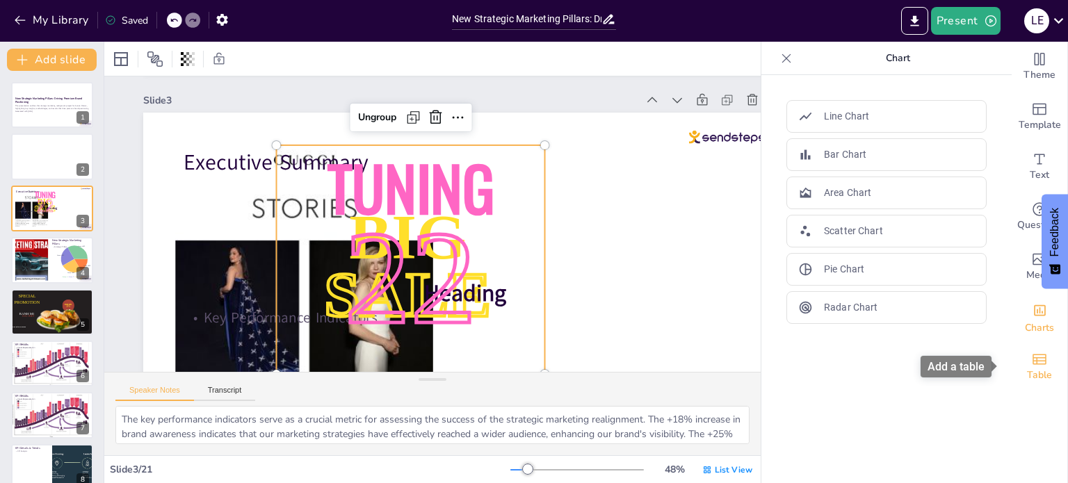
click at [1032, 361] on icon "Add a table" at bounding box center [1039, 359] width 14 height 10
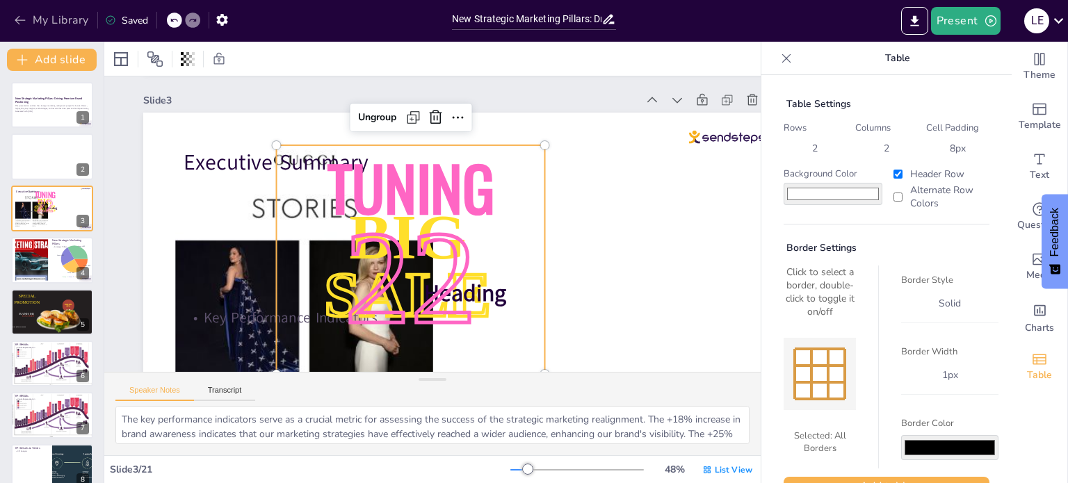
click at [45, 12] on button "My Library" at bounding box center [52, 20] width 84 height 22
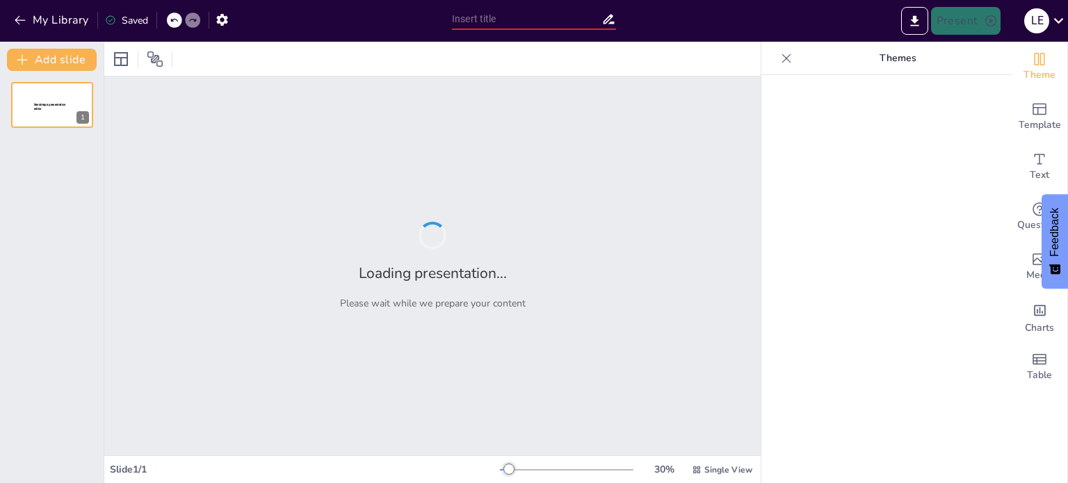
type input "Imported Vorformatierte PPT.pptx"
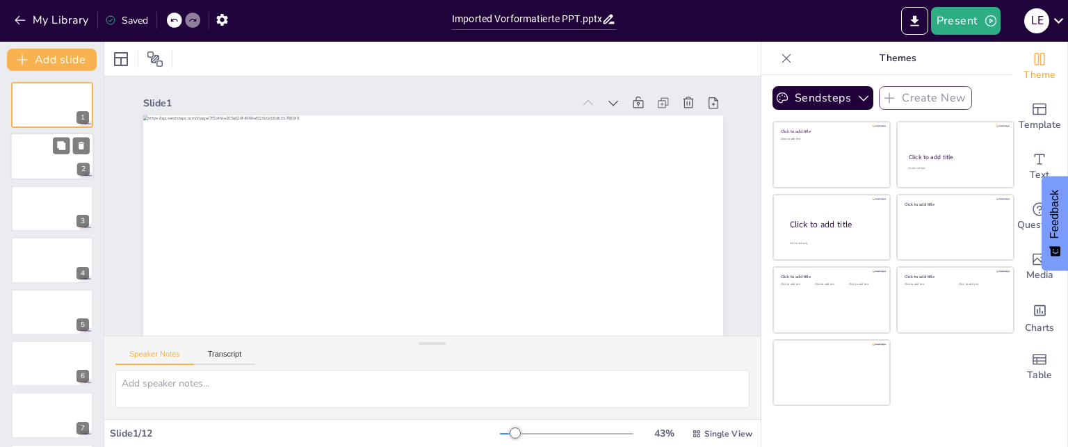
click at [36, 161] on div at bounding box center [51, 156] width 83 height 47
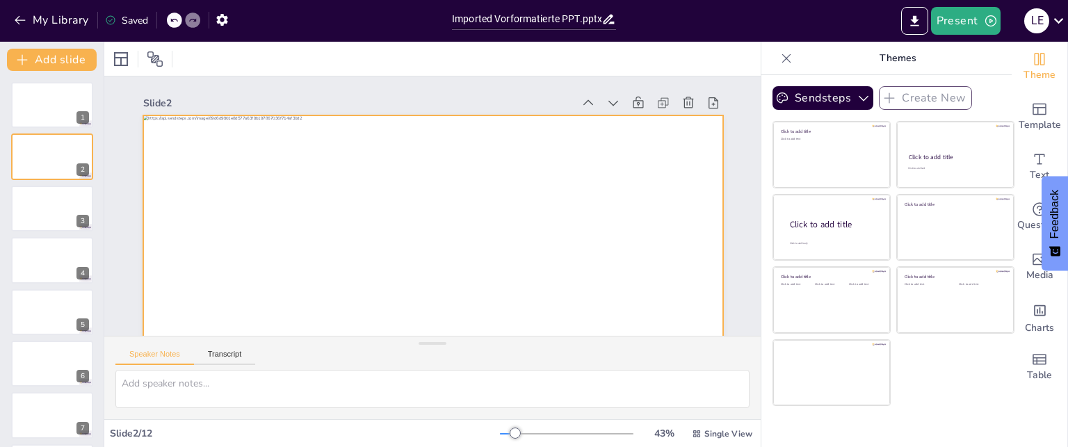
scroll to position [70, 0]
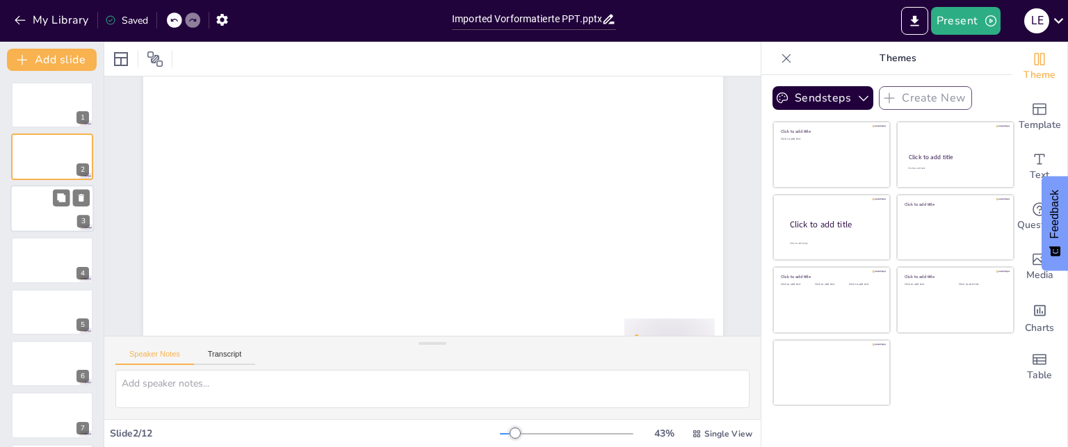
click at [50, 215] on div at bounding box center [51, 208] width 83 height 47
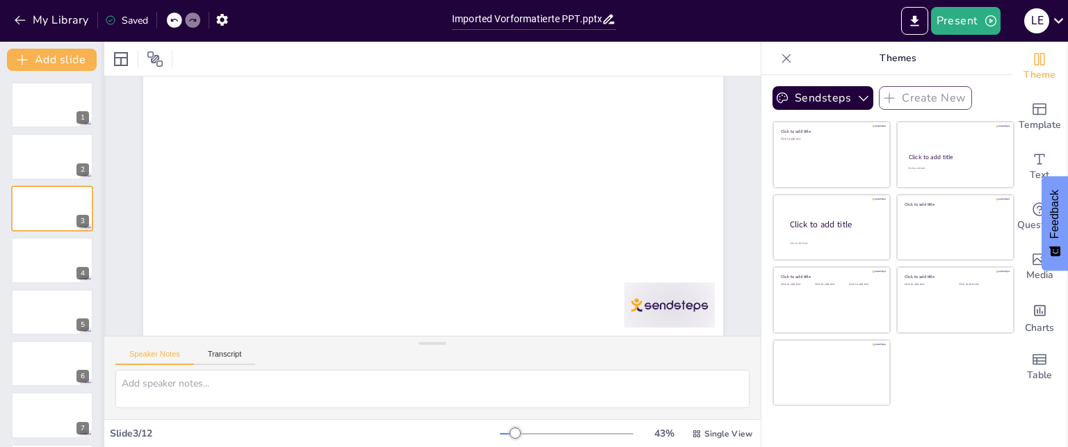
scroll to position [116, 0]
click at [42, 261] on div at bounding box center [51, 259] width 83 height 47
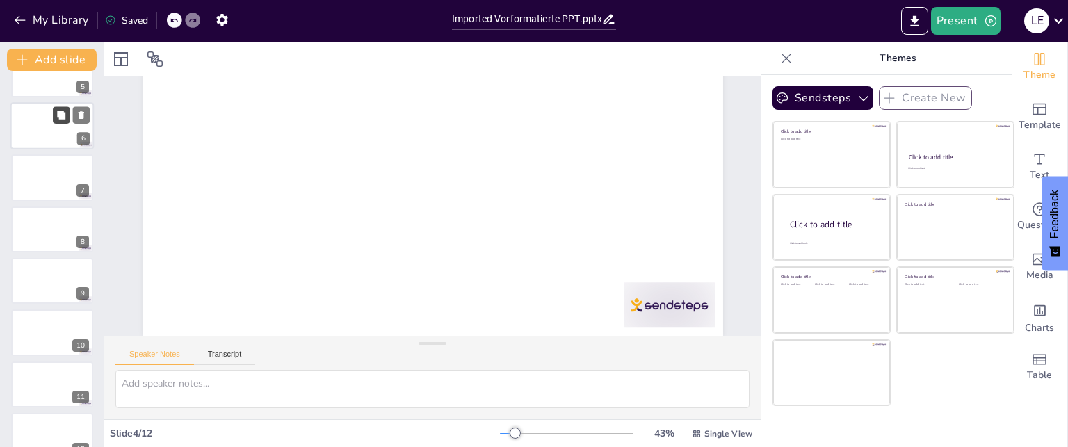
scroll to position [261, 0]
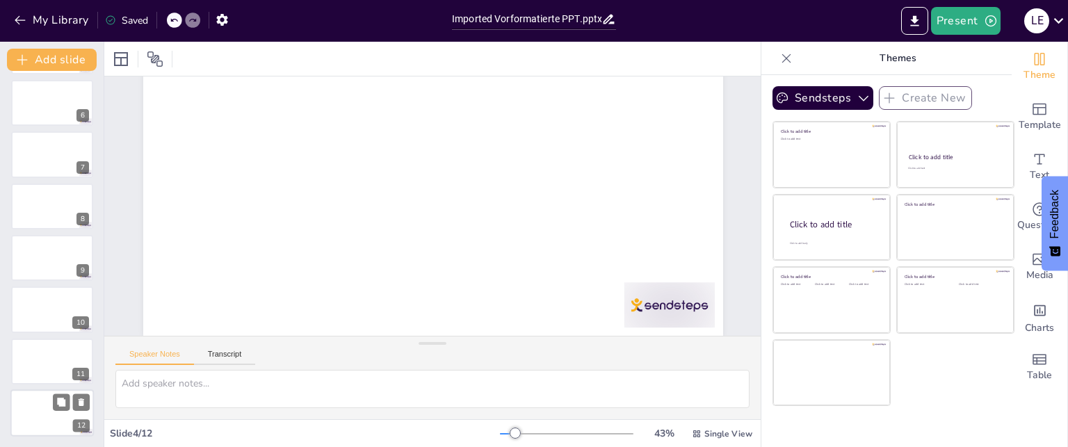
click at [51, 409] on div at bounding box center [51, 412] width 83 height 47
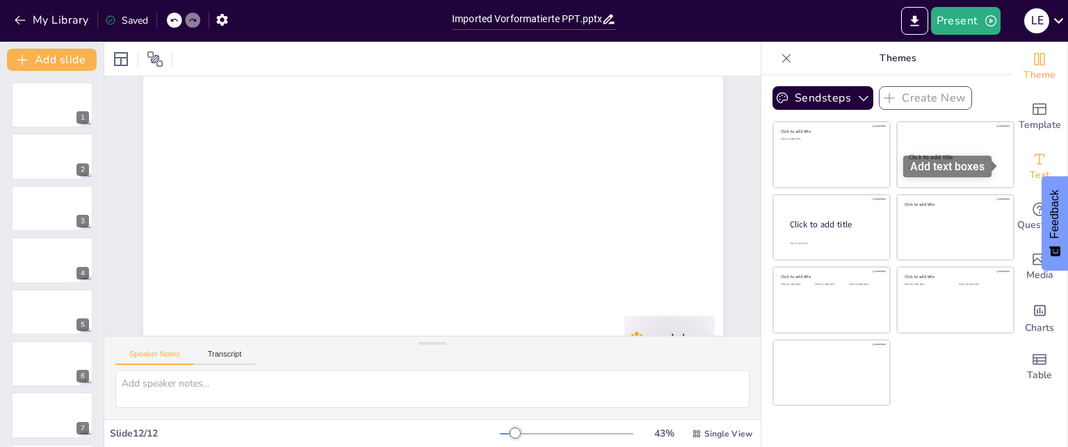
click at [1037, 166] on div "Text" at bounding box center [1039, 167] width 56 height 50
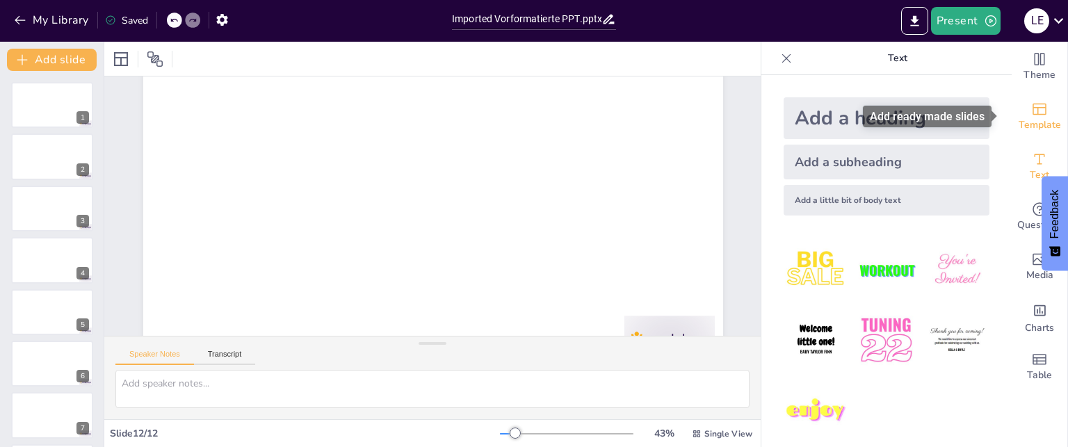
click at [1027, 126] on span "Template" at bounding box center [1039, 124] width 42 height 15
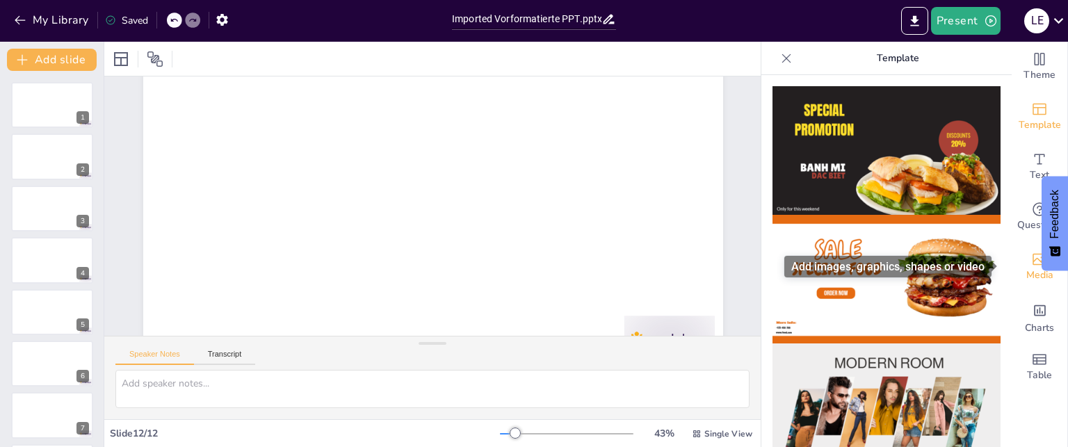
click at [1011, 253] on div "Media" at bounding box center [1039, 267] width 56 height 50
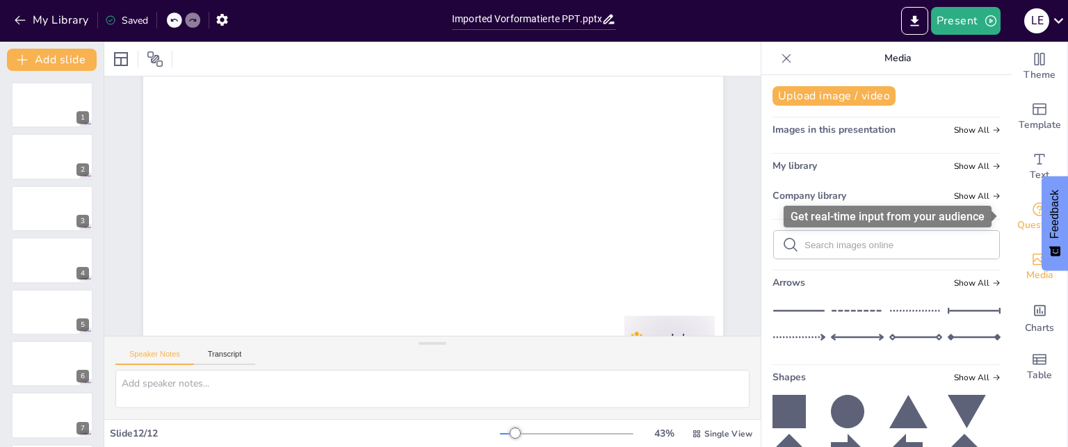
click at [1017, 220] on span "Questions" at bounding box center [1039, 225] width 45 height 15
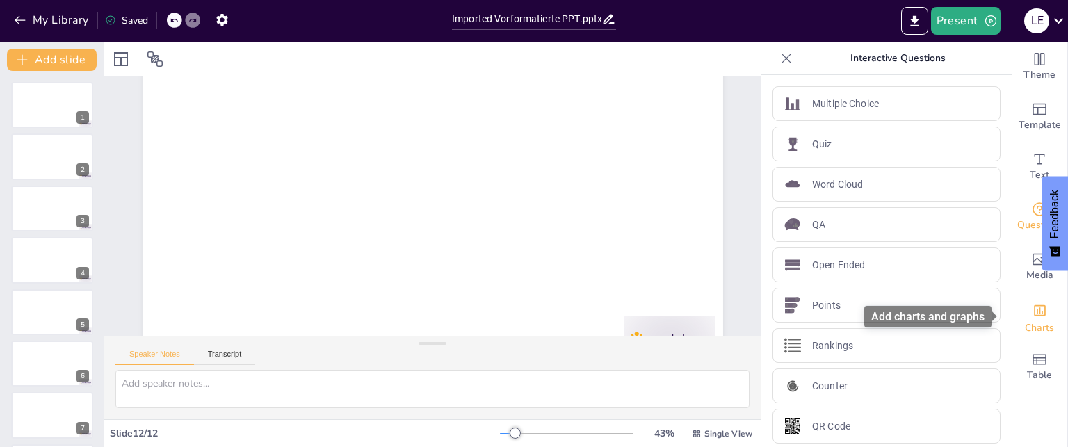
click at [1034, 305] on icon "Add charts and graphs" at bounding box center [1040, 310] width 12 height 11
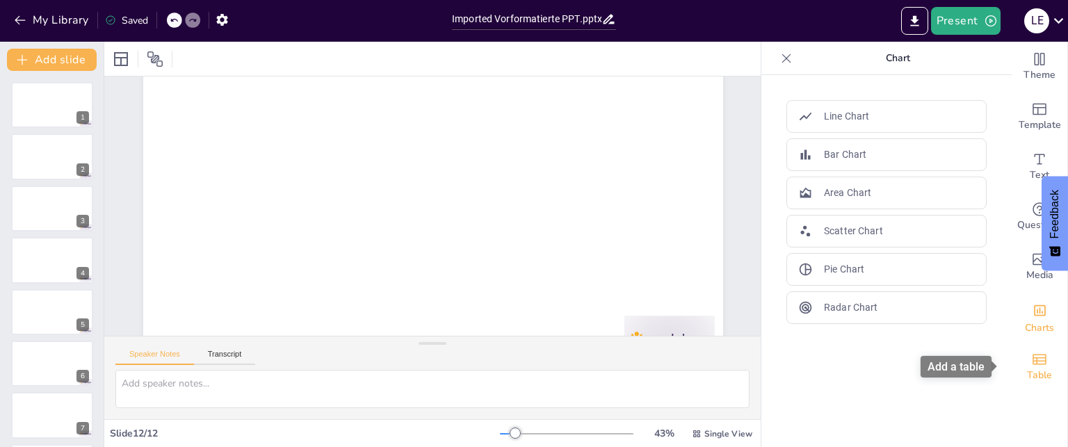
click at [1013, 369] on div "Table" at bounding box center [1039, 367] width 56 height 50
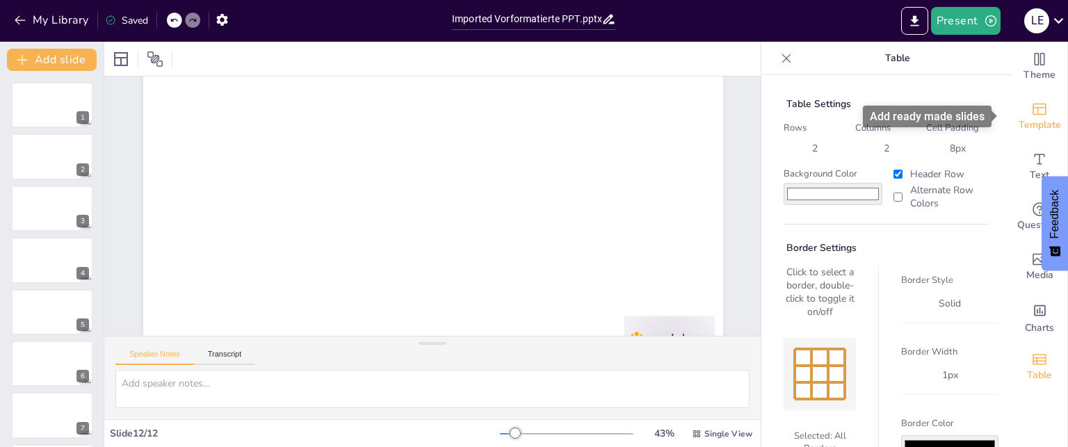
click at [1031, 101] on icon "Add ready made slides" at bounding box center [1039, 109] width 17 height 17
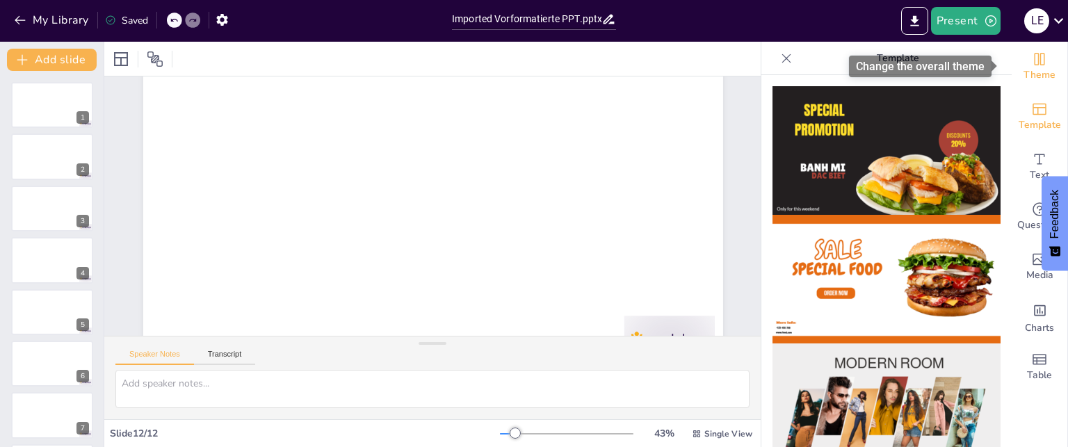
click at [1030, 75] on span "Theme" at bounding box center [1039, 74] width 32 height 15
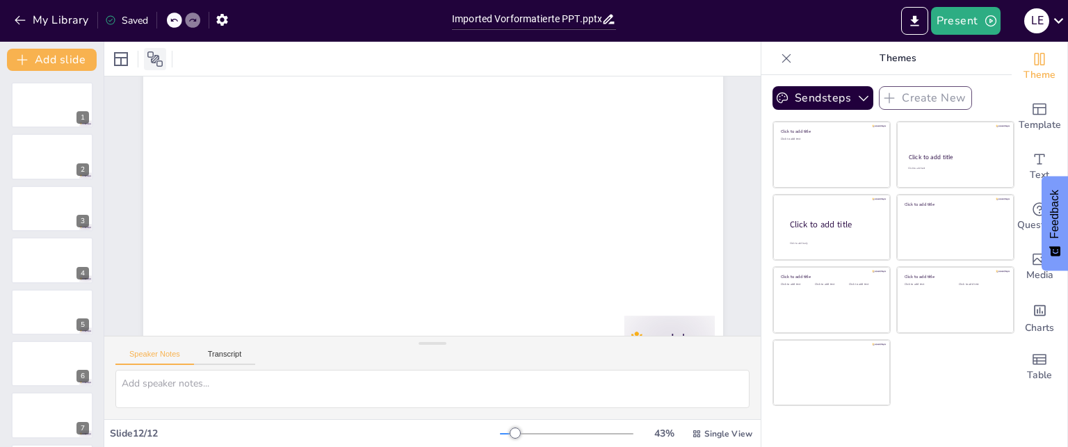
click at [151, 66] on icon at bounding box center [155, 59] width 17 height 17
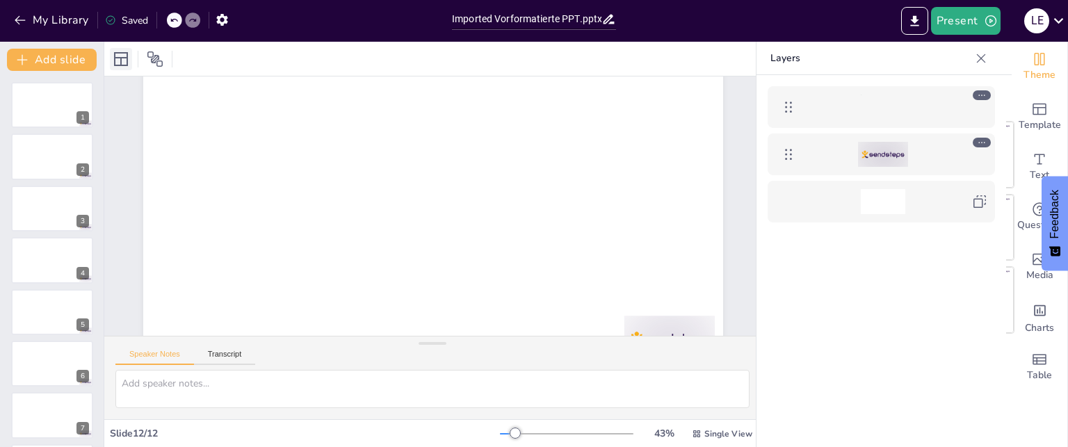
click at [113, 64] on icon at bounding box center [121, 59] width 17 height 17
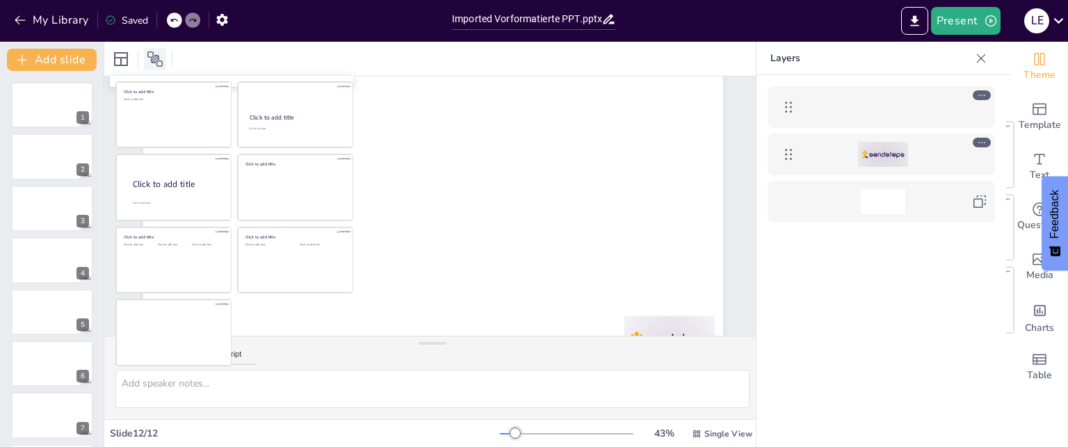
click at [150, 63] on icon at bounding box center [155, 59] width 17 height 17
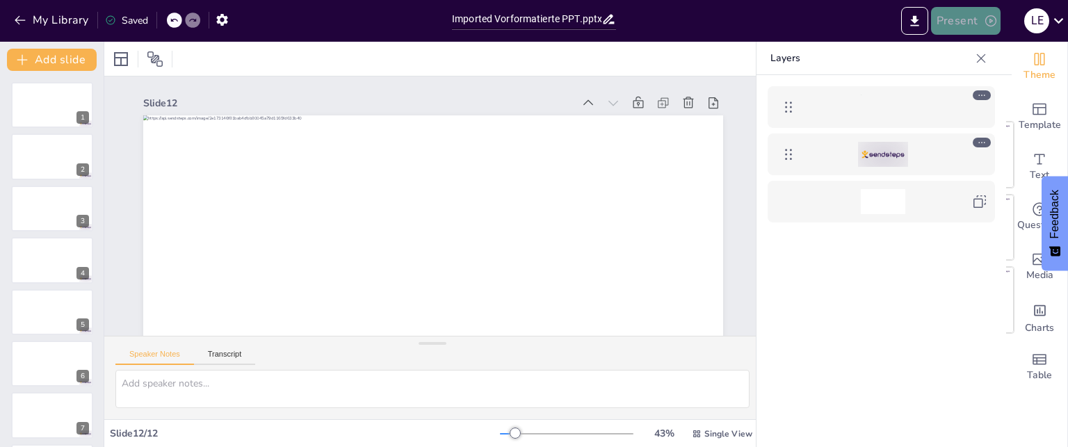
click at [993, 19] on icon "button" at bounding box center [990, 21] width 14 height 14
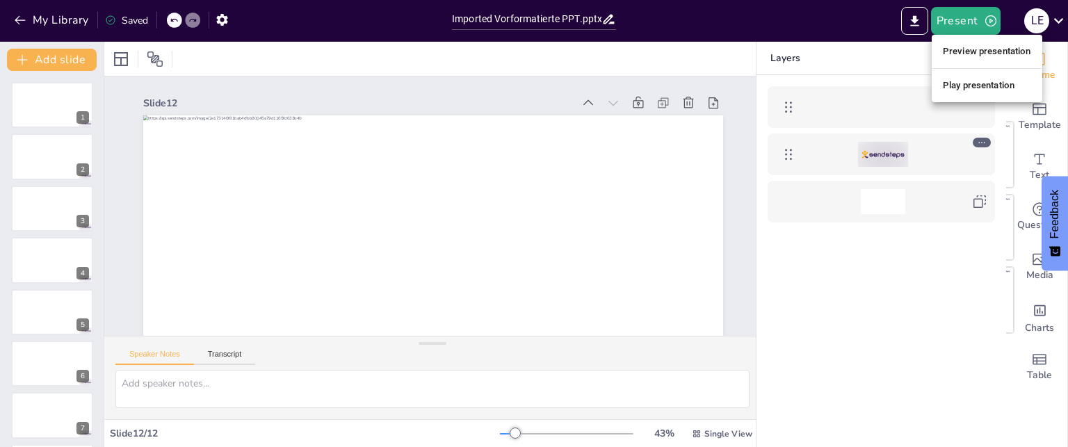
click at [960, 50] on li "Preview presentation" at bounding box center [986, 51] width 111 height 22
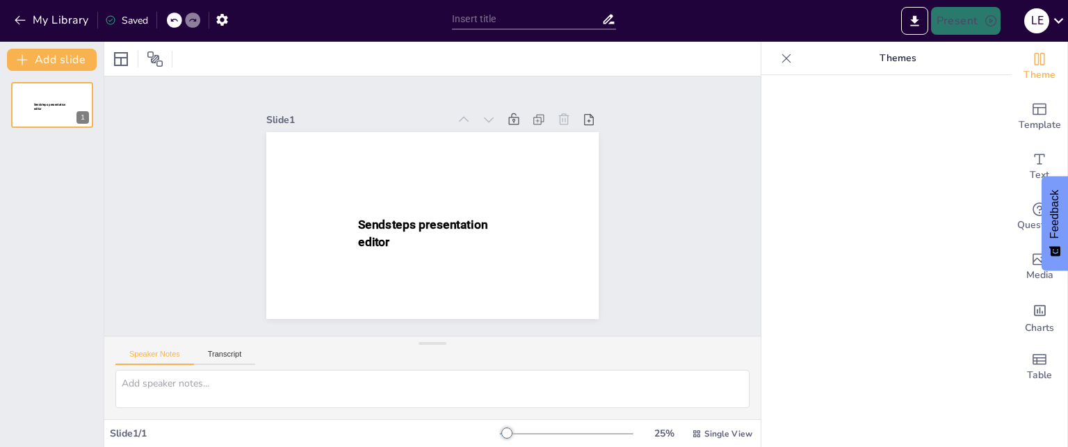
type input "Imported Vorformatierte PPT.pptx"
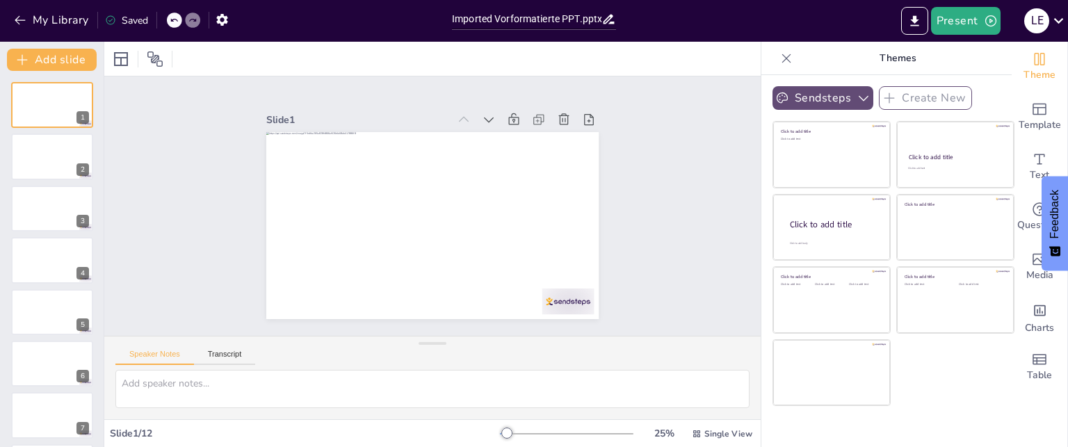
click at [826, 98] on button "Sendsteps" at bounding box center [822, 98] width 101 height 24
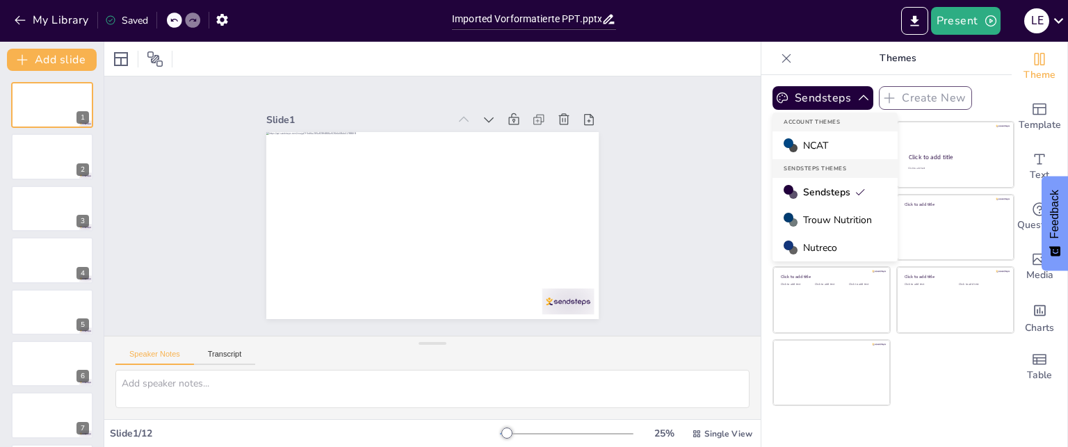
click at [819, 144] on div "NCAT" at bounding box center [834, 145] width 125 height 28
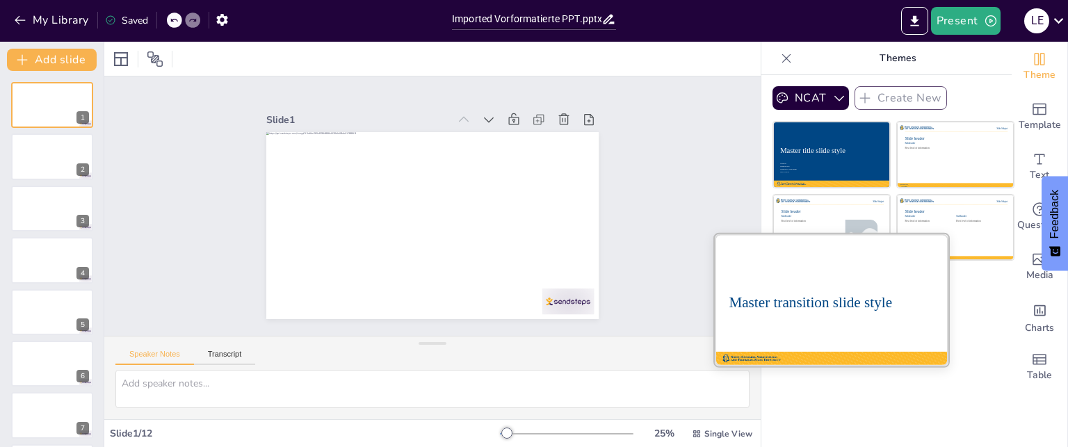
click at [853, 289] on div "Master transition slide style" at bounding box center [830, 302] width 205 height 41
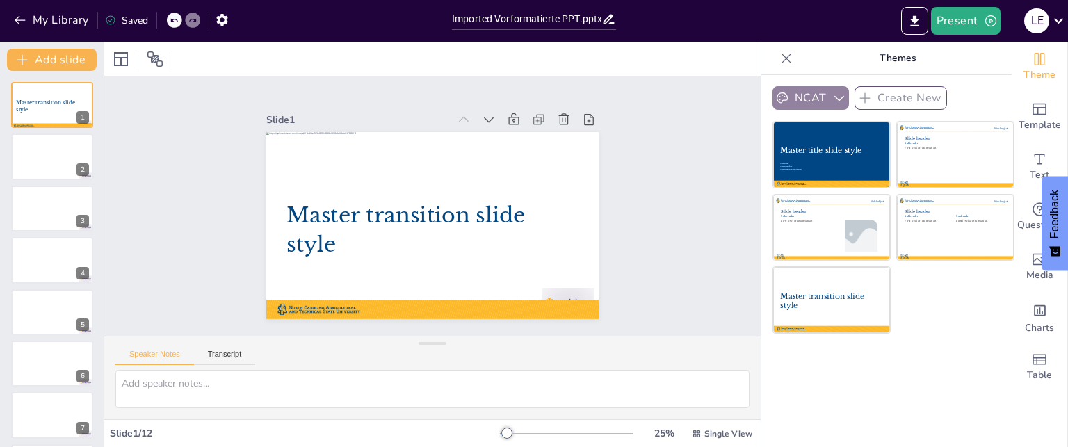
click at [815, 97] on button "NCAT" at bounding box center [810, 98] width 76 height 24
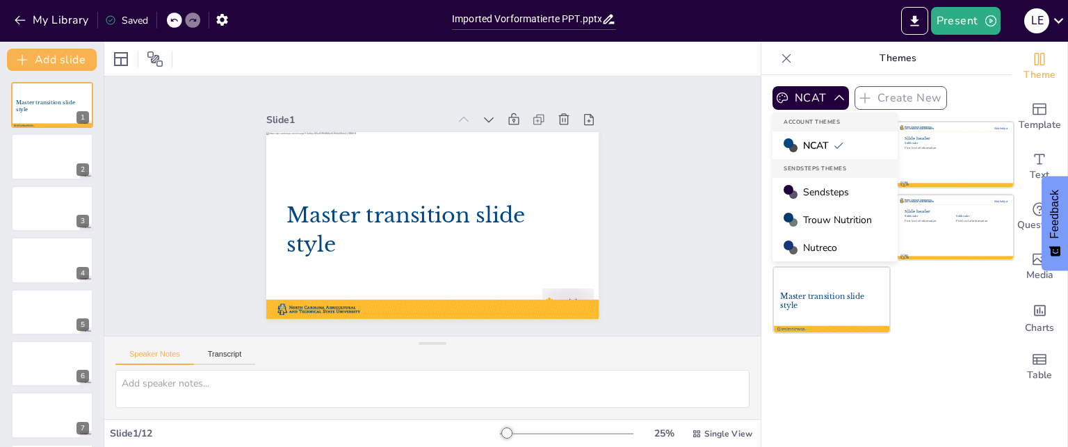
click at [809, 189] on span "Sendsteps" at bounding box center [826, 192] width 46 height 13
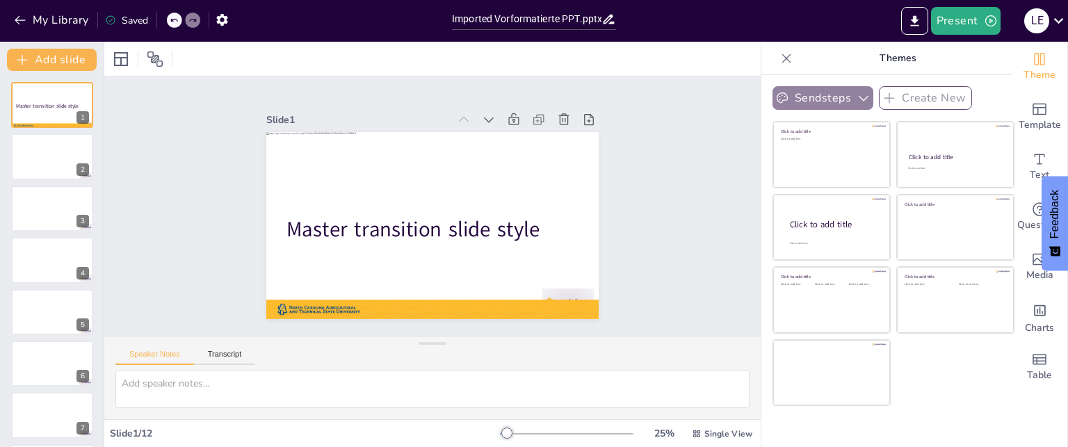
click at [856, 91] on icon "button" at bounding box center [863, 98] width 14 height 14
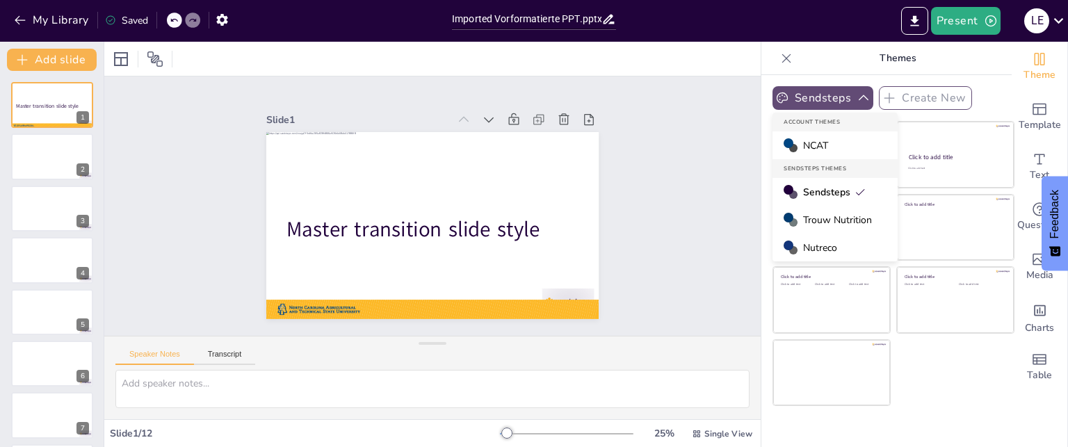
click at [813, 242] on span "Nutreco" at bounding box center [820, 247] width 34 height 13
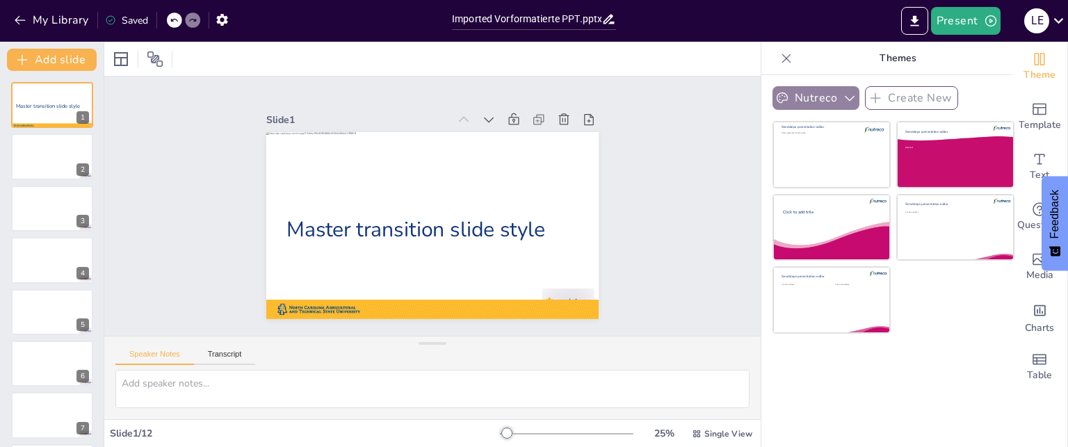
click at [842, 101] on icon "button" at bounding box center [849, 98] width 14 height 14
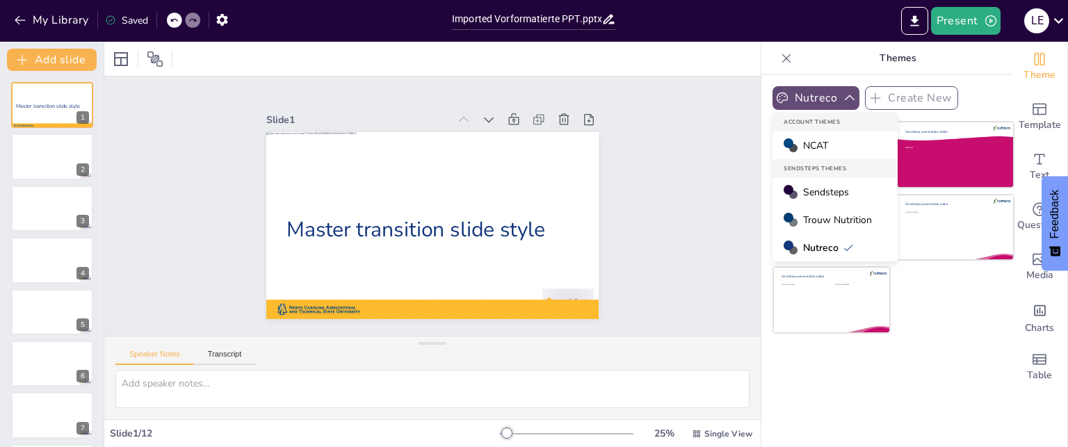
click at [809, 211] on div "Trouw Nutrition" at bounding box center [834, 220] width 125 height 28
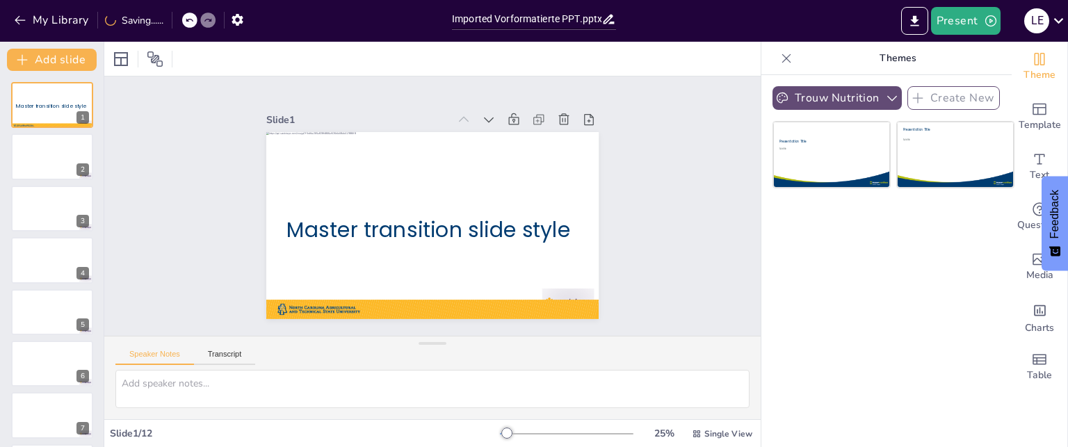
click at [829, 97] on button "Trouw Nutrition" at bounding box center [836, 98] width 129 height 24
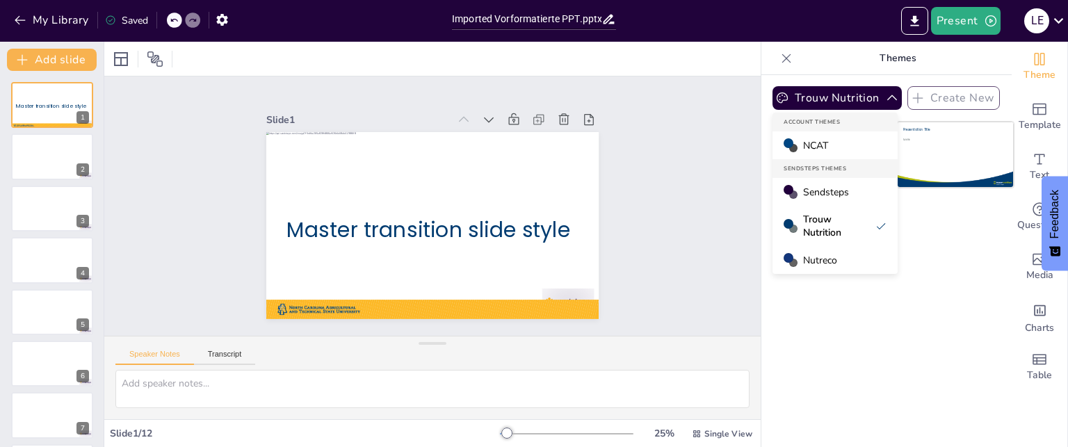
click at [815, 184] on div "Sendsteps" at bounding box center [834, 192] width 125 height 28
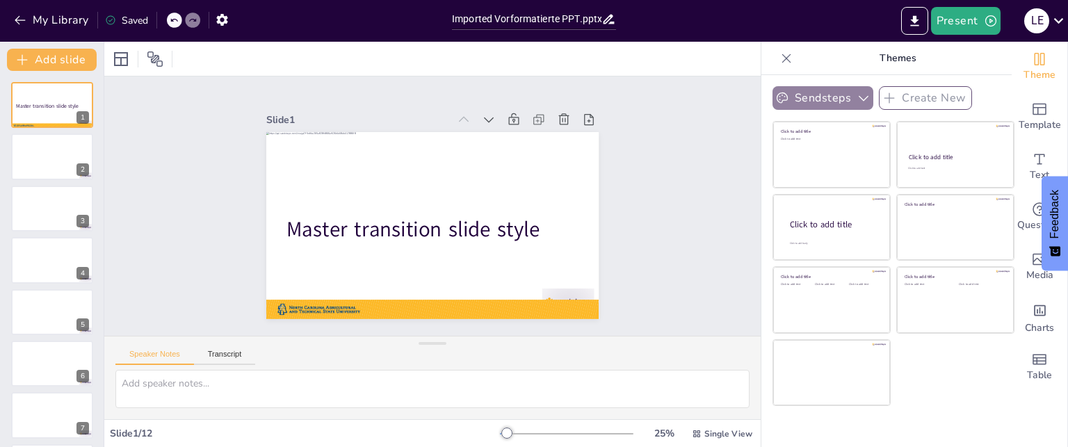
click at [811, 97] on button "Sendsteps" at bounding box center [822, 98] width 101 height 24
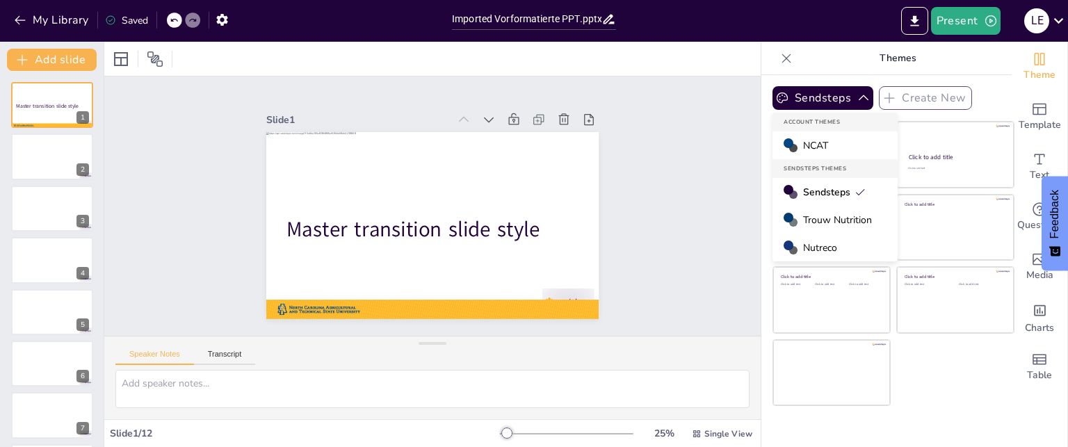
click at [819, 215] on span "Trouw Nutrition" at bounding box center [837, 219] width 69 height 13
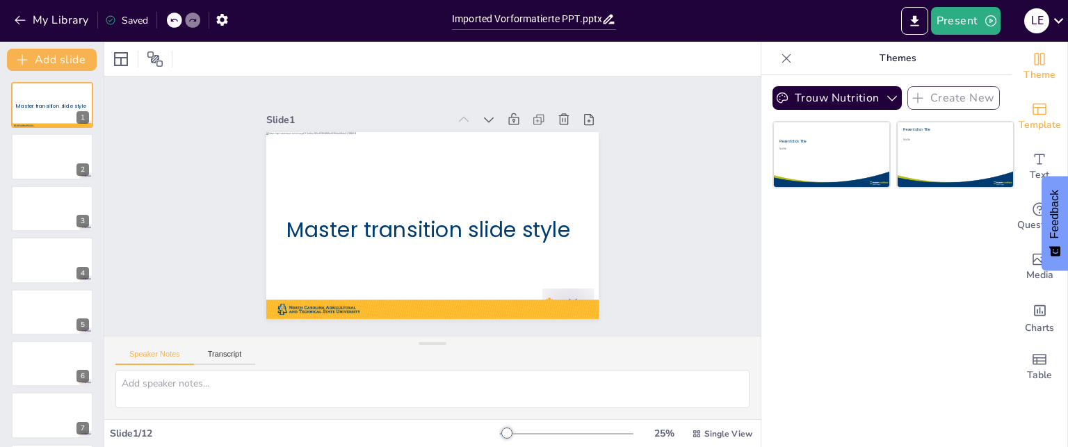
click at [1037, 118] on span "Template" at bounding box center [1039, 124] width 42 height 15
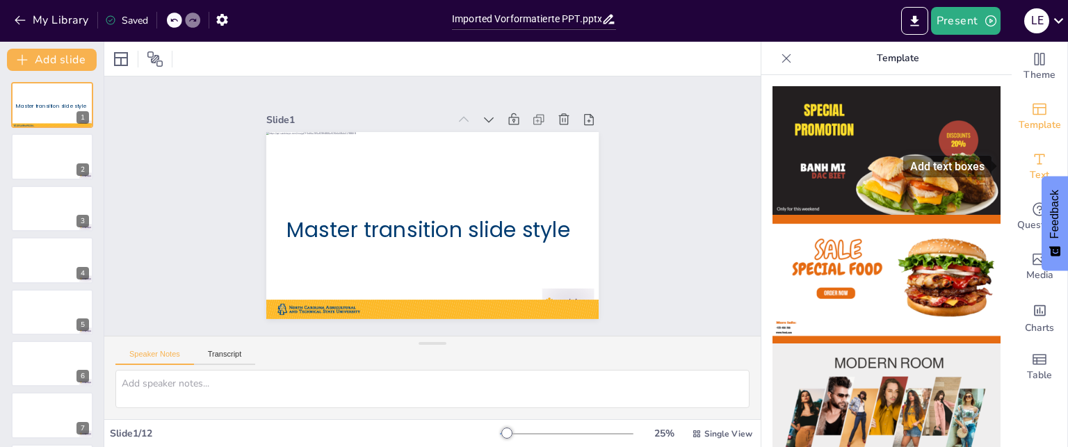
click at [1033, 166] on icon "Add text boxes" at bounding box center [1039, 159] width 17 height 17
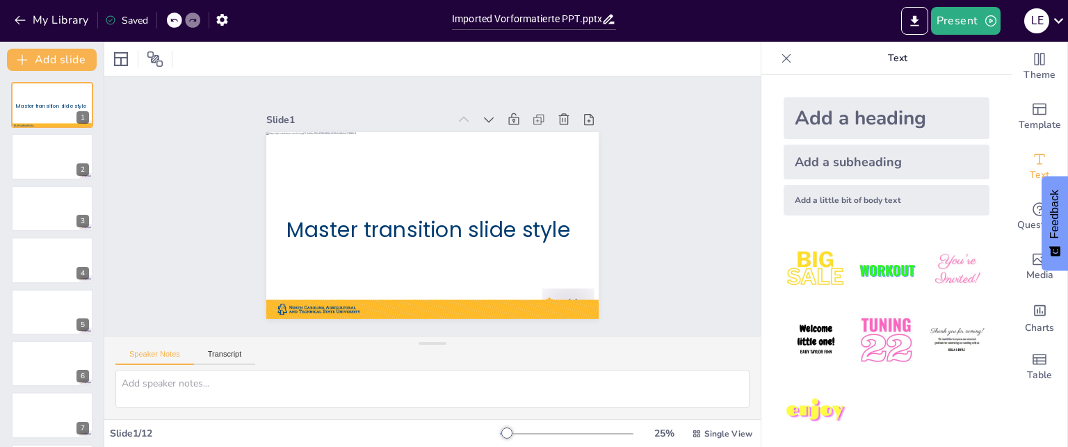
click at [779, 63] on icon at bounding box center [786, 58] width 14 height 14
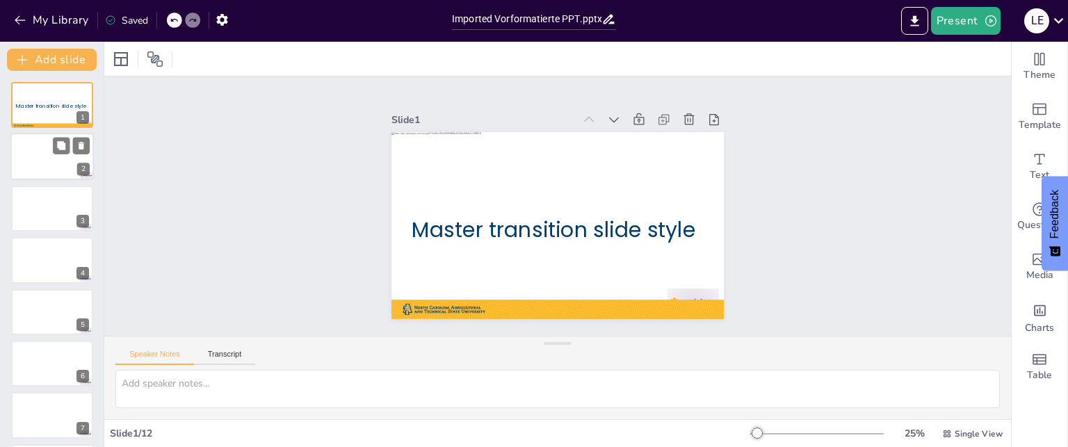
click at [75, 158] on div at bounding box center [51, 156] width 83 height 47
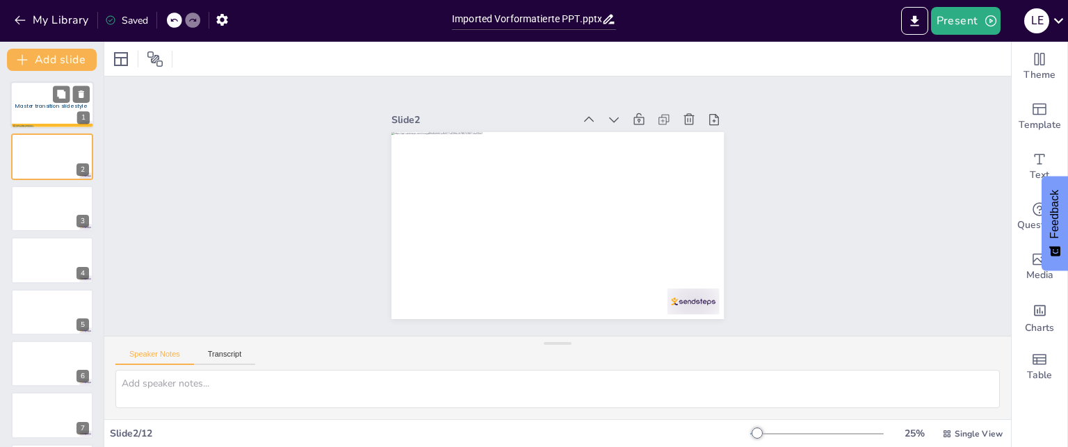
click at [42, 99] on div "Master transition slide style" at bounding box center [52, 106] width 74 height 15
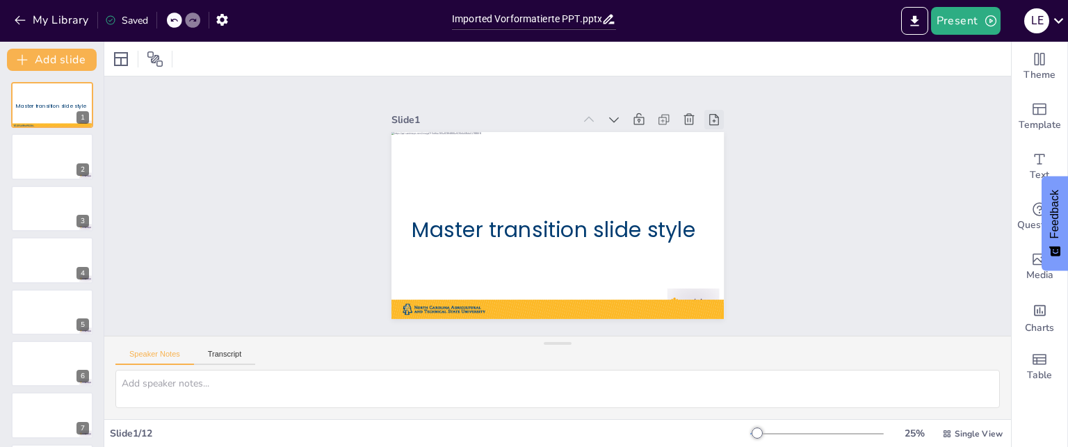
click at [707, 113] on icon at bounding box center [714, 120] width 14 height 14
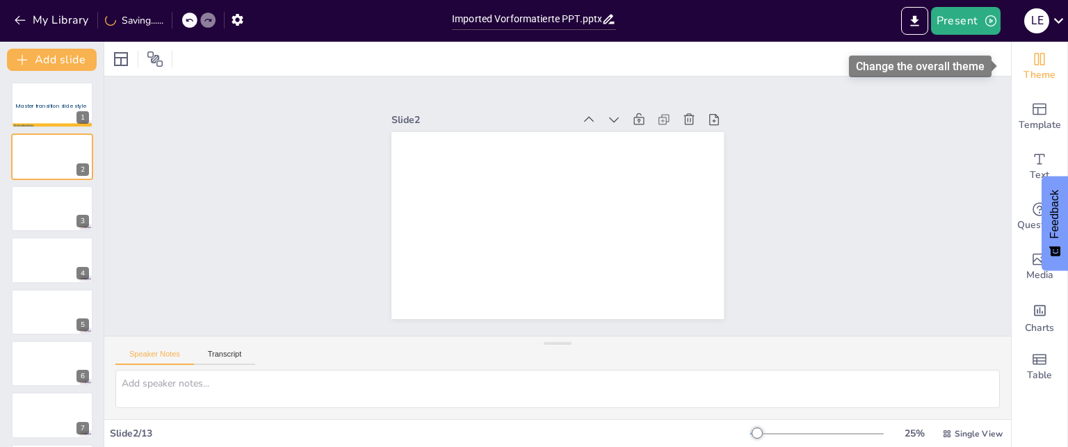
click at [1029, 70] on span "Theme" at bounding box center [1039, 74] width 32 height 15
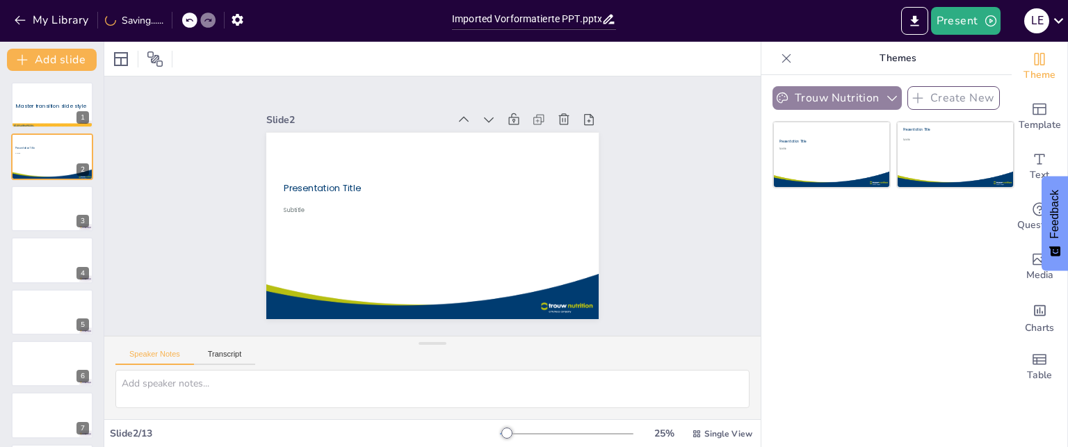
click at [885, 101] on icon "button" at bounding box center [892, 98] width 14 height 14
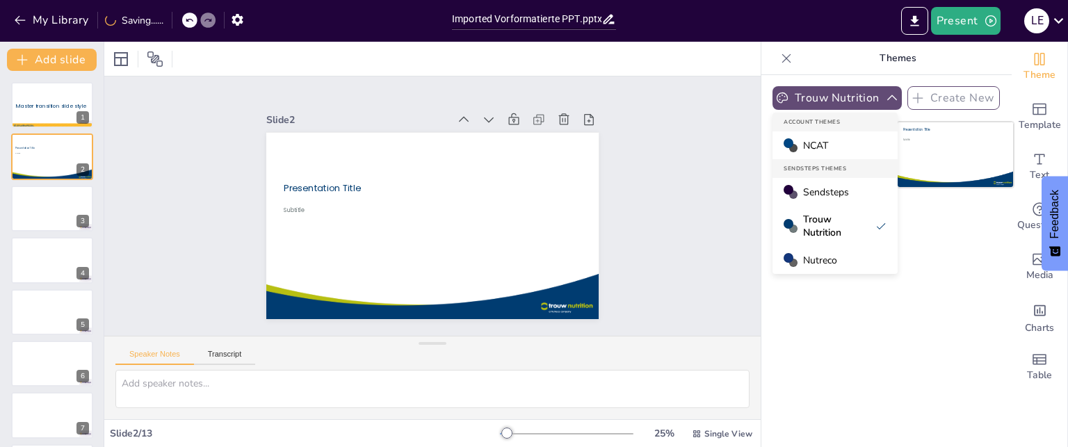
click at [825, 135] on div "NCAT" at bounding box center [834, 145] width 125 height 28
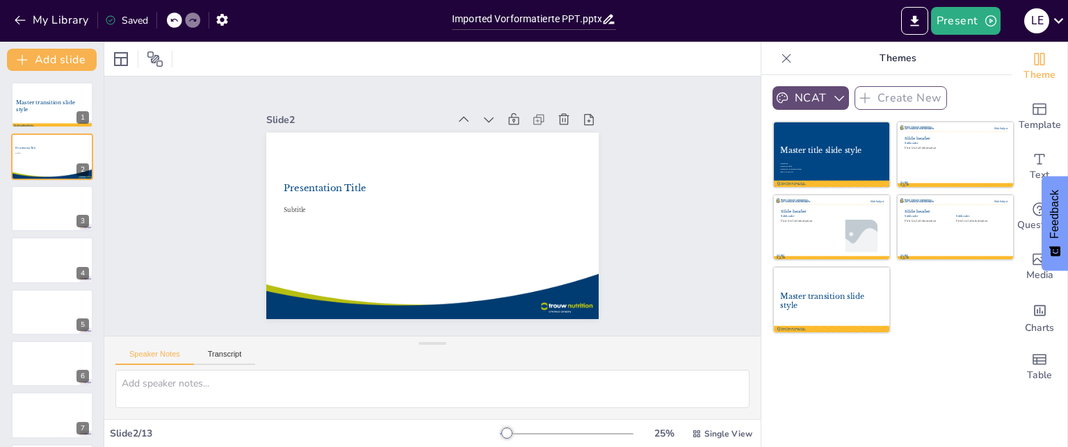
click at [828, 66] on p "Themes" at bounding box center [897, 58] width 200 height 33
click at [832, 101] on icon "button" at bounding box center [839, 98] width 14 height 14
click at [58, 58] on button "Add slide" at bounding box center [52, 60] width 90 height 22
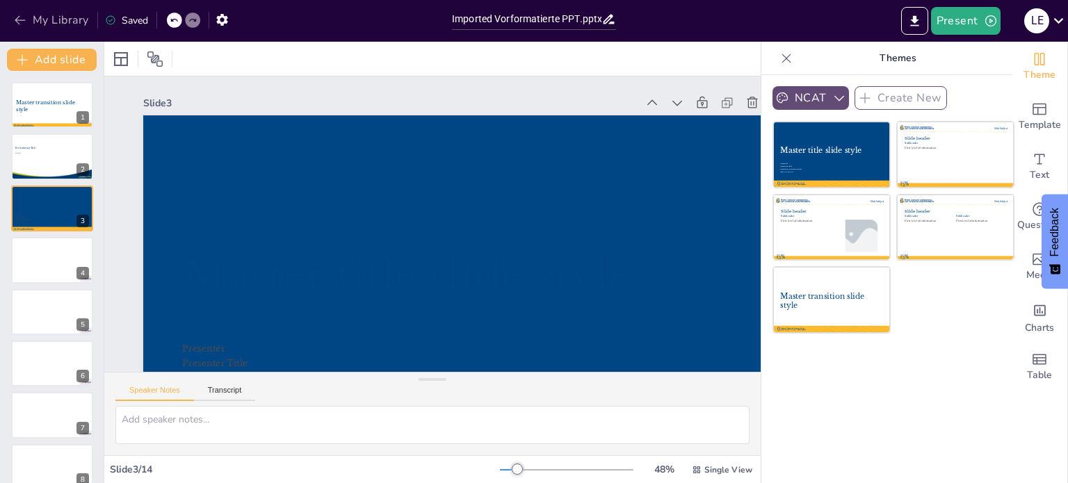
click at [70, 19] on button "My Library" at bounding box center [52, 20] width 84 height 22
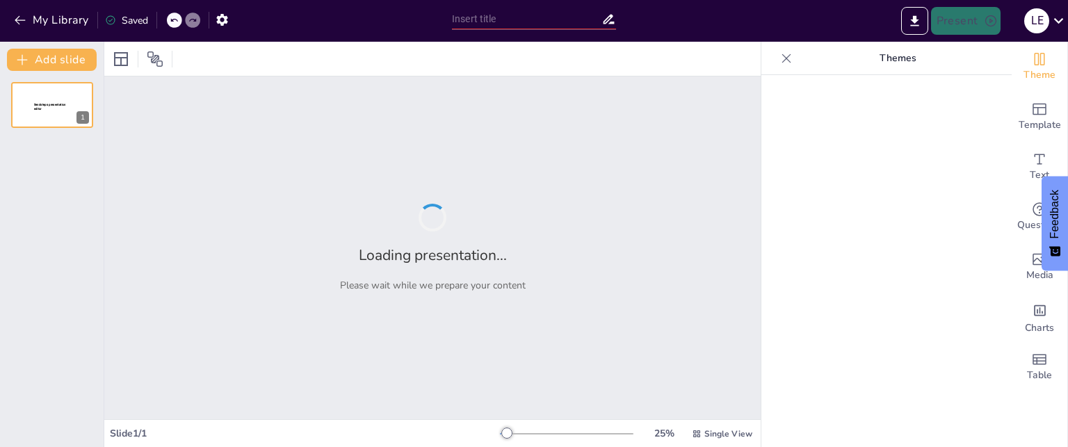
type input "Strategic Marketing Realignment: A Comprehensive Project Closure Report for Pre…"
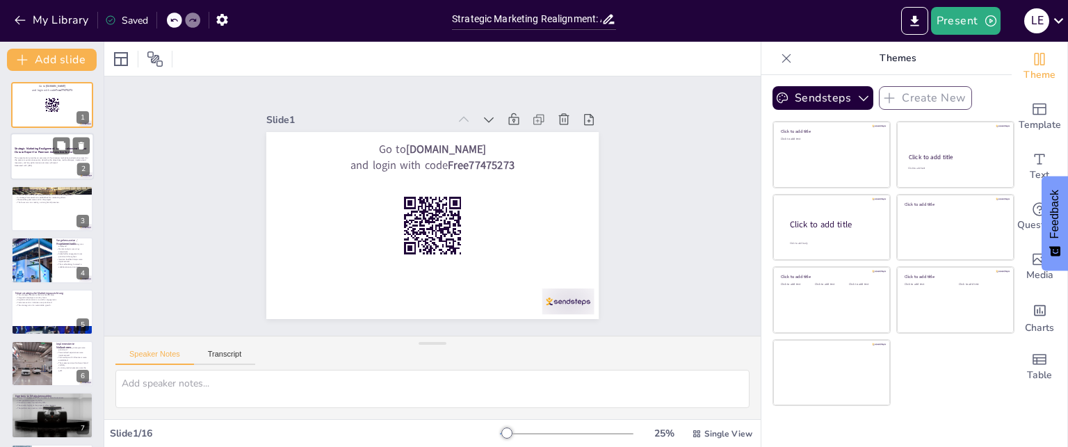
click at [36, 158] on p "This presentation provides an overview of the strategic marketing realignment p…" at bounding box center [52, 160] width 75 height 8
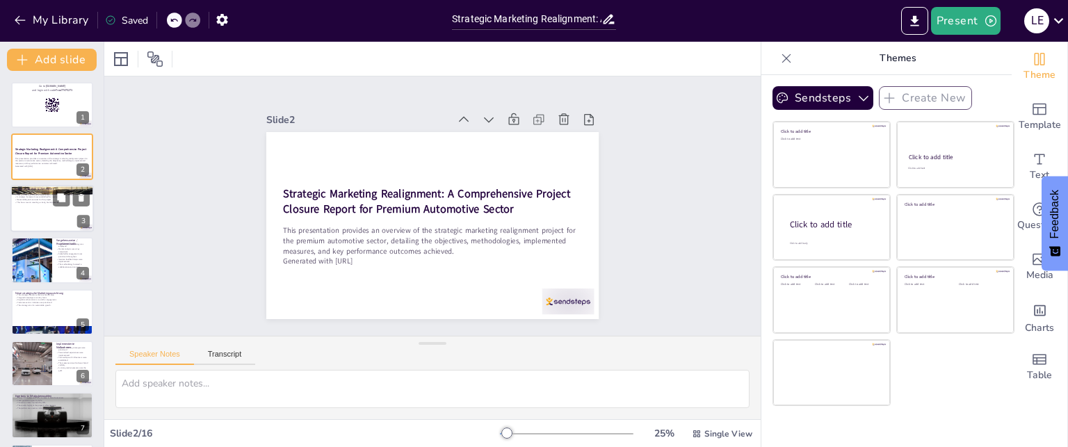
click at [19, 205] on div at bounding box center [51, 208] width 83 height 47
checkbox input "true"
type textarea "The analysis of the market challenges provided a clear understanding of the com…"
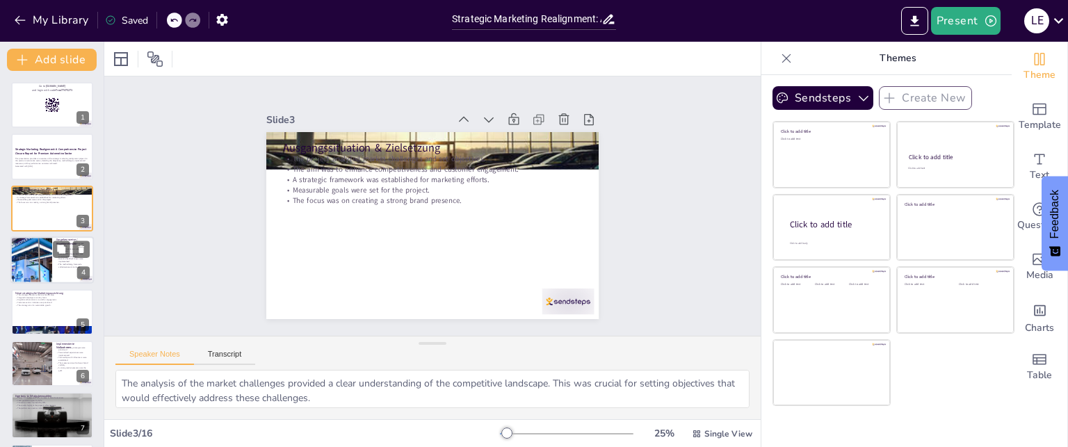
click at [33, 253] on div at bounding box center [31, 259] width 83 height 47
checkbox input "true"
type textarea "The structured methodology provided a clear roadmap for the project, ensuring t…"
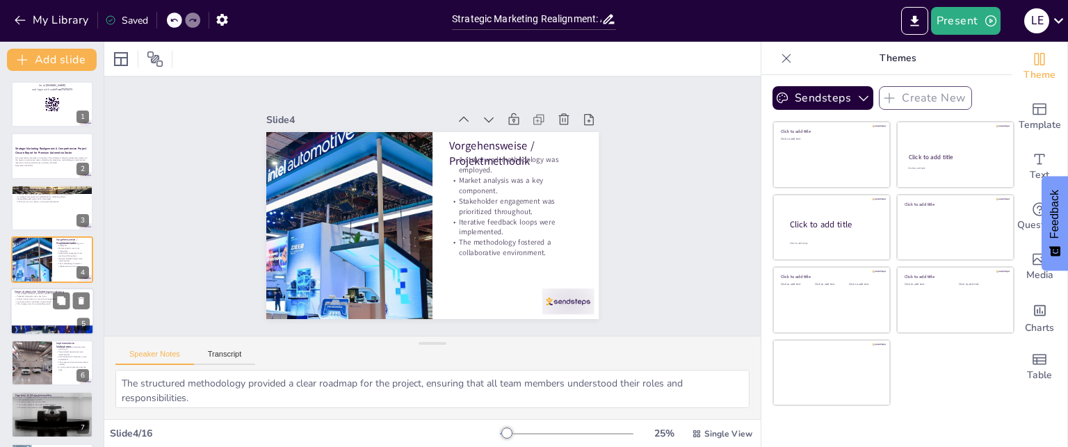
click at [42, 302] on p "The strategy aims for sustainable growth." at bounding box center [52, 303] width 75 height 3
checkbox input "true"
type textarea "Enhancing brand value is essential for differentiation in the premium market, w…"
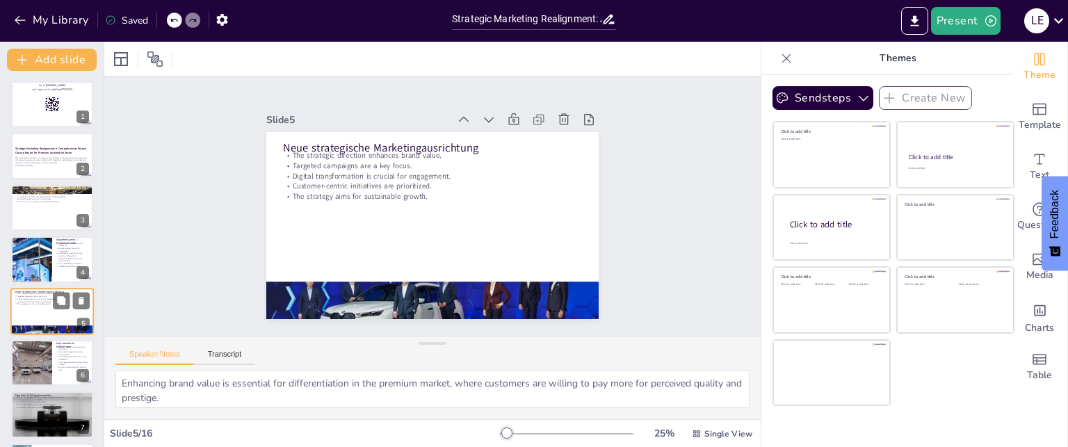
scroll to position [53, 0]
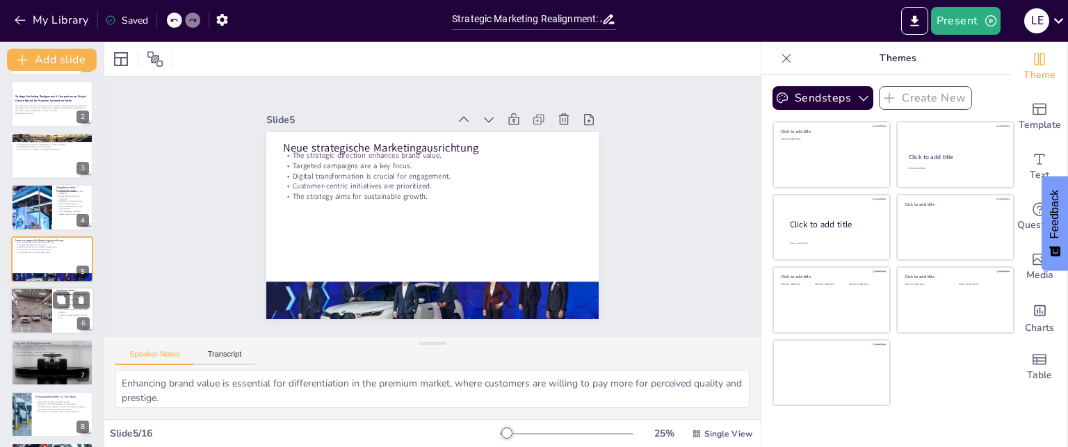
click at [31, 316] on div at bounding box center [31, 310] width 65 height 47
checkbox input "true"
type textarea "Prioritizing digital marketing strategies allowed the brand to tap into the gro…"
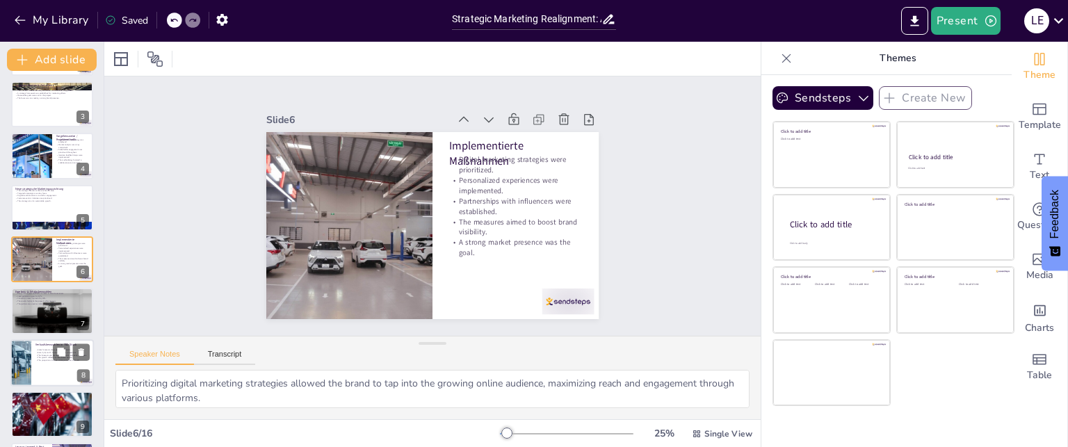
click at [34, 351] on div at bounding box center [51, 362] width 83 height 47
checkbox input "true"
type textarea "The projected growth in unit sales is a strong indicator of the brand's potenti…"
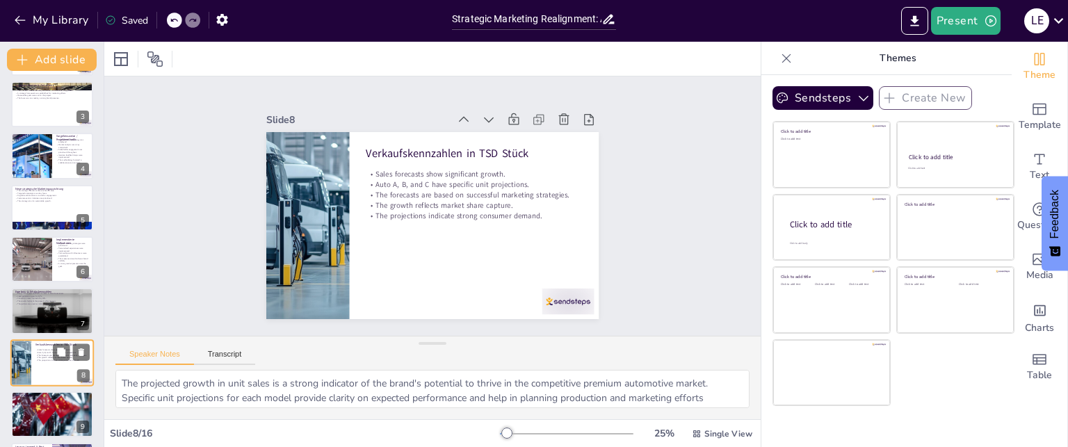
scroll to position [208, 0]
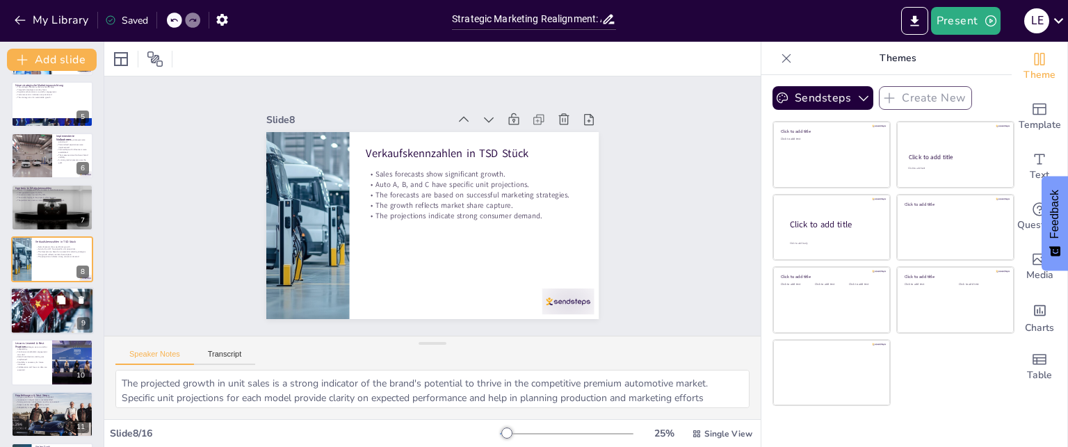
click at [40, 297] on p "The rationale focused on leveraging strengths." at bounding box center [52, 298] width 75 height 3
checkbox input "true"
type textarea "Understanding the competitive landscape is vital for making strategic decisions…"
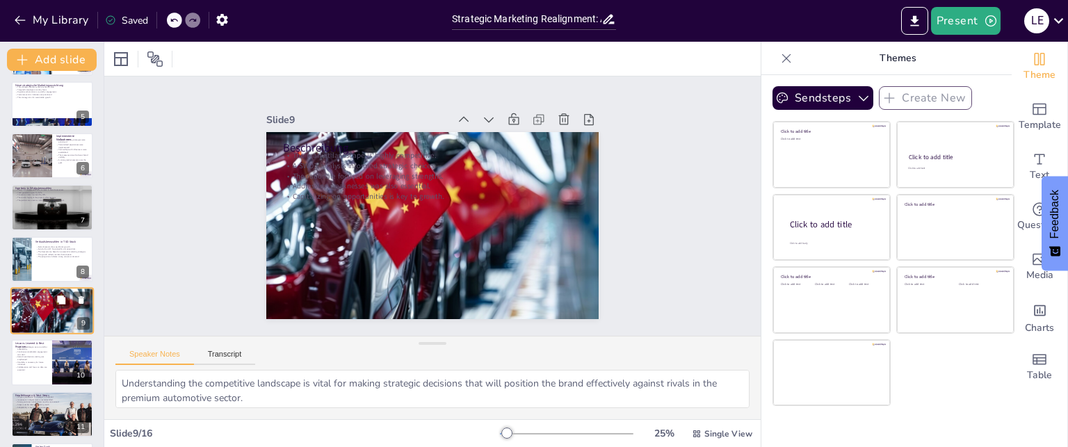
scroll to position [259, 0]
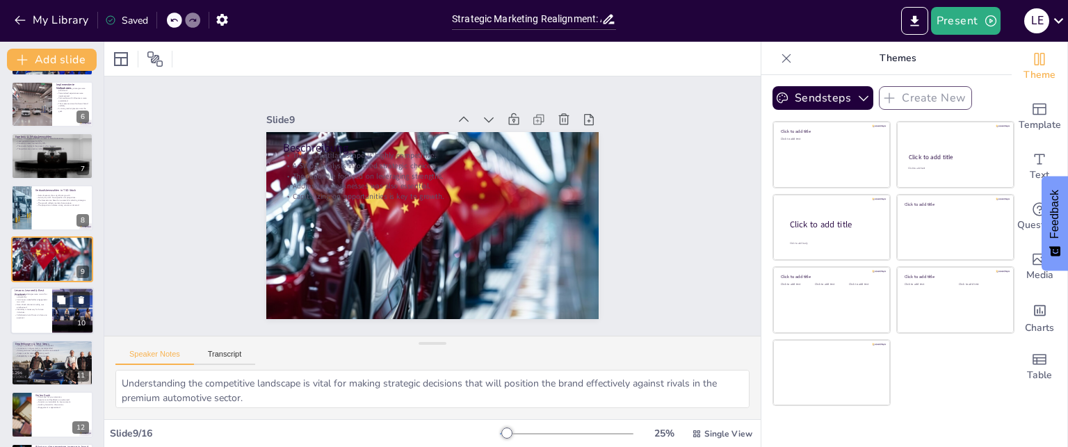
click at [31, 314] on p "Collaboration and focus on data are essential." at bounding box center [31, 316] width 33 height 5
checkbox input "true"
type textarea "Utilizing agile methodologies allows teams to remain flexible and responsive to…"
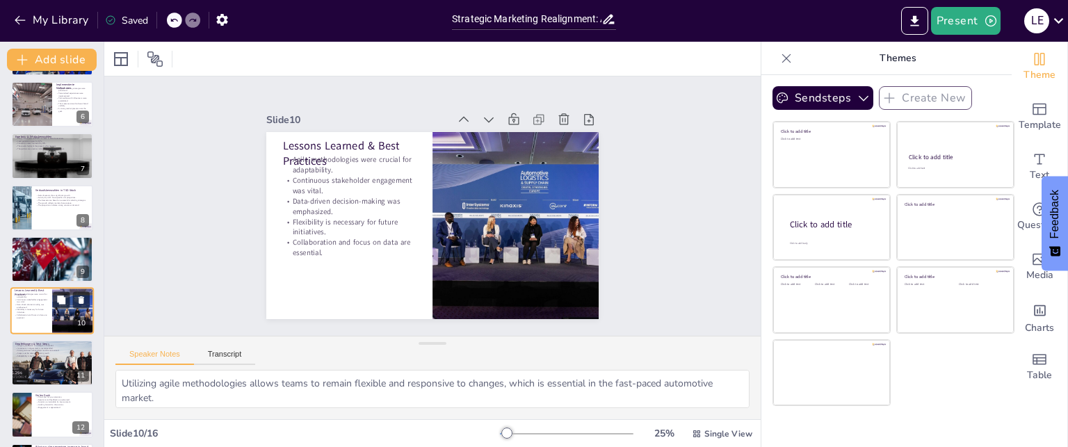
scroll to position [311, 0]
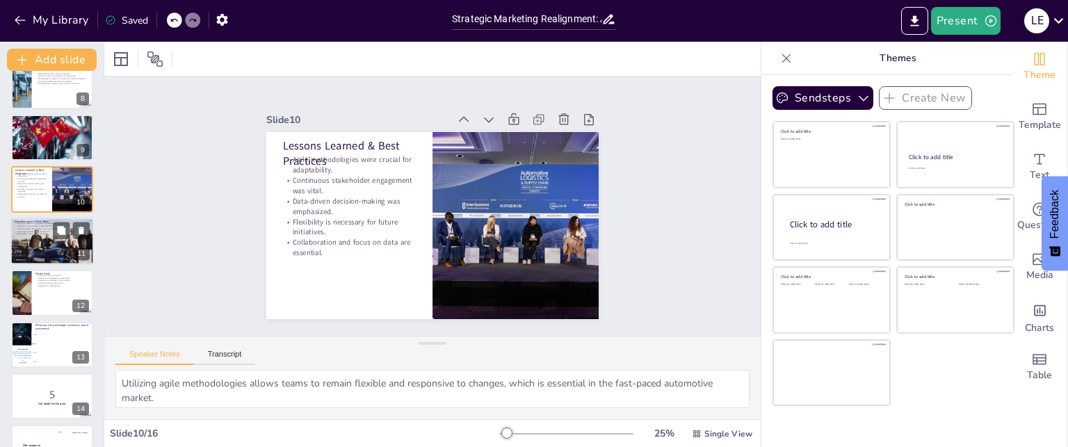
click at [38, 252] on div at bounding box center [51, 240] width 83 height 83
checkbox input "true"
type textarea "Ongoing evaluation ensures that marketing strategies remain relevant and effect…"
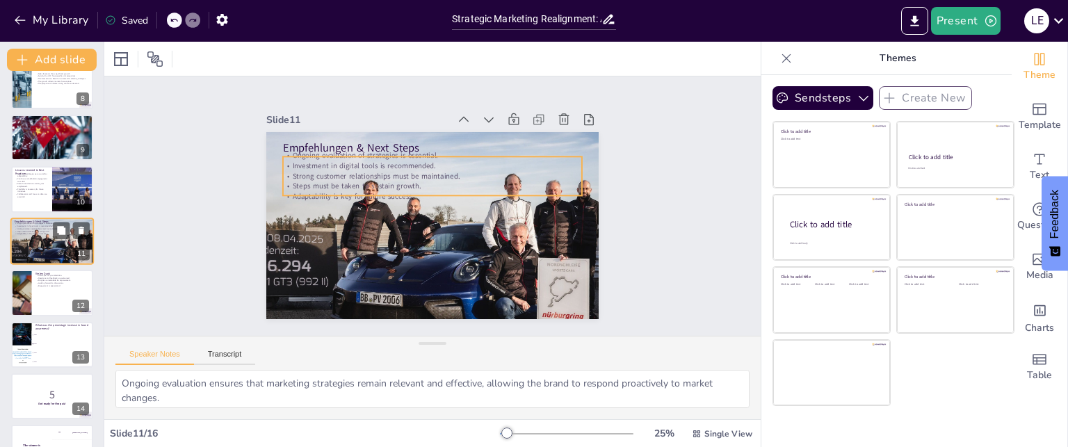
scroll to position [363, 0]
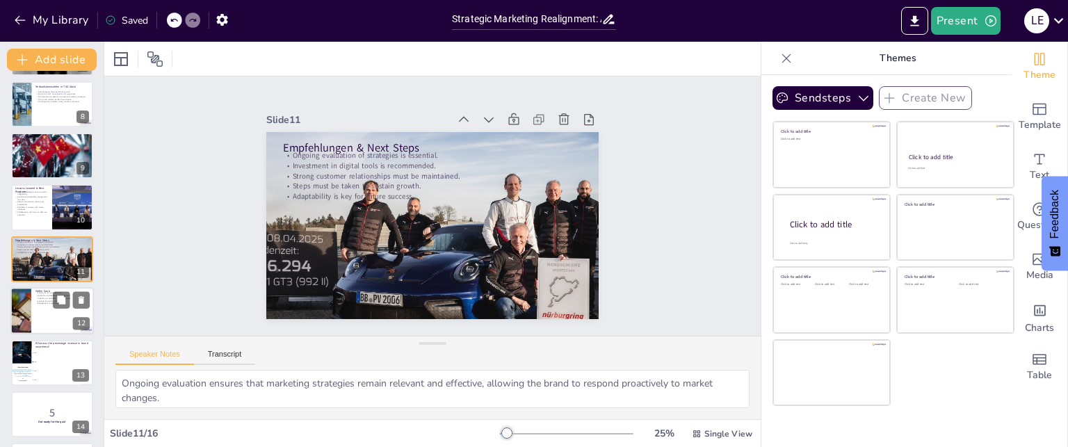
click at [41, 300] on p "Looking forward to discussions." at bounding box center [62, 301] width 54 height 3
checkbox input "true"
type textarea "Expressing gratitude reinforces positive engagement and encourages a collaborat…"
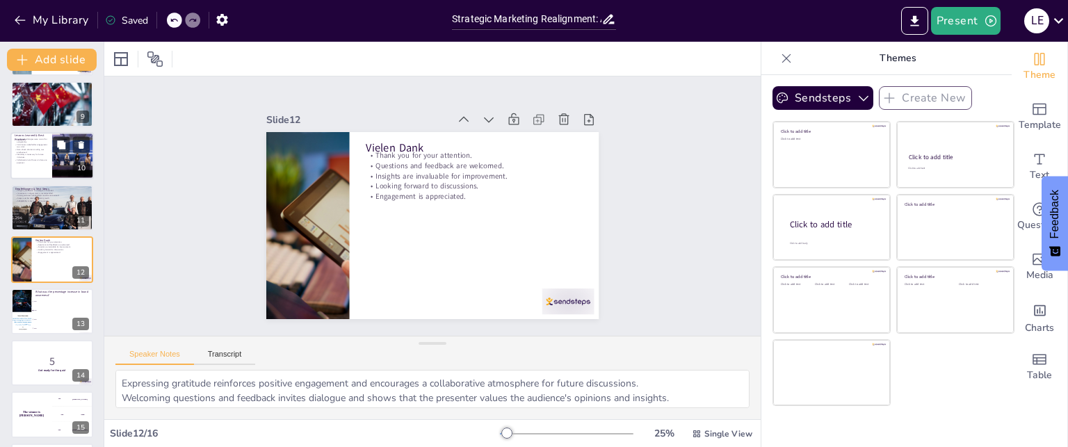
click at [40, 161] on p "Collaboration and focus on data are essential." at bounding box center [31, 161] width 33 height 5
checkbox input "true"
type textarea "Utilizing agile methodologies allows teams to remain flexible and responsive to…"
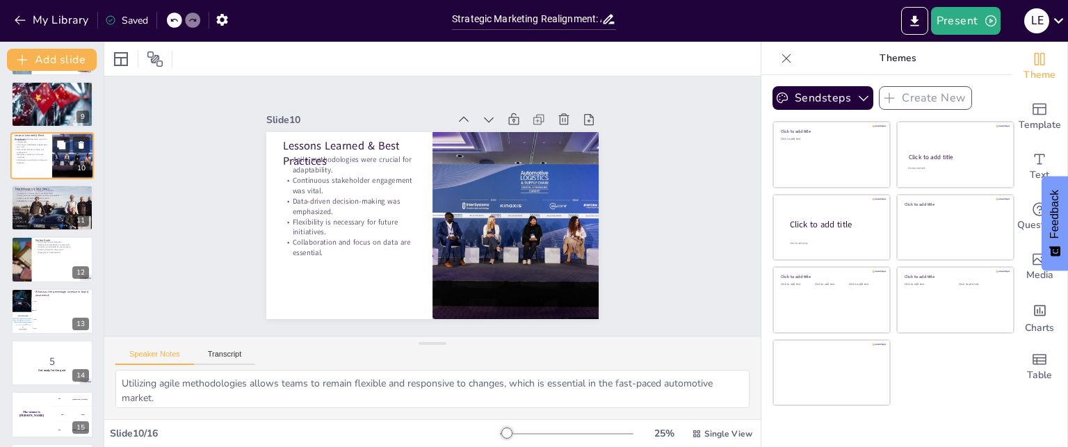
scroll to position [311, 0]
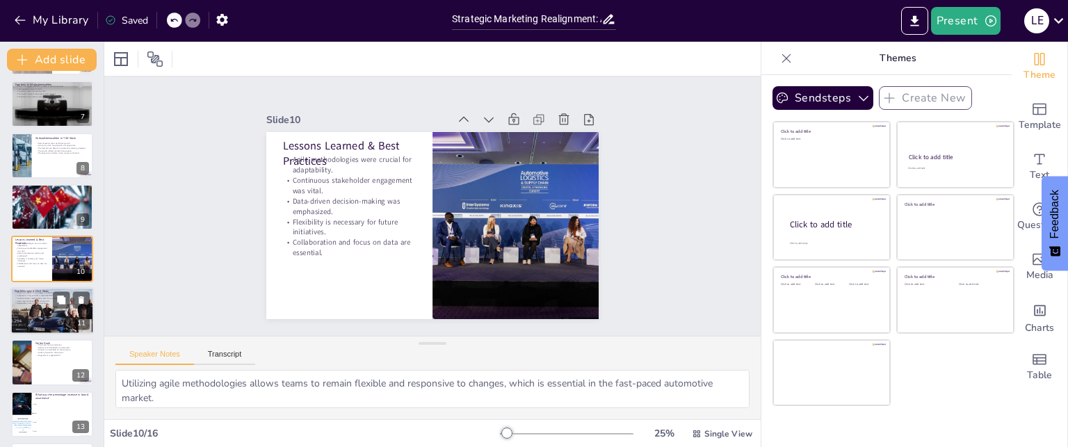
click at [29, 313] on div at bounding box center [51, 310] width 83 height 83
checkbox input "true"
type textarea "Ongoing evaluation ensures that marketing strategies remain relevant and effect…"
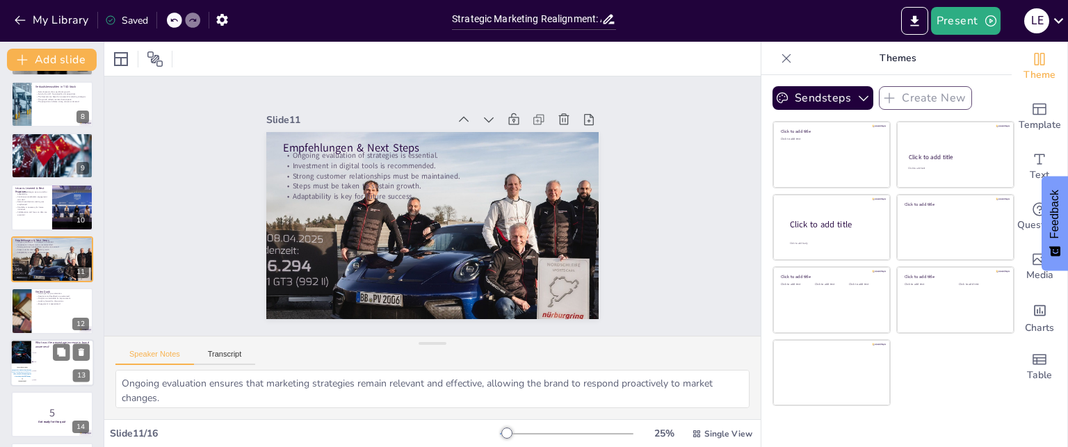
click at [31, 354] on li "10%" at bounding box center [62, 352] width 63 height 9
checkbox input "true"
type textarea "The correct answer is 15%, as highlighted in the slide titled Ergebnis- & Erfol…"
checkbox input "true"
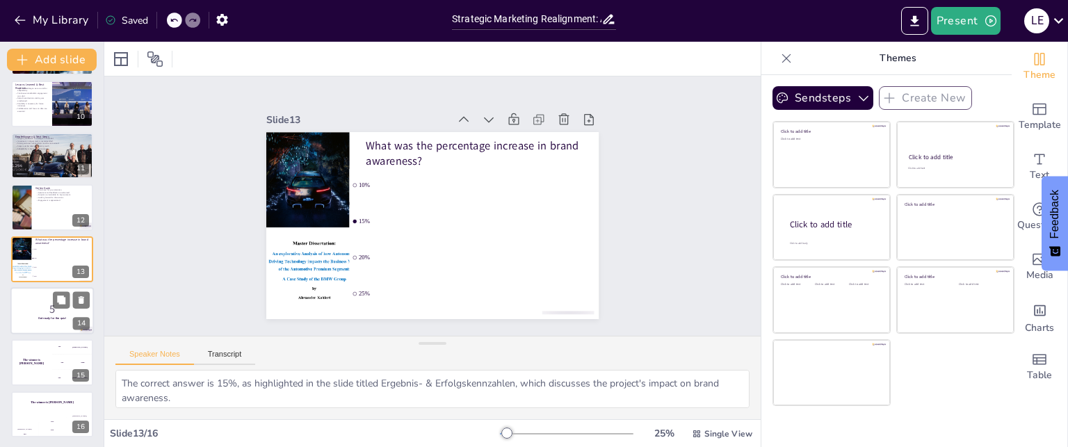
checkbox input "true"
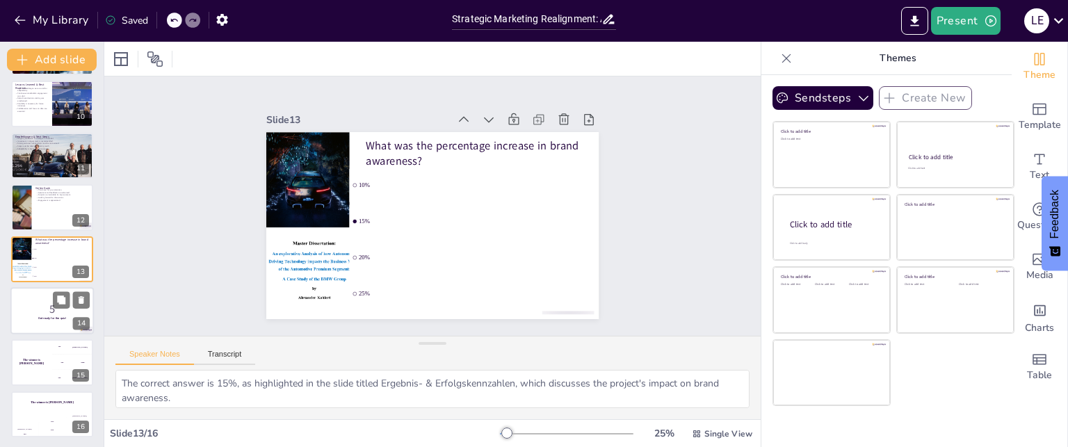
checkbox input "true"
click at [25, 307] on p "5" at bounding box center [52, 309] width 75 height 15
checkbox input "true"
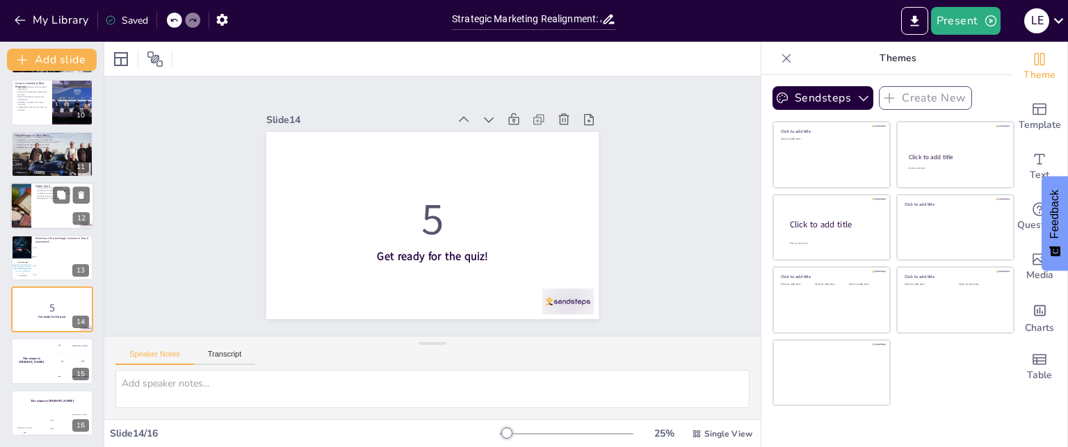
click at [39, 198] on p "Engagement is appreciated." at bounding box center [62, 198] width 54 height 3
checkbox input "true"
type textarea "Expressing gratitude reinforces positive engagement and encourages a collaborat…"
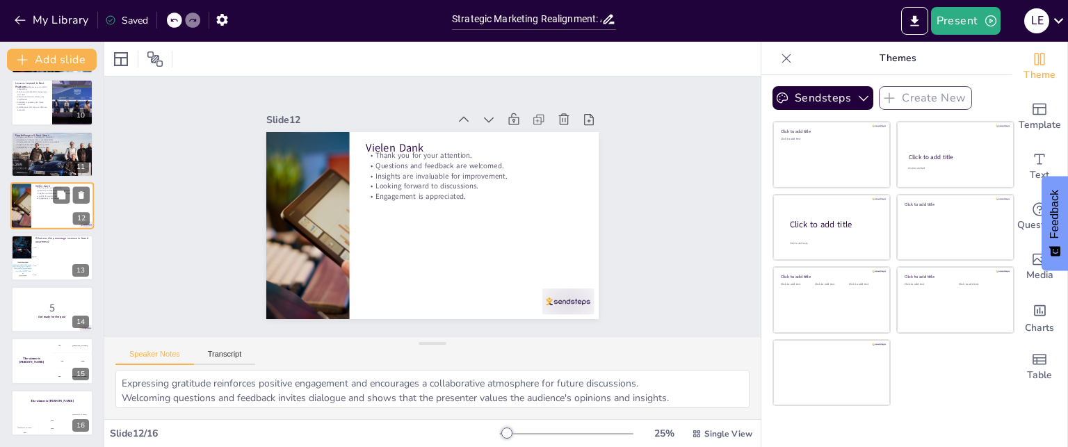
scroll to position [414, 0]
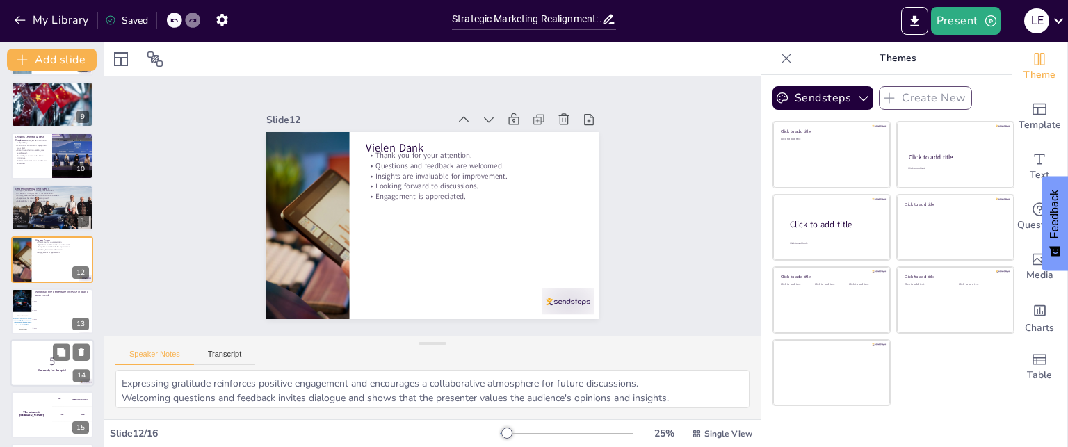
click at [43, 361] on p "5" at bounding box center [52, 361] width 75 height 15
checkbox input "true"
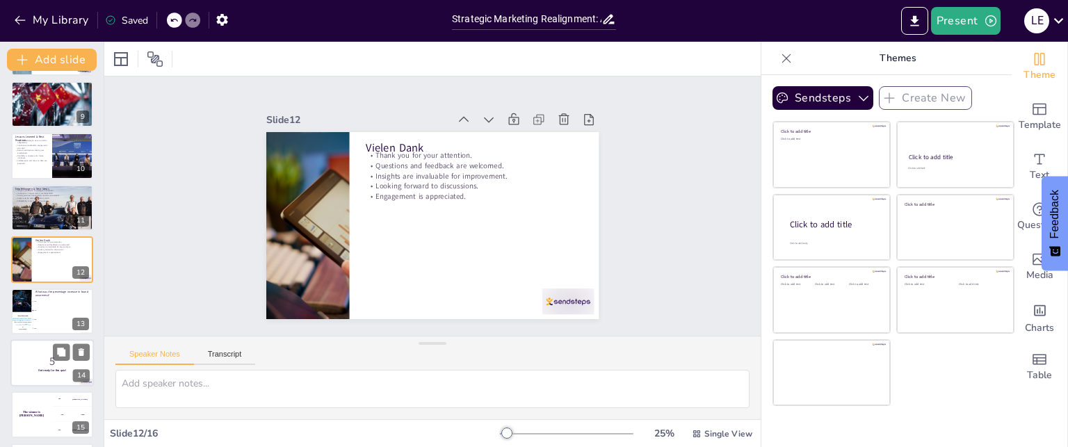
scroll to position [468, 0]
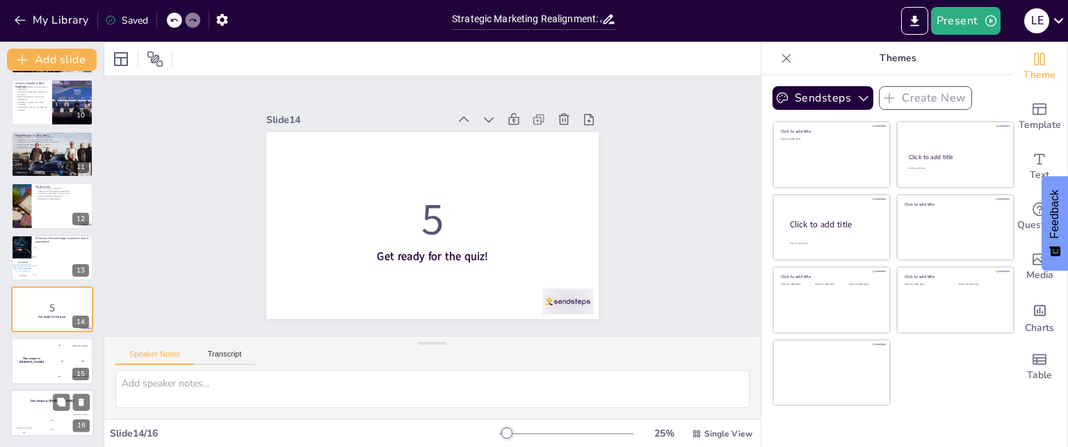
click at [36, 402] on h4 "The winner is [PERSON_NAME]" at bounding box center [51, 400] width 83 height 3
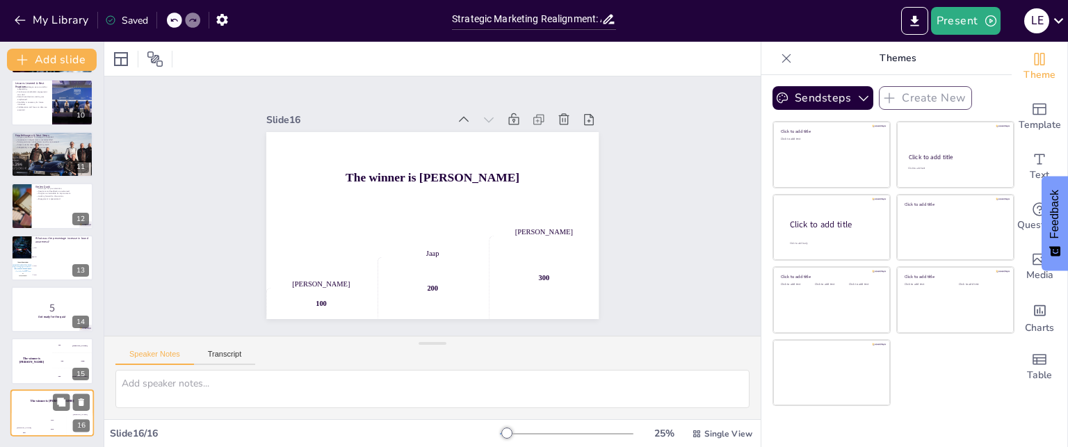
scroll to position [467, 0]
click at [14, 354] on div "The winner is [PERSON_NAME]" at bounding box center [31, 361] width 42 height 47
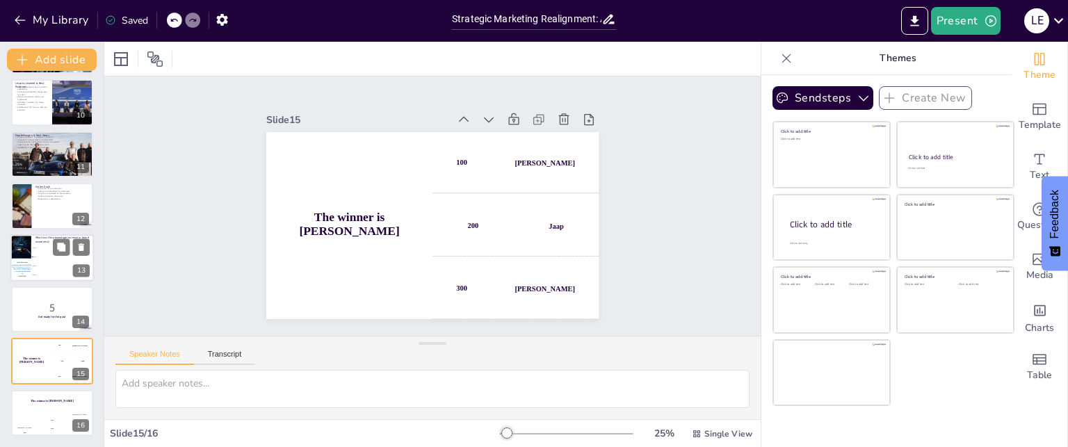
click at [28, 243] on div at bounding box center [20, 257] width 33 height 47
checkbox input "true"
type textarea "The correct answer is 15%, as highlighted in the slide titled Ergebnis- & Erfol…"
checkbox input "true"
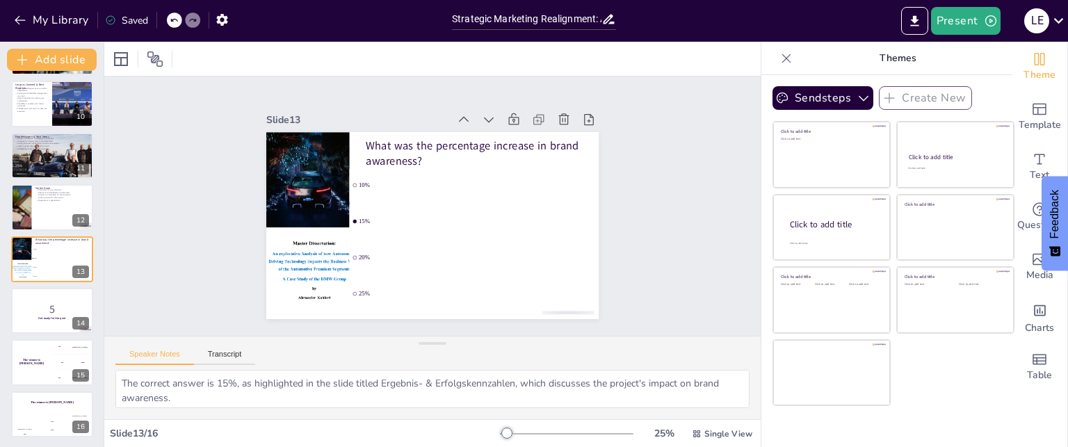
checkbox input "true"
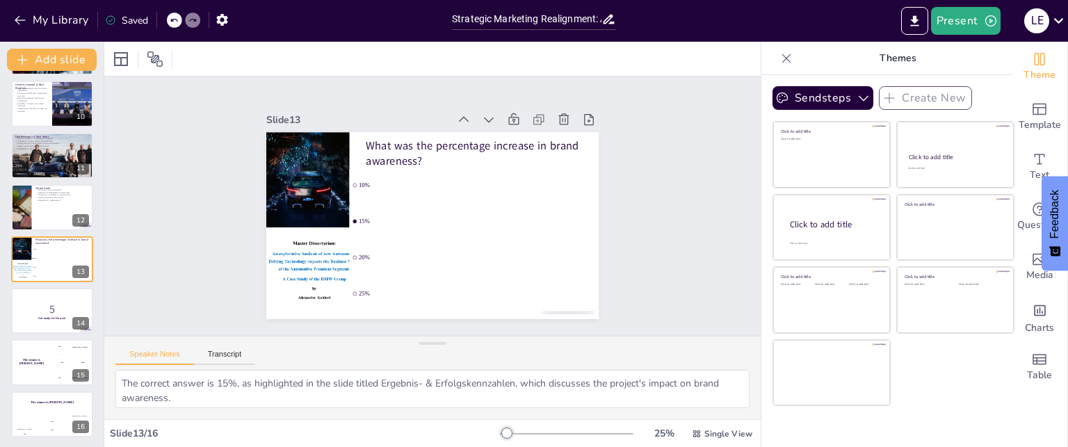
checkbox input "true"
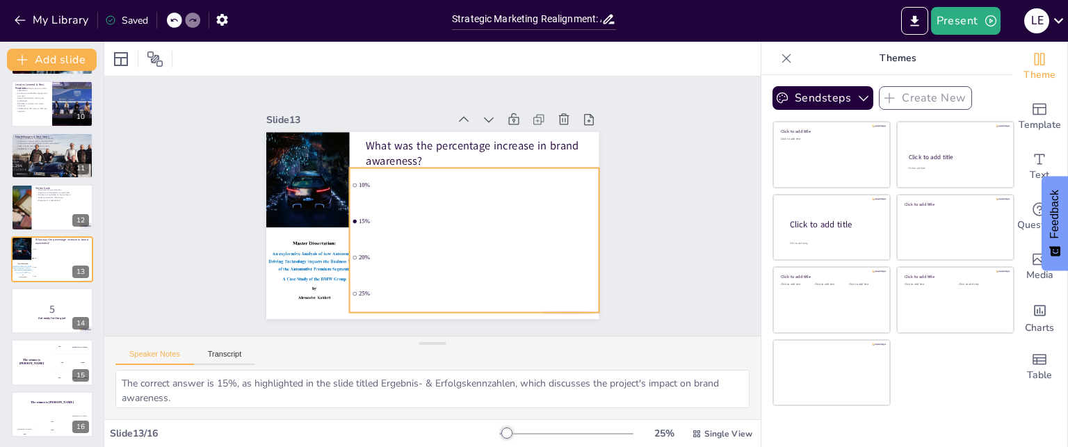
checkbox input "true"
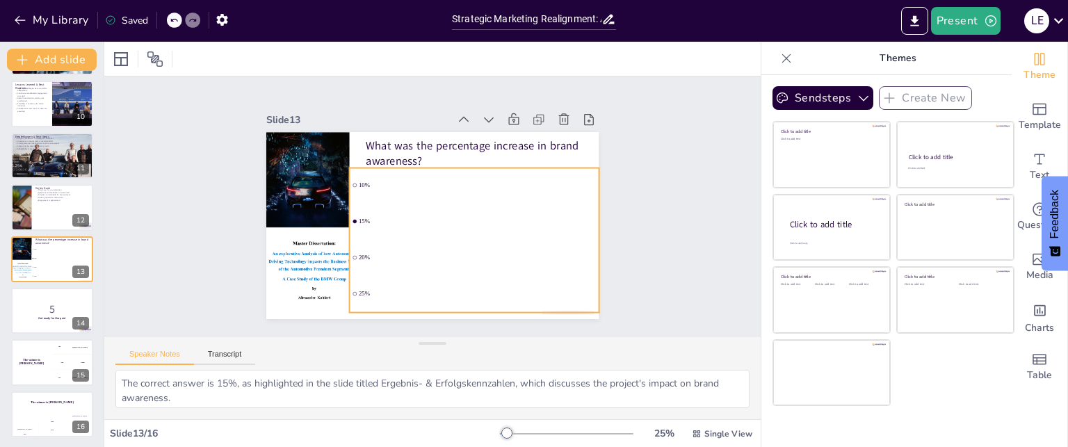
checkbox input "true"
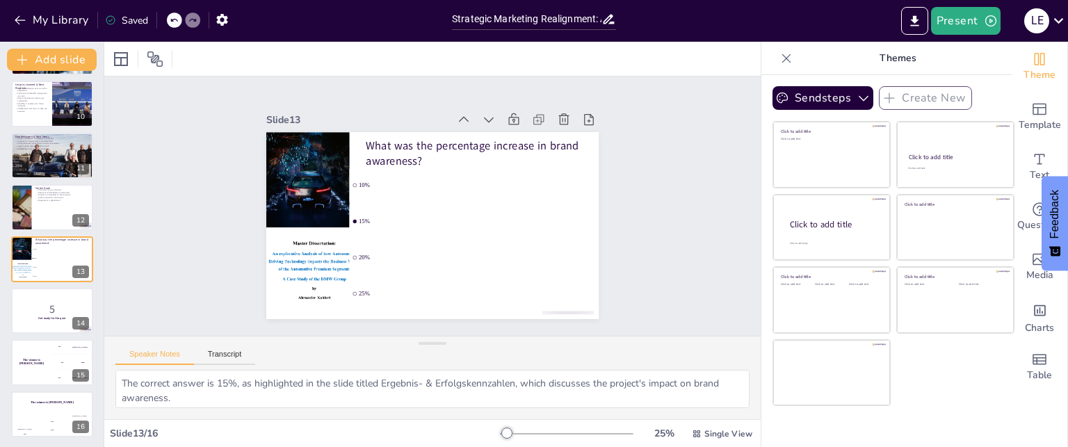
checkbox input "true"
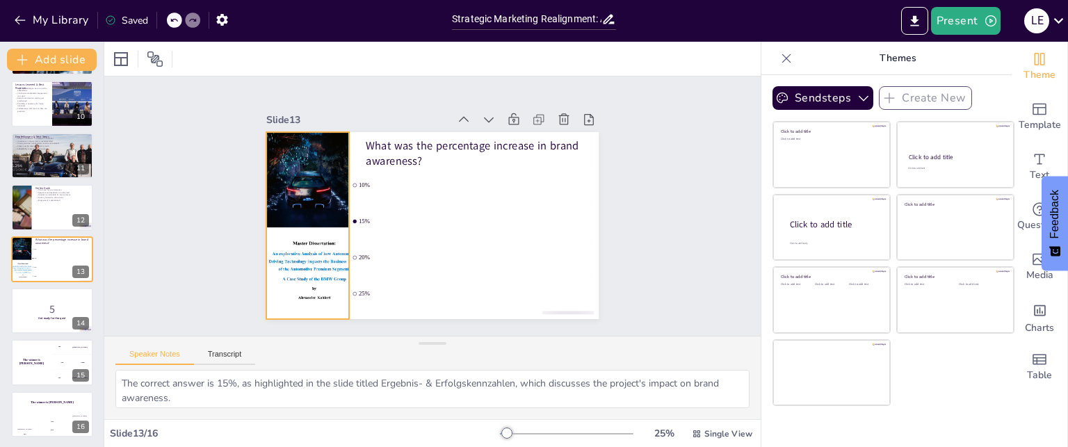
checkbox input "true"
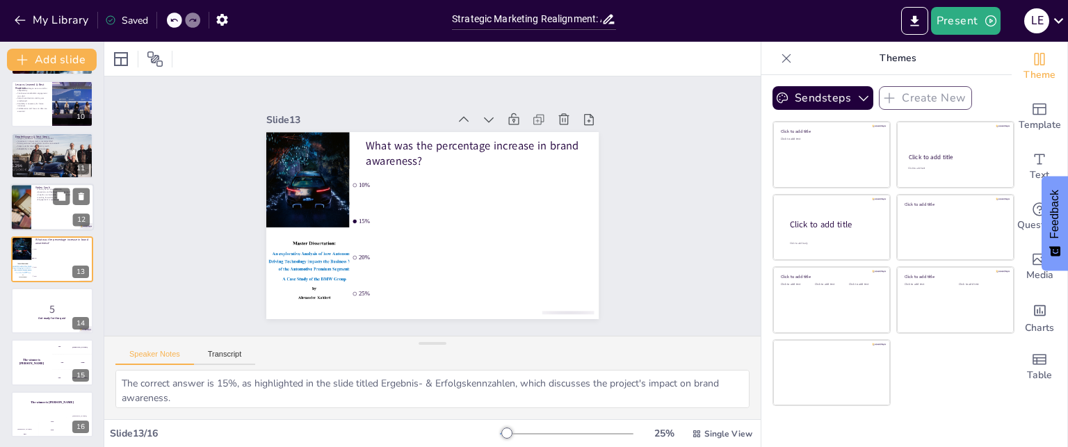
checkbox input "true"
click at [60, 207] on div at bounding box center [51, 206] width 83 height 47
checkbox input "true"
type textarea "Expressing gratitude reinforces positive engagement and encourages a collaborat…"
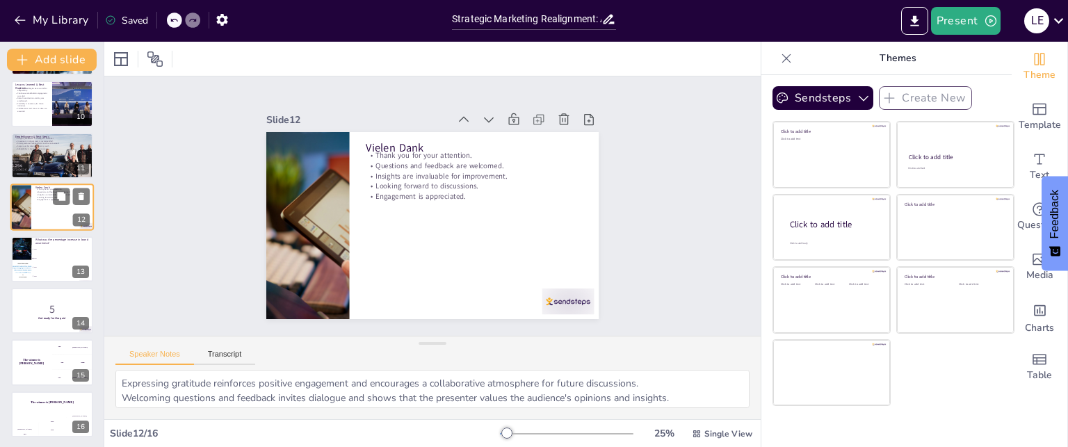
scroll to position [414, 0]
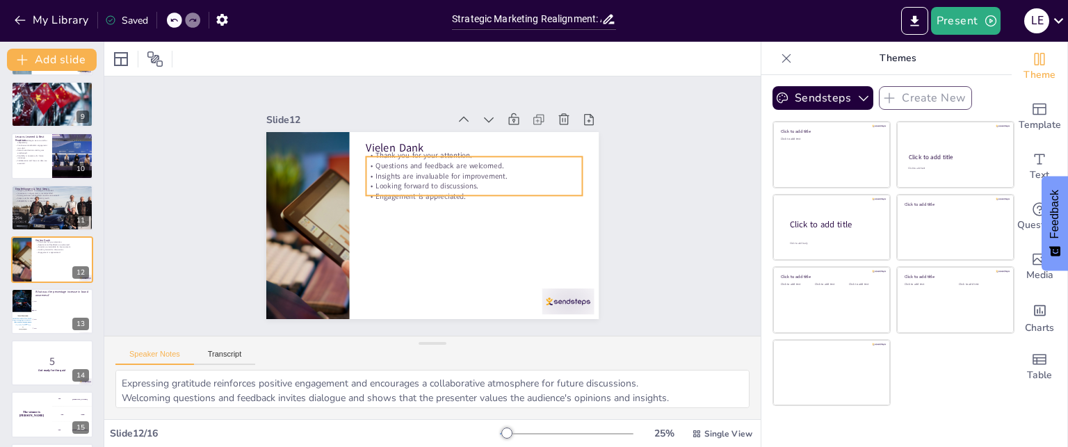
checkbox input "true"
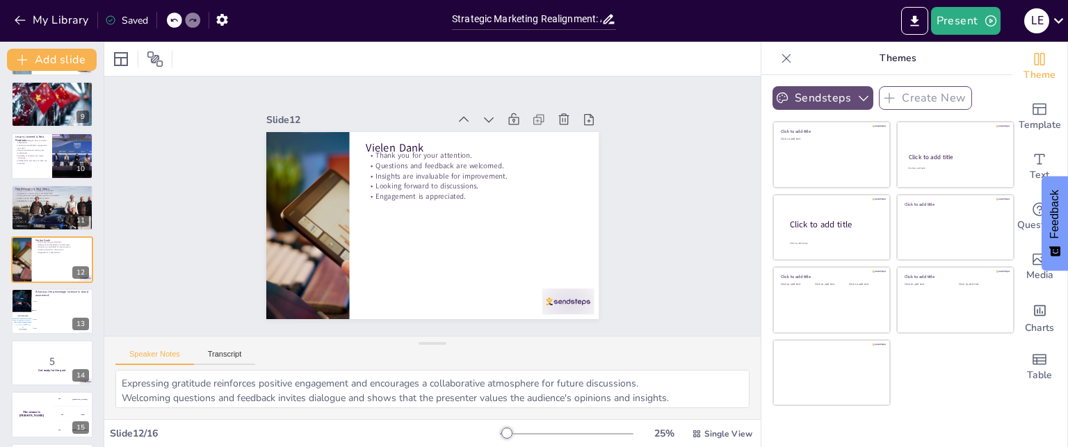
click at [840, 104] on button "Sendsteps" at bounding box center [822, 98] width 101 height 24
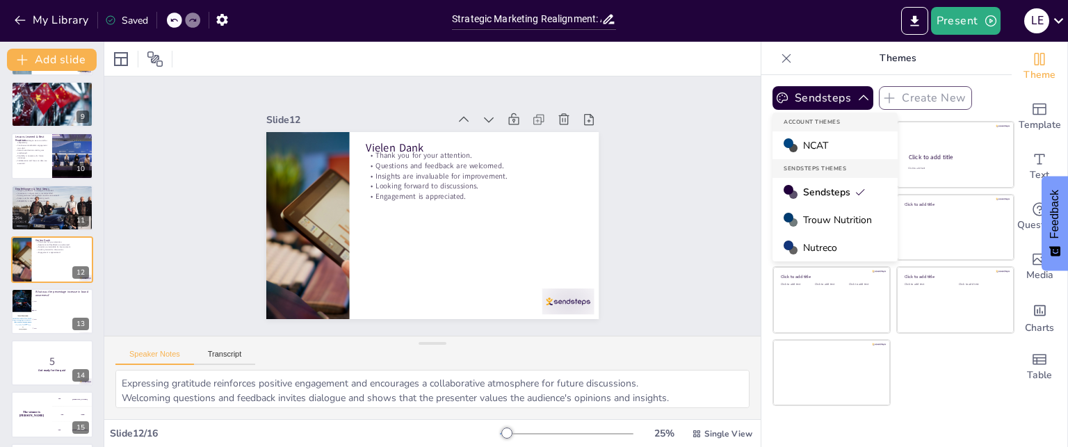
click at [820, 218] on span "Trouw Nutrition" at bounding box center [837, 219] width 69 height 13
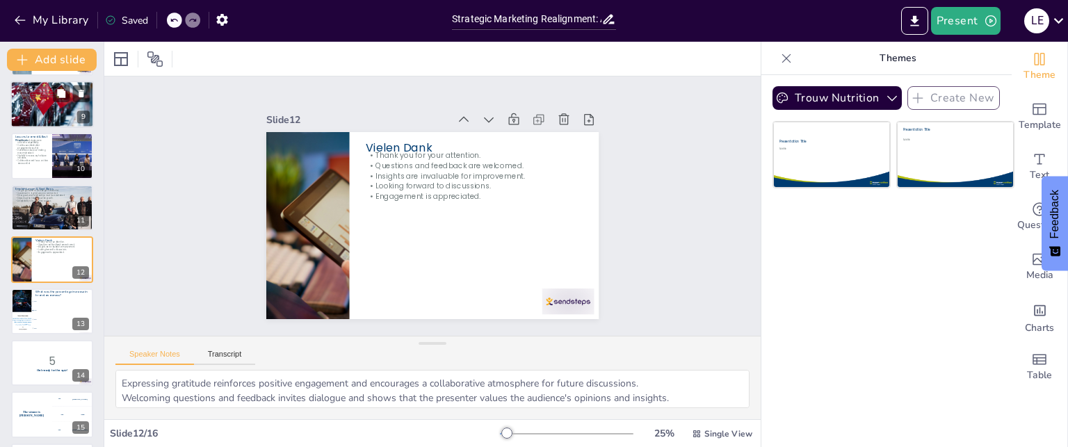
scroll to position [136, 0]
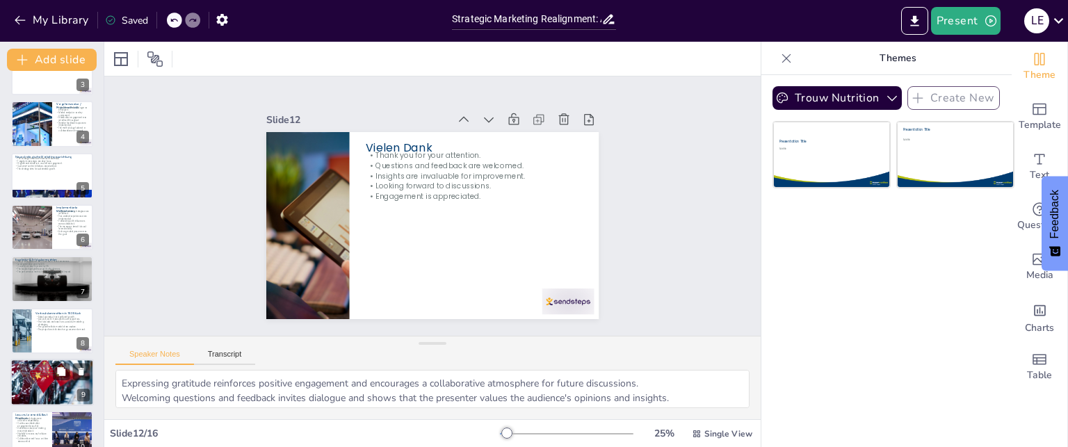
checkbox input "true"
click at [48, 381] on div at bounding box center [51, 382] width 83 height 61
type textarea "Understanding the competitive landscape is vital for making strategic decisions…"
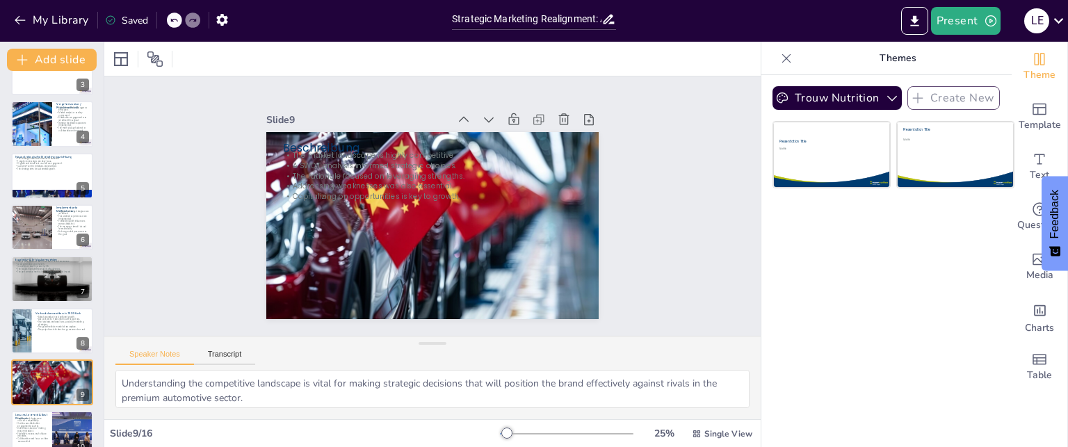
scroll to position [259, 0]
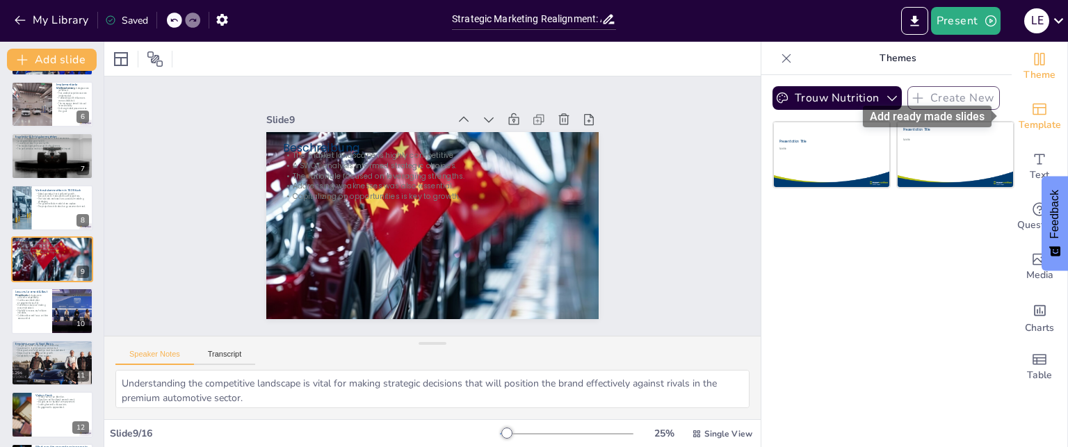
click at [1040, 104] on div "Template" at bounding box center [1039, 117] width 56 height 50
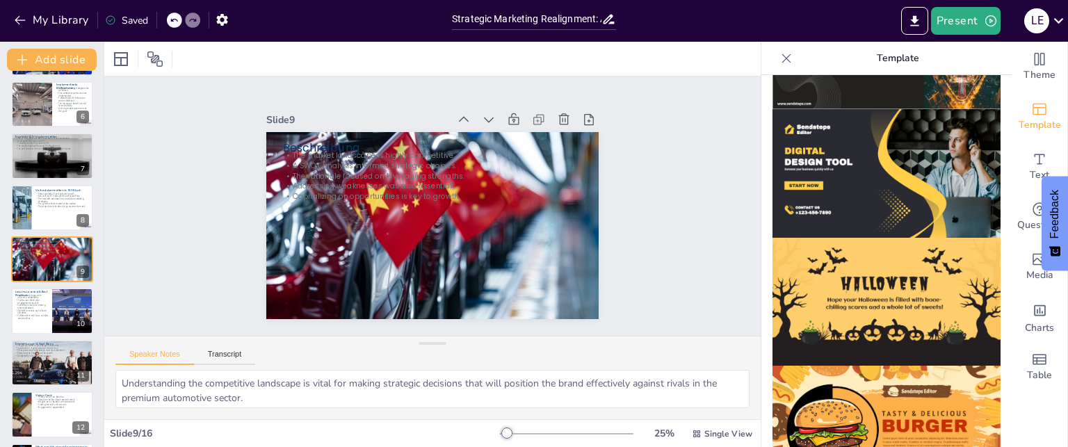
scroll to position [1391, 0]
click at [1018, 357] on div "Table" at bounding box center [1039, 367] width 56 height 50
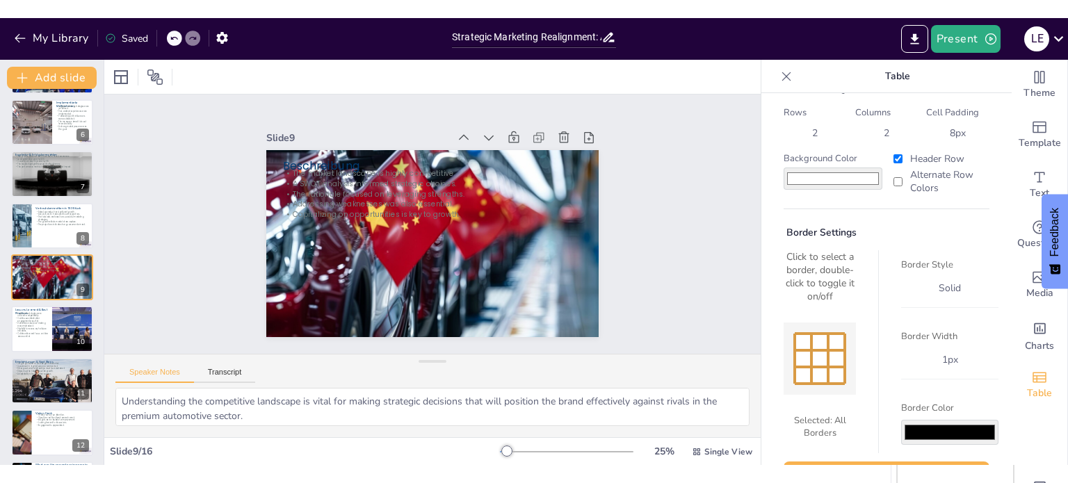
scroll to position [0, 0]
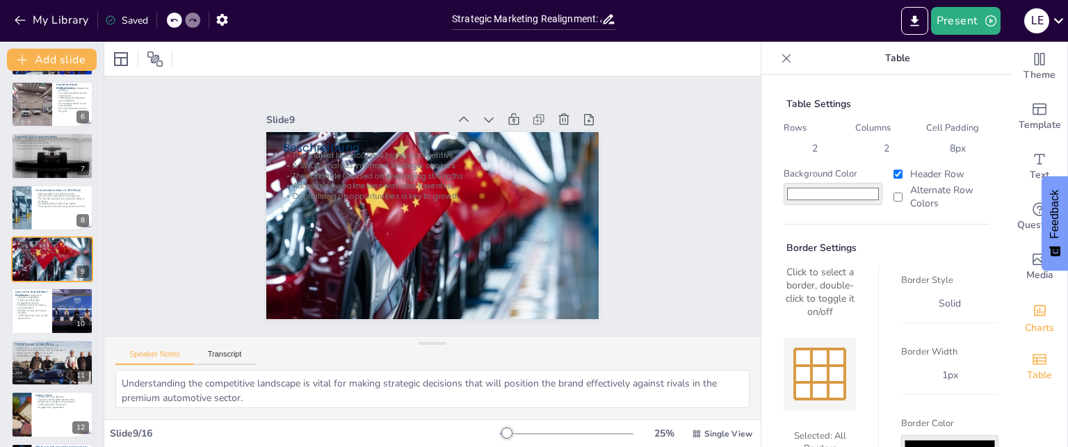
click at [1032, 313] on icon "Add charts and graphs" at bounding box center [1039, 310] width 15 height 15
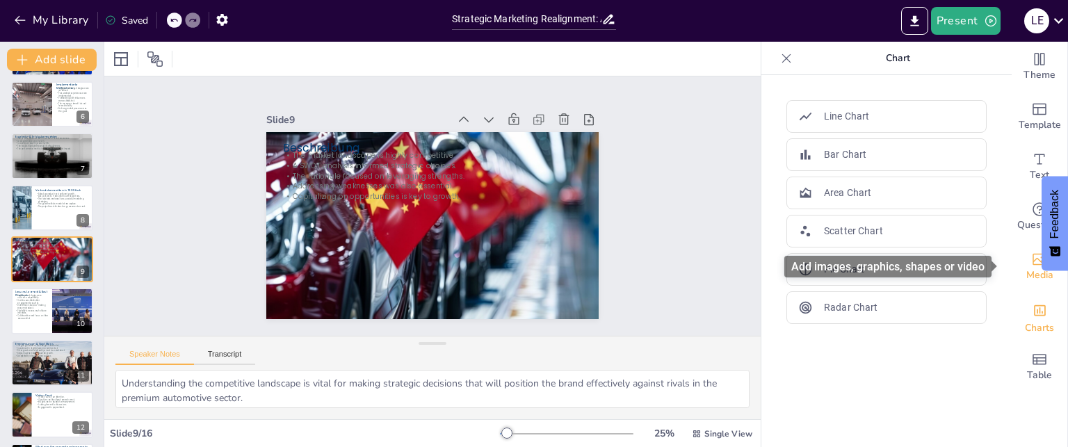
click at [1026, 247] on div "Media" at bounding box center [1039, 267] width 56 height 50
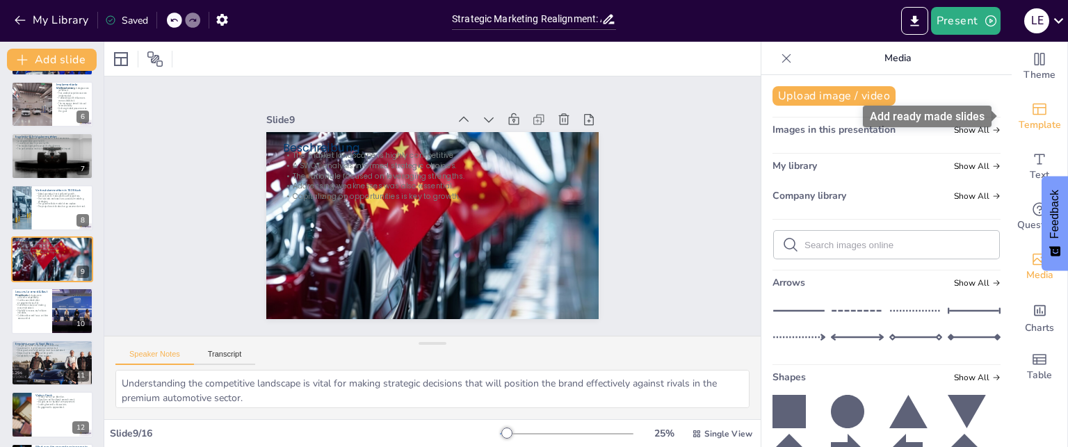
click at [1028, 122] on span "Template" at bounding box center [1039, 124] width 42 height 15
checkbox input "true"
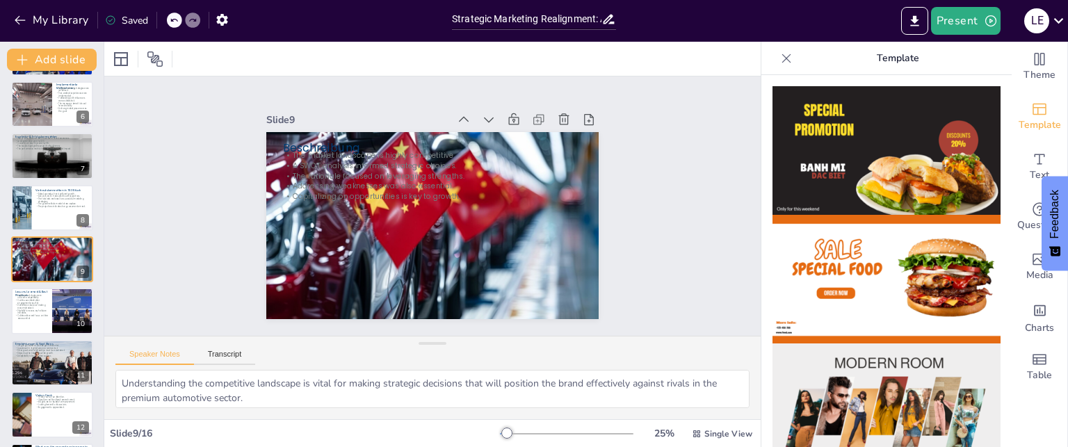
click at [873, 166] on img at bounding box center [886, 150] width 228 height 129
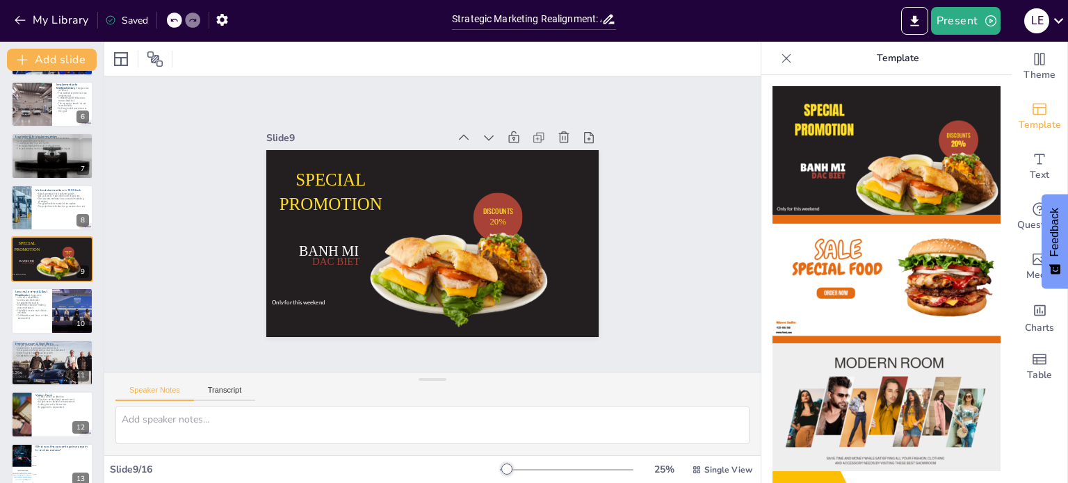
checkbox input "true"
